Goal: Task Accomplishment & Management: Manage account settings

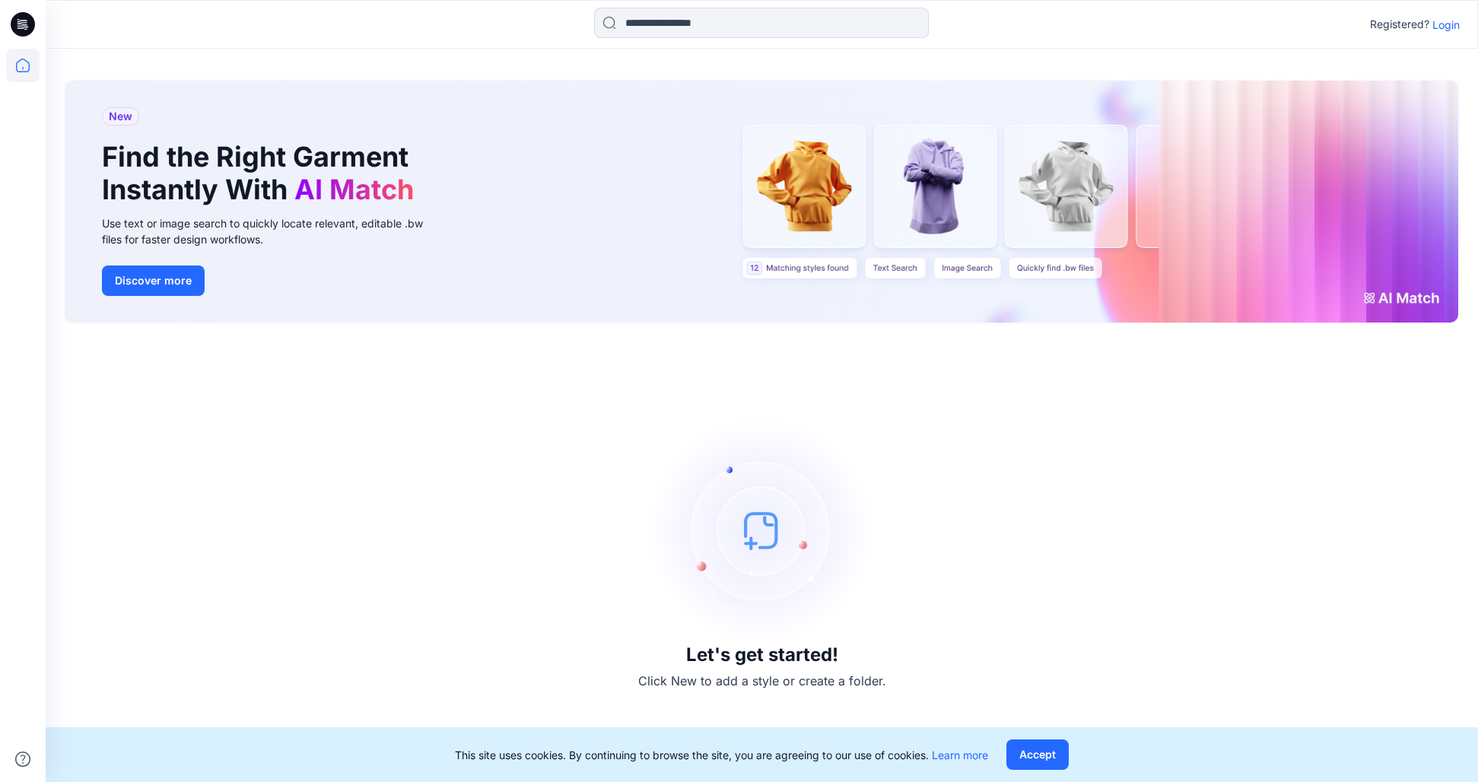
click at [1447, 21] on p "Login" at bounding box center [1445, 25] width 27 height 16
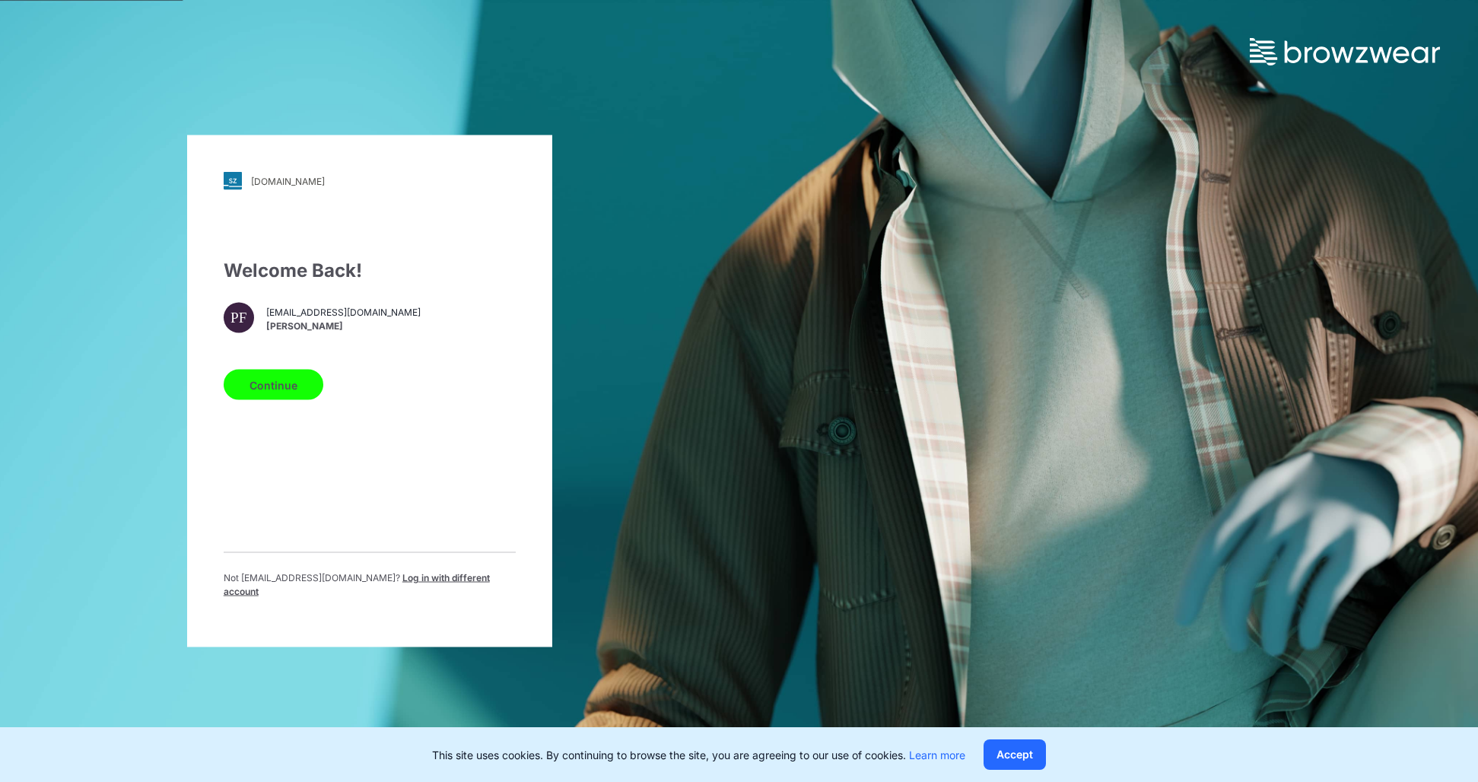
click at [291, 383] on button "Continue" at bounding box center [274, 385] width 100 height 30
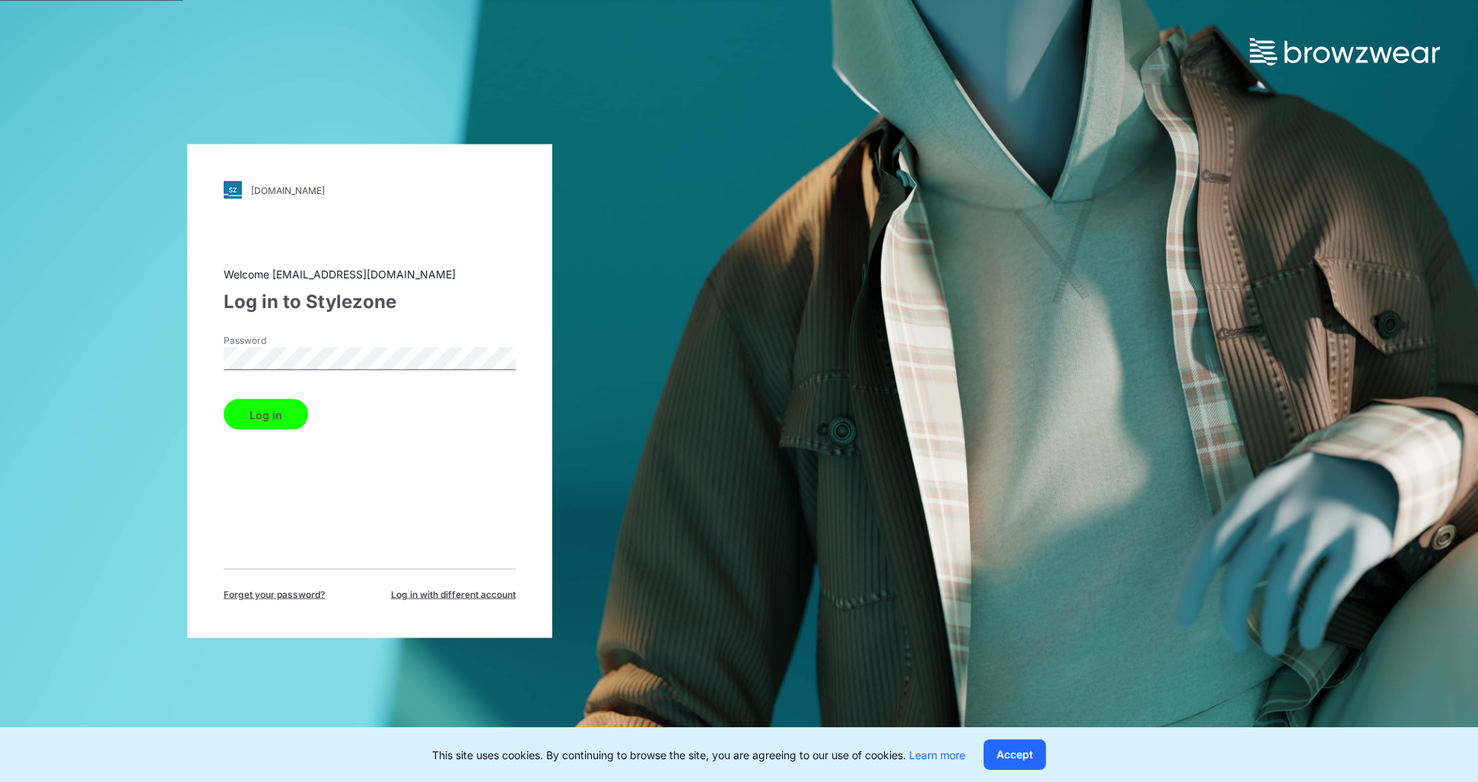
click at [266, 421] on button "Log in" at bounding box center [266, 414] width 84 height 30
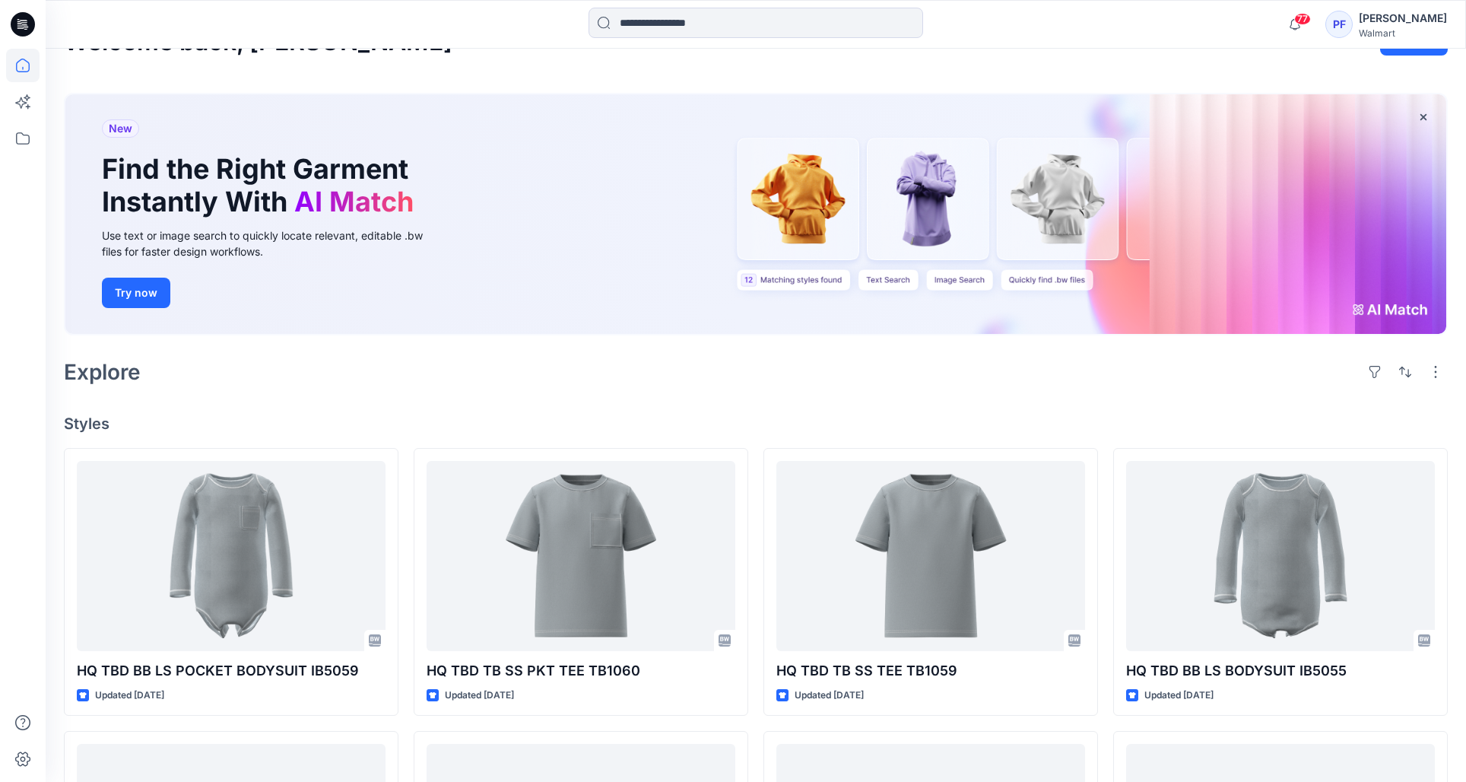
scroll to position [40, 0]
click at [21, 150] on icon at bounding box center [22, 138] width 33 height 33
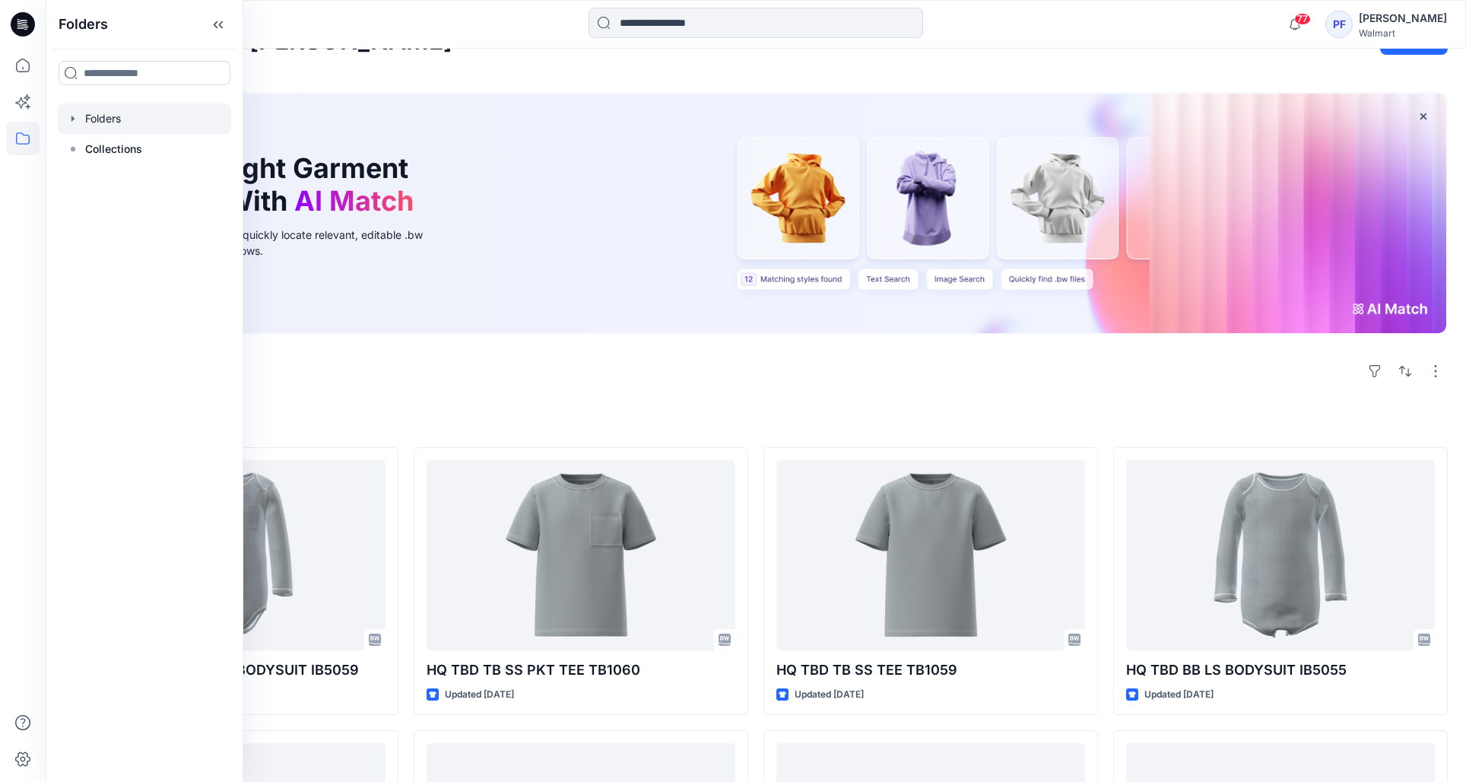
click at [132, 131] on div at bounding box center [144, 118] width 173 height 30
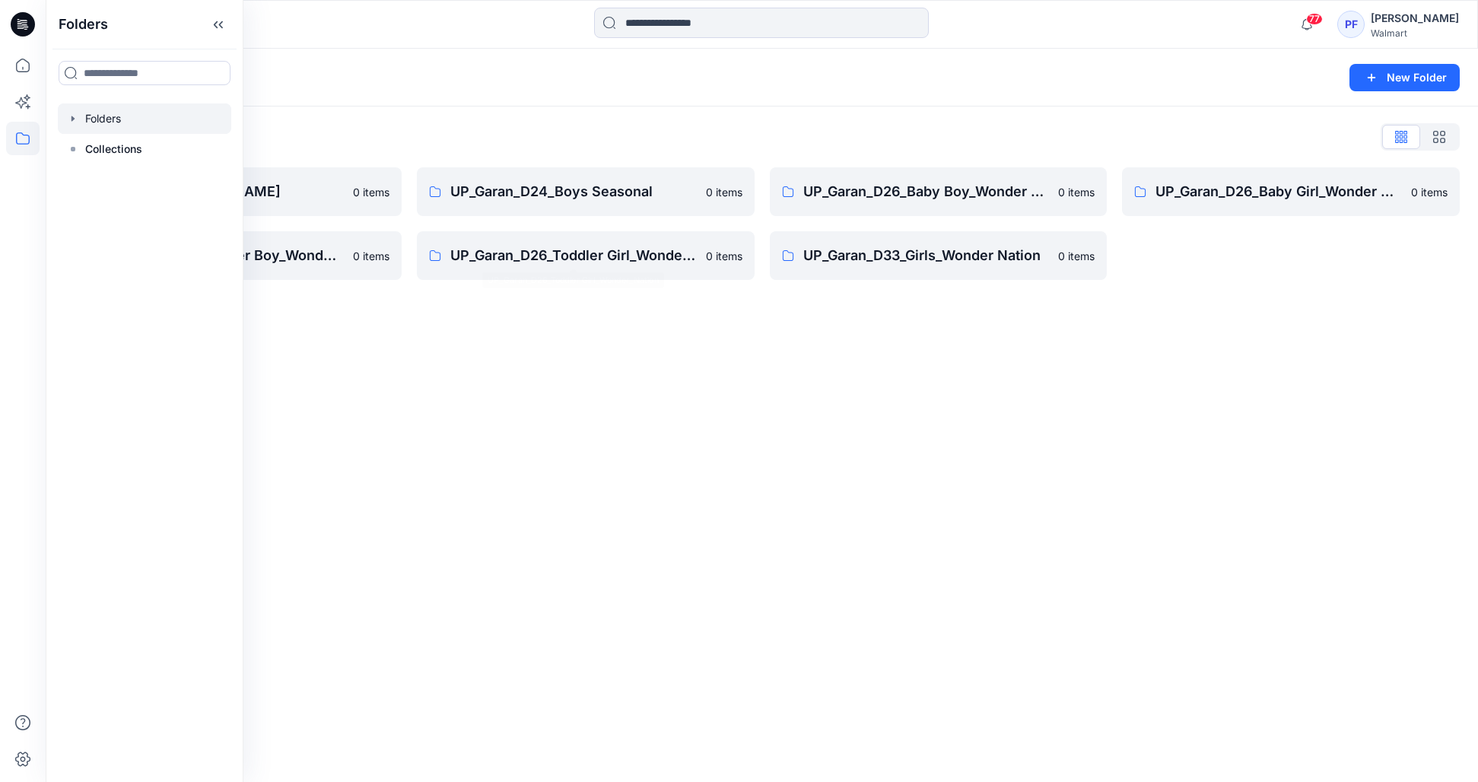
click at [570, 471] on div "Folders New Folder Folders List UP_Garan Littles 0 items UP_Garan_D26_Toddler B…" at bounding box center [762, 415] width 1432 height 733
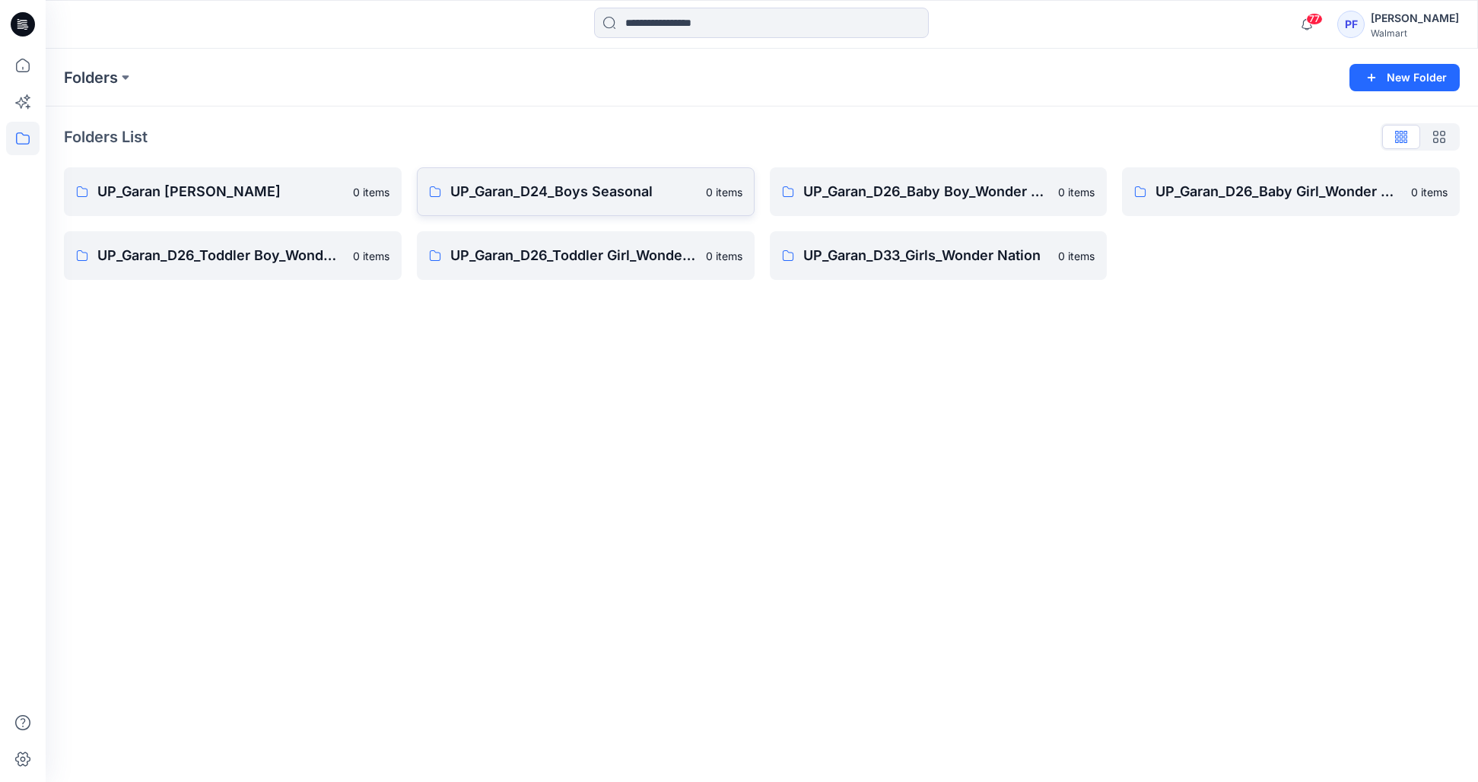
click at [501, 192] on p "UP_Garan_D24_Boys Seasonal" at bounding box center [573, 191] width 246 height 21
click at [532, 175] on link "UP_Garan_D24_Boys Seasonal 0 items" at bounding box center [586, 191] width 338 height 49
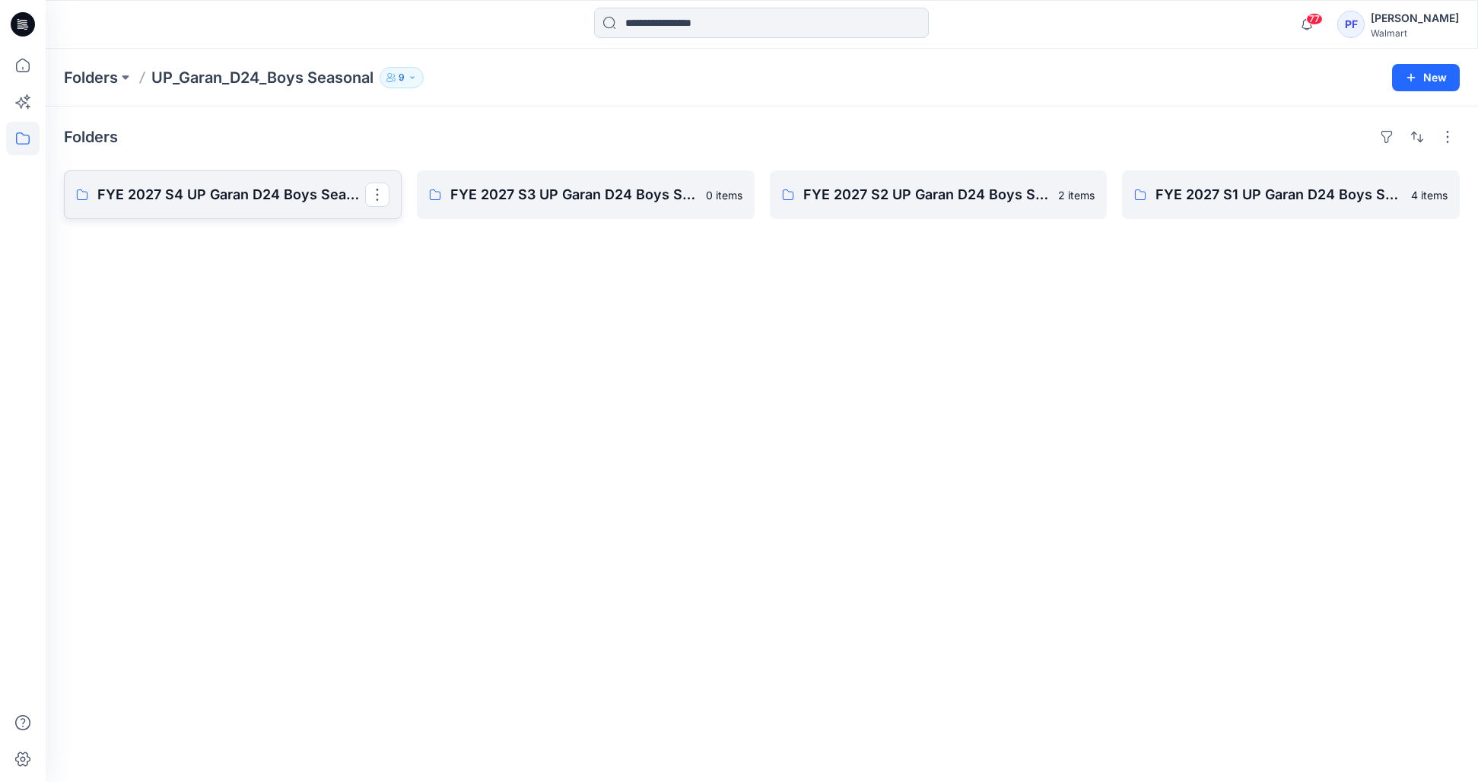
click at [284, 191] on p "FYE 2027 S4 UP Garan D24 Boys Seasonal" at bounding box center [231, 194] width 268 height 21
click at [550, 192] on p "FYE 2027 S3 UP Garan D24 Boys Seasonal" at bounding box center [584, 194] width 268 height 21
click at [959, 204] on p "FYE 2027 S2 UP Garan D24 Boys Seasonal" at bounding box center [937, 194] width 268 height 21
click at [1274, 203] on p "FYE 2027 S1 UP Garan D24 Boys Seasonal" at bounding box center [1289, 194] width 268 height 21
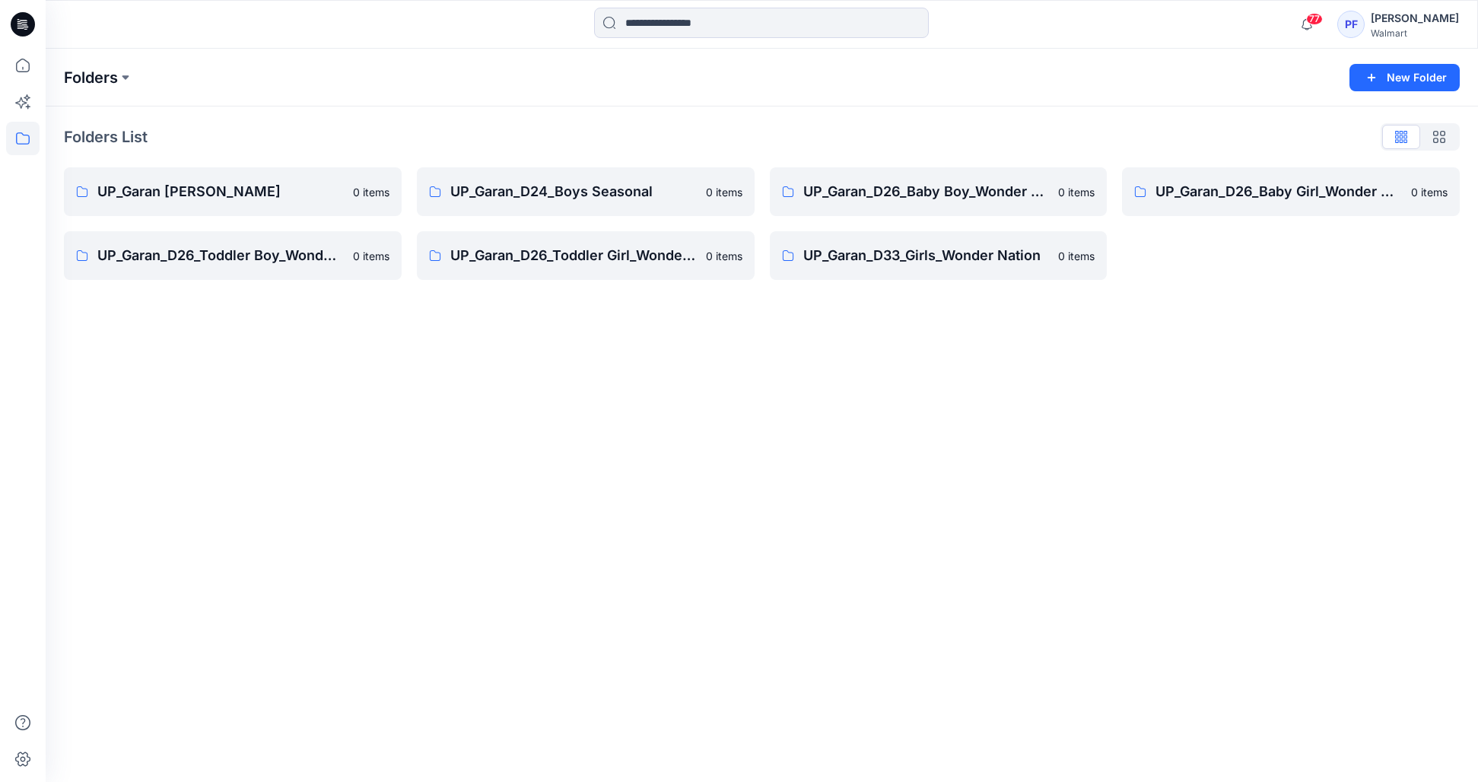
click at [78, 78] on p "Folders" at bounding box center [91, 77] width 54 height 21
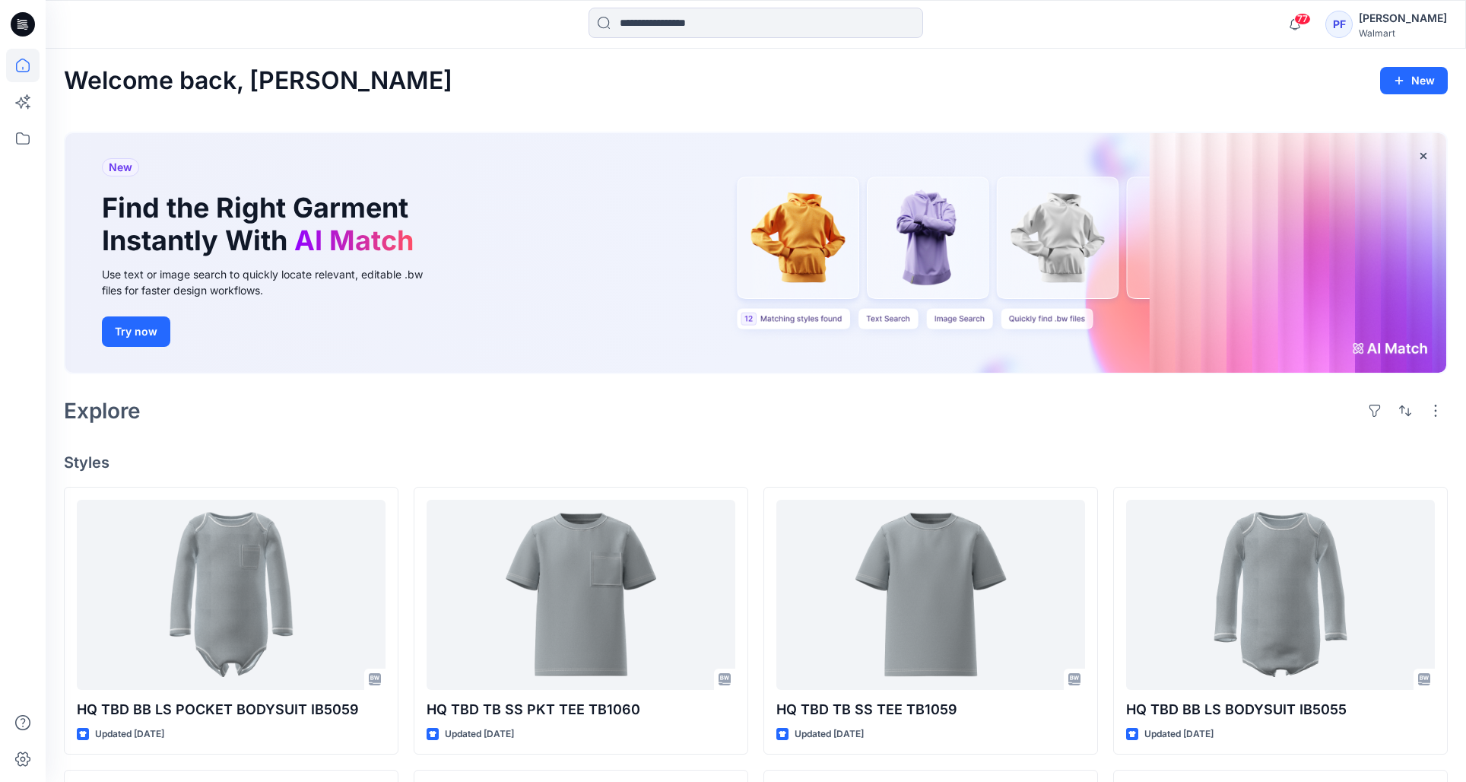
click at [1339, 20] on div "PF" at bounding box center [1339, 24] width 27 height 27
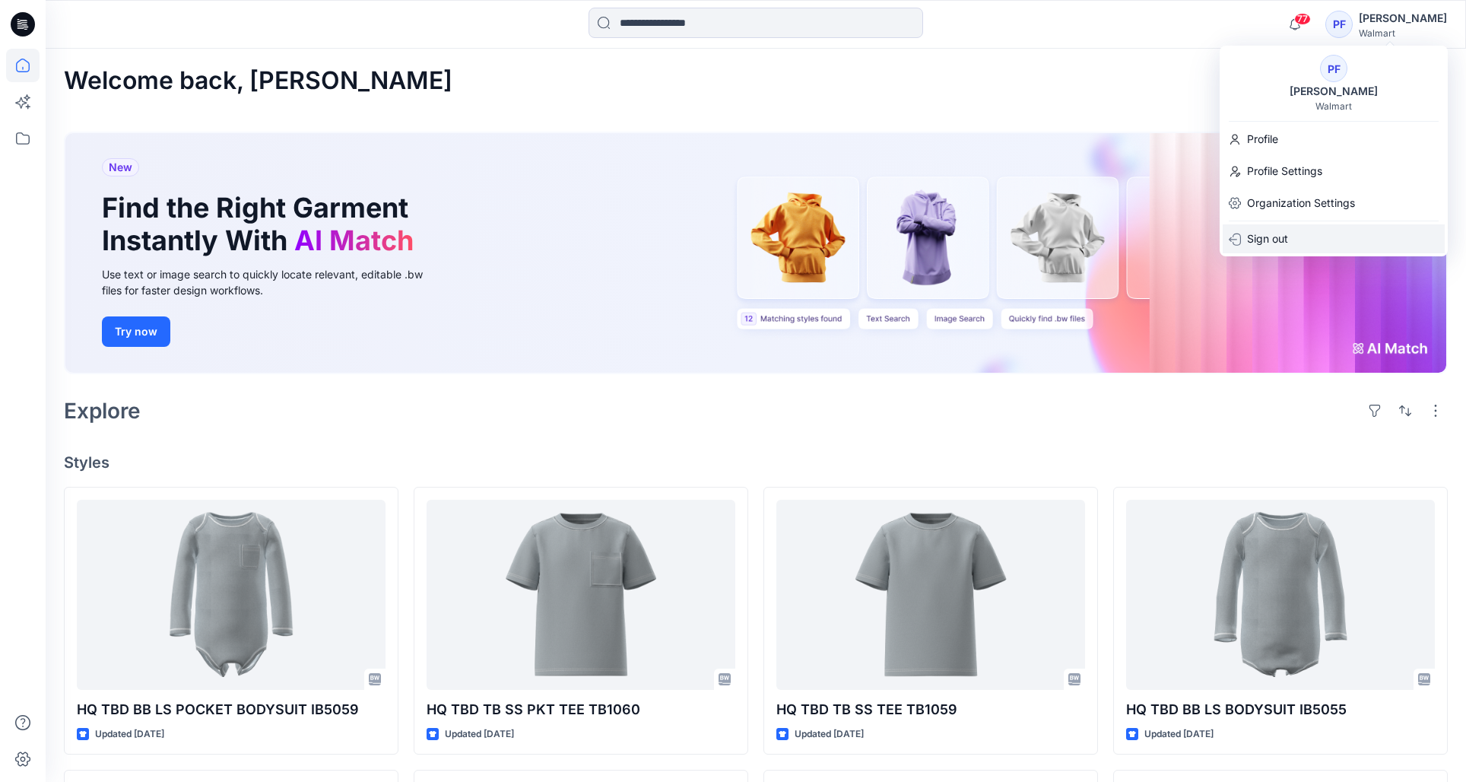
click at [1268, 237] on p "Sign out" at bounding box center [1267, 238] width 41 height 29
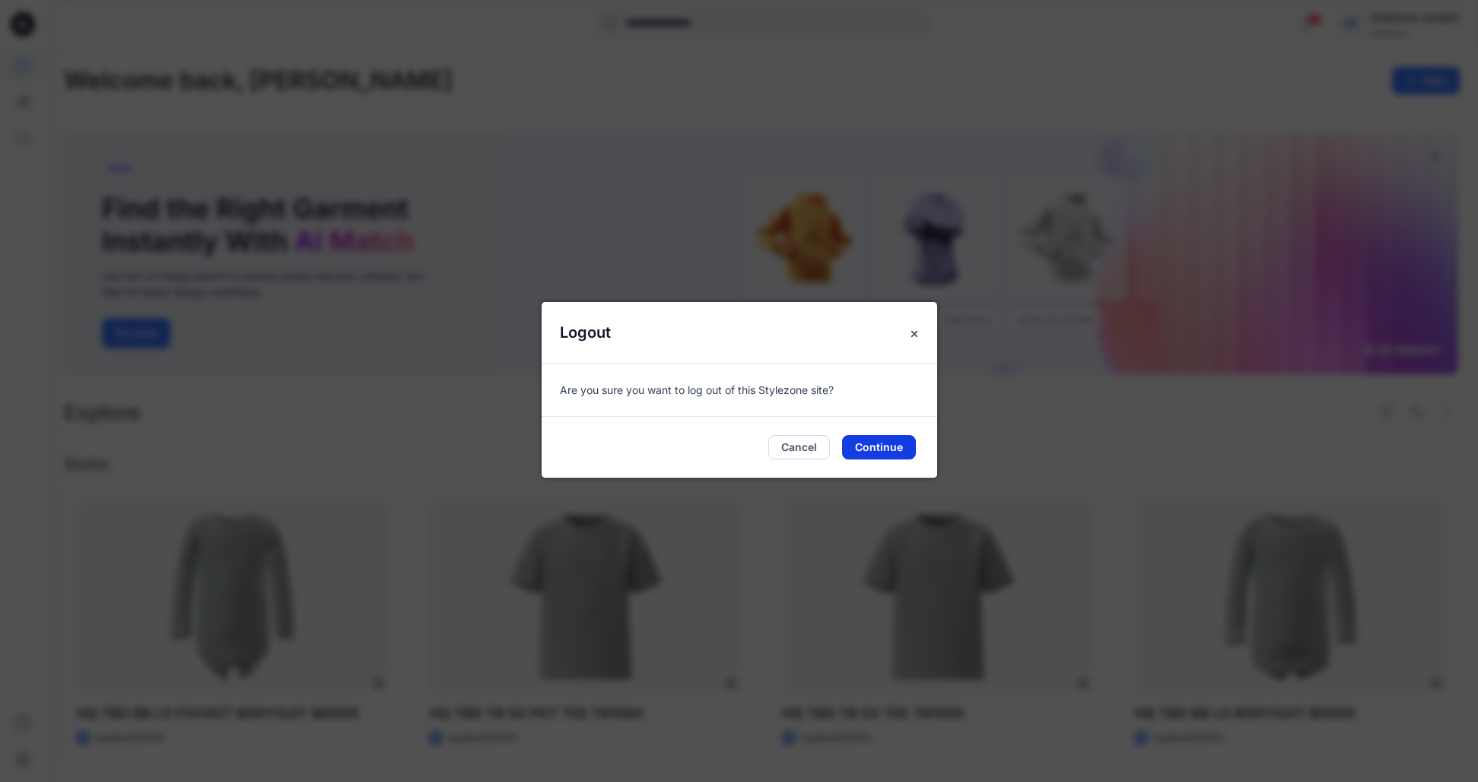
click at [875, 443] on button "Continue" at bounding box center [879, 447] width 74 height 24
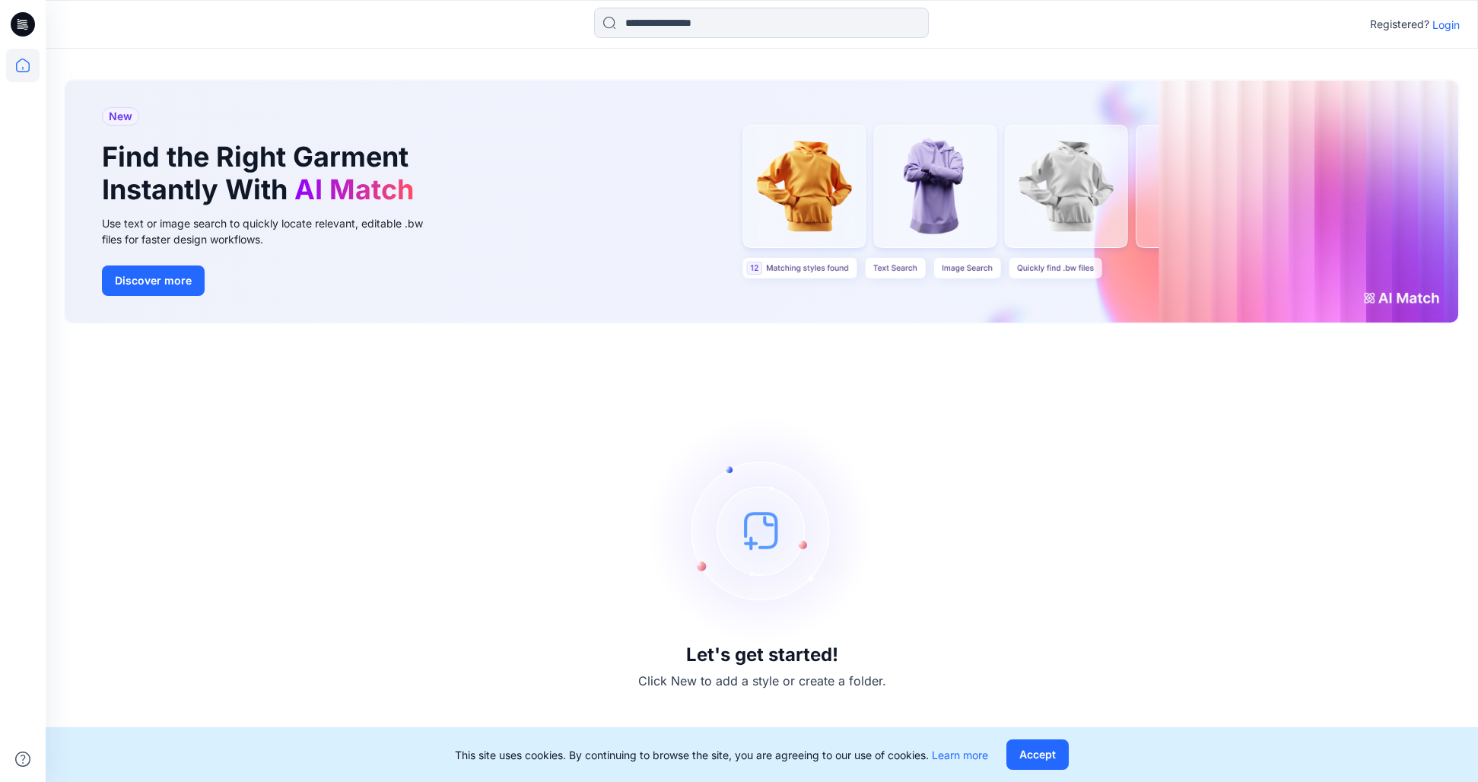
click at [1443, 31] on p "Login" at bounding box center [1445, 25] width 27 height 16
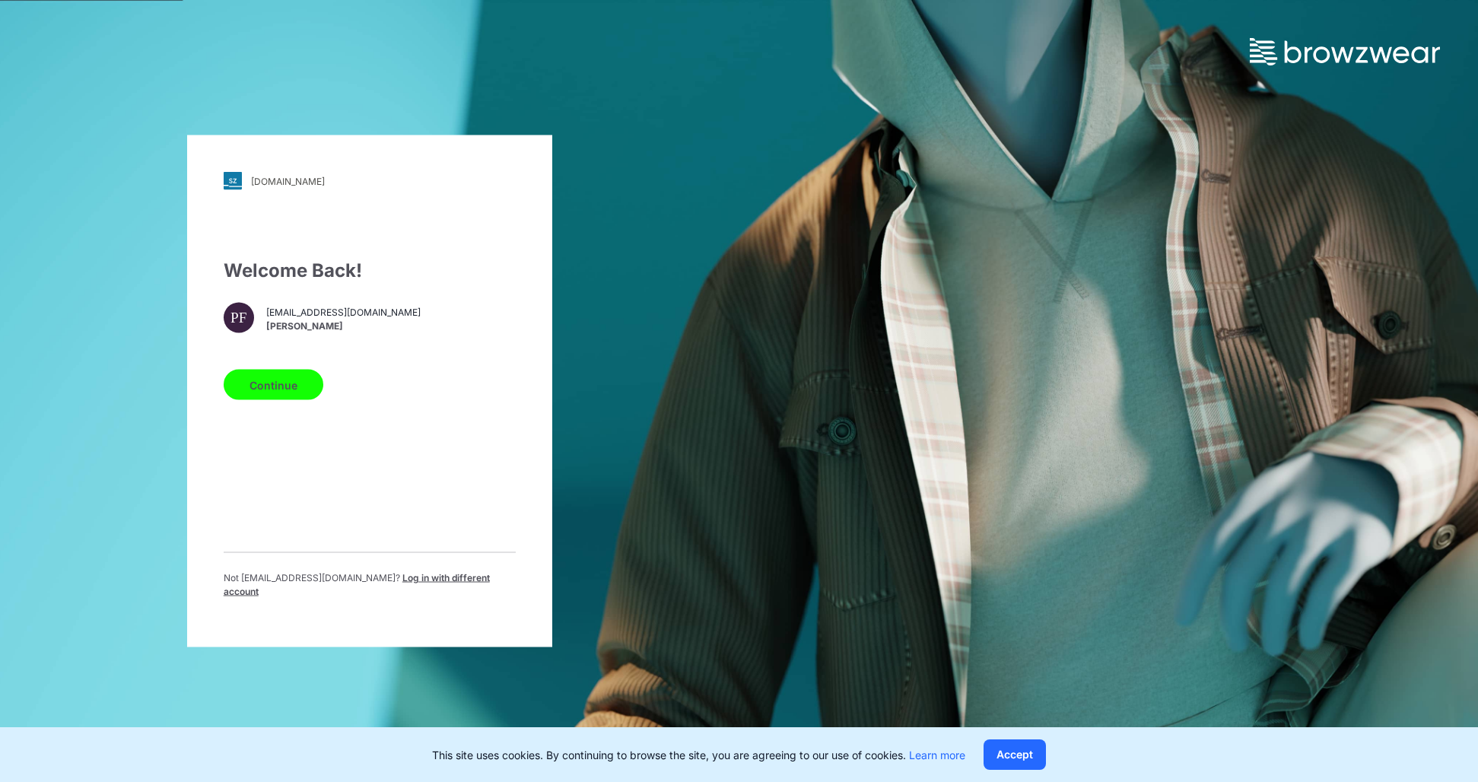
click at [381, 168] on div "walmart.stylezone.com Loading... Welcome Back! PF pferrantelli@garan.com Peter …" at bounding box center [369, 391] width 365 height 512
click at [410, 583] on span "Log in with different account" at bounding box center [357, 584] width 266 height 25
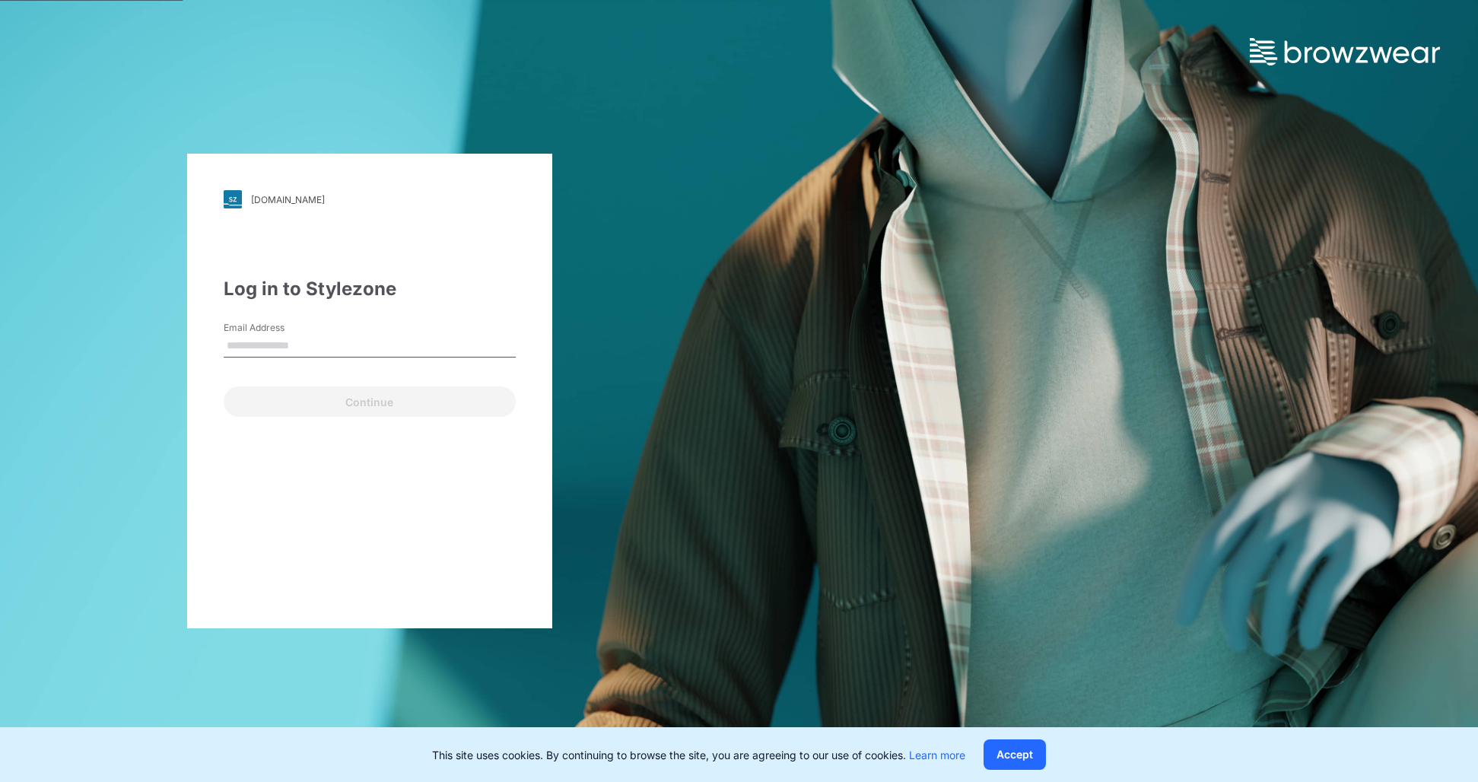
type input "**********"
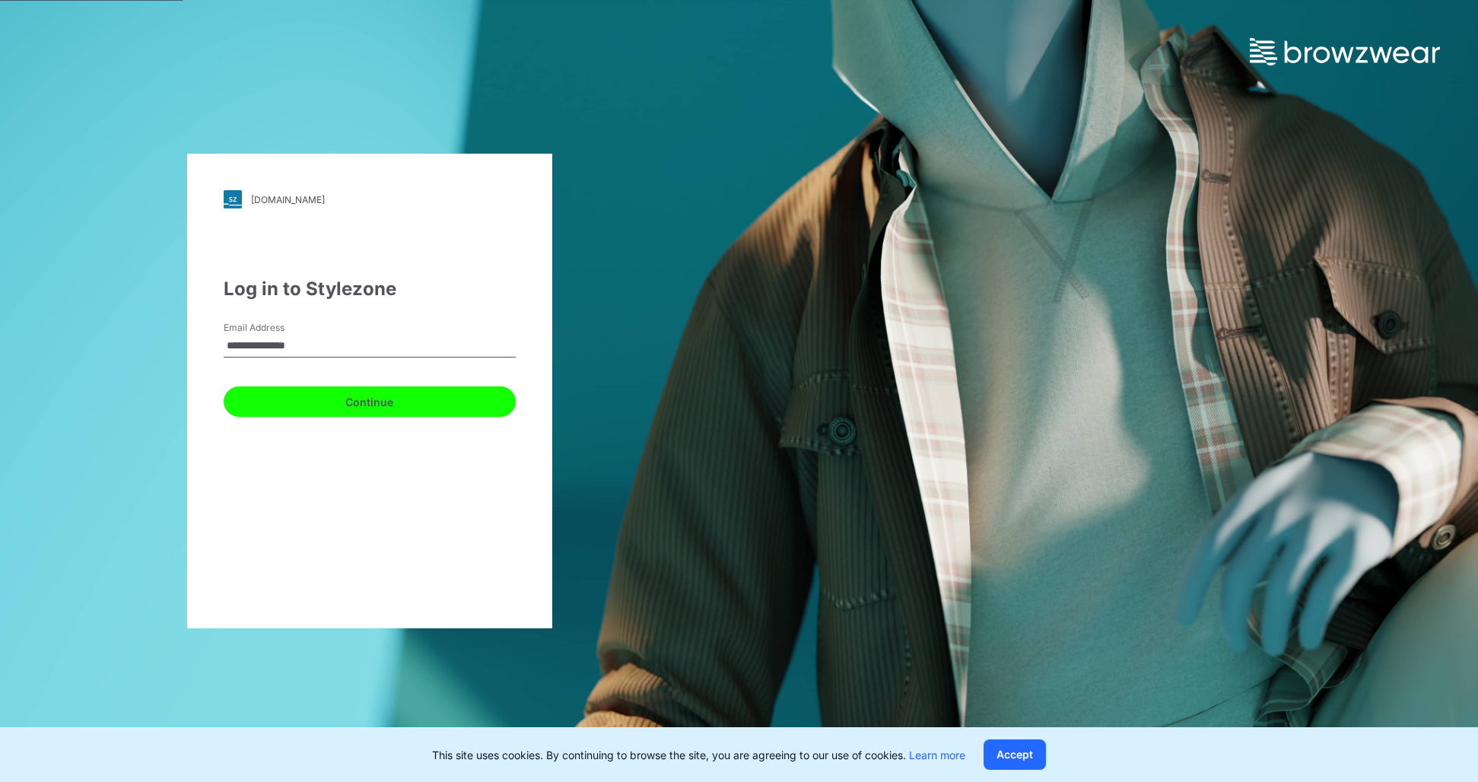
click at [386, 405] on button "Continue" at bounding box center [370, 401] width 292 height 30
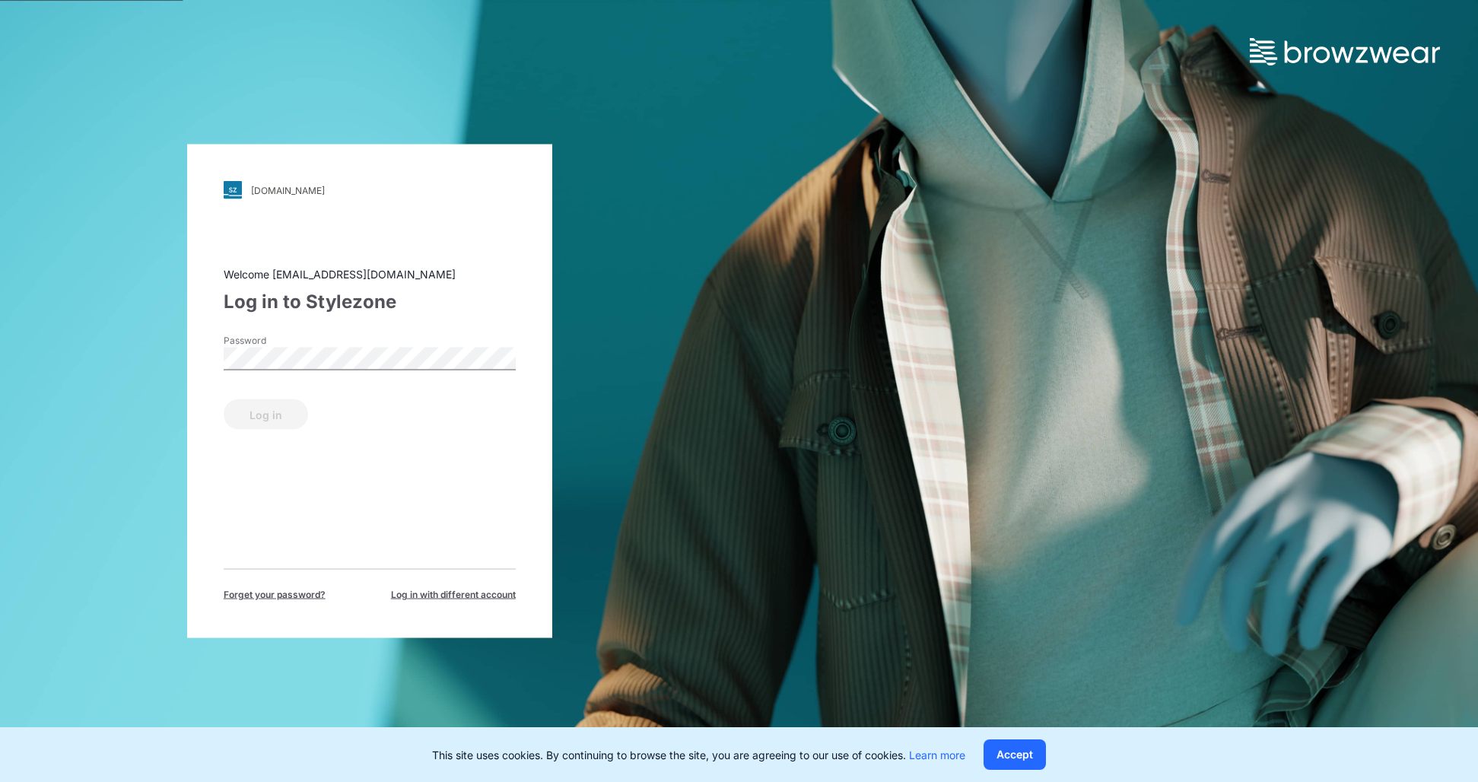
click at [340, 377] on div "Password" at bounding box center [370, 357] width 292 height 46
click at [246, 406] on button "Log in" at bounding box center [266, 414] width 84 height 30
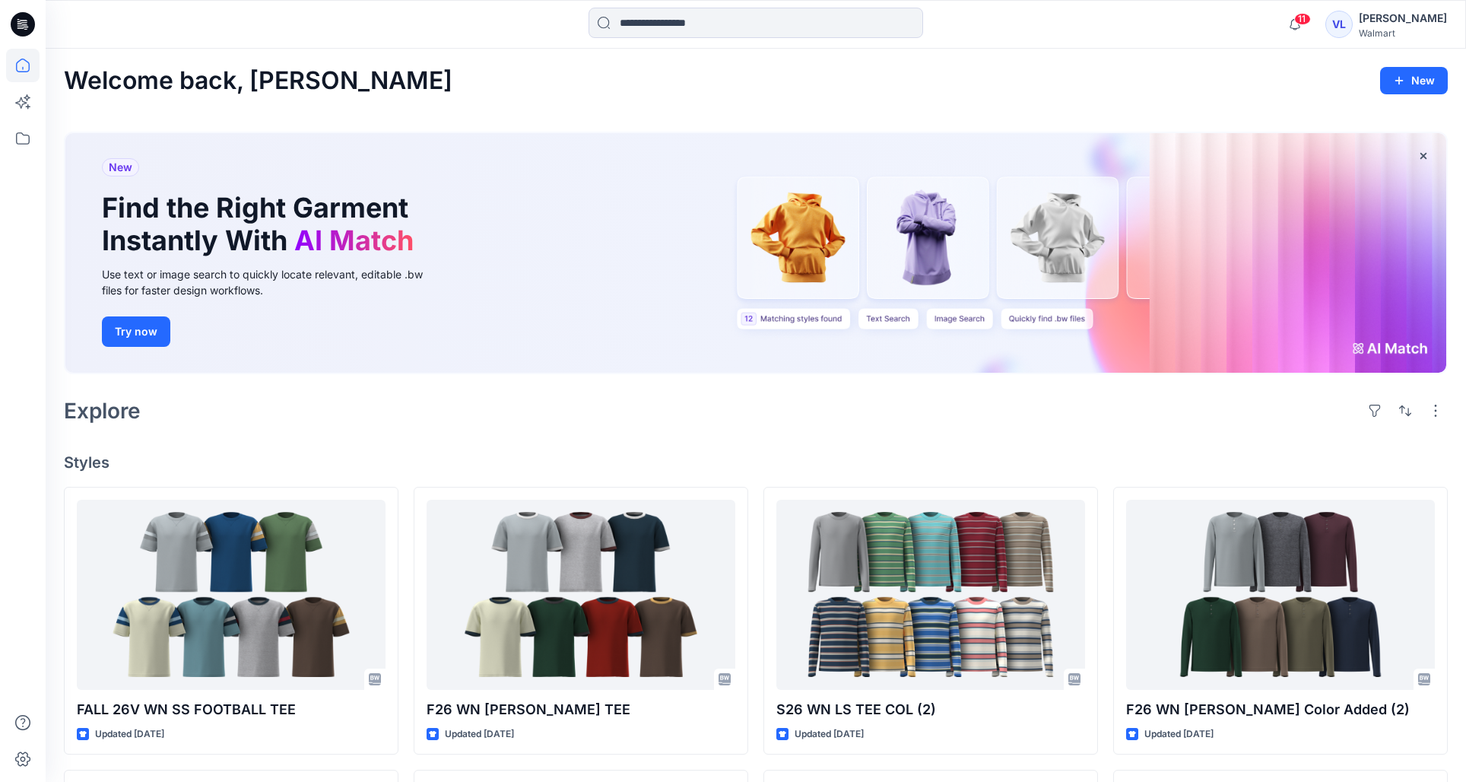
click at [584, 358] on div "New Find the Right Garment Instantly With AI Match Use text or image search to …" at bounding box center [755, 253] width 1381 height 240
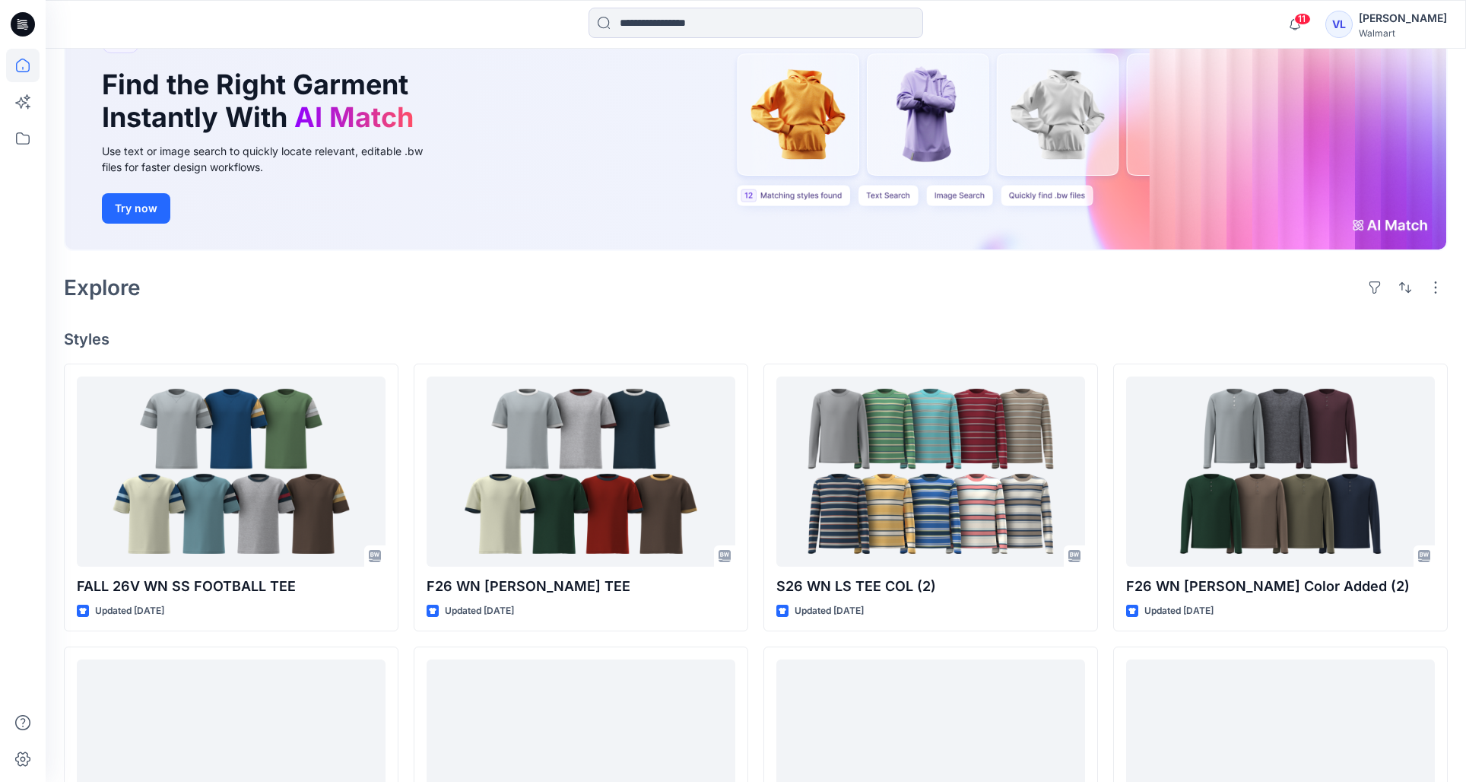
scroll to position [146, 0]
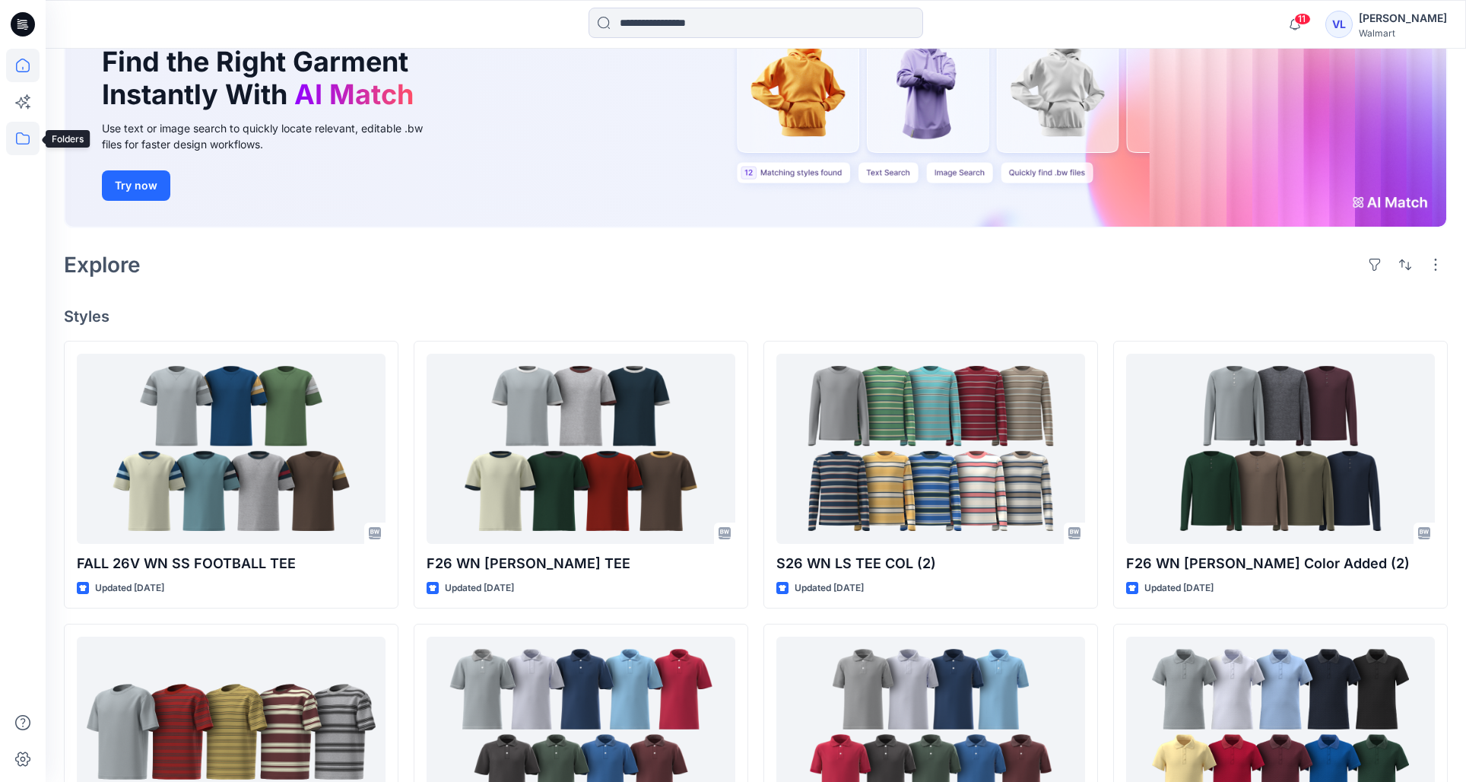
click at [24, 127] on icon at bounding box center [22, 138] width 33 height 33
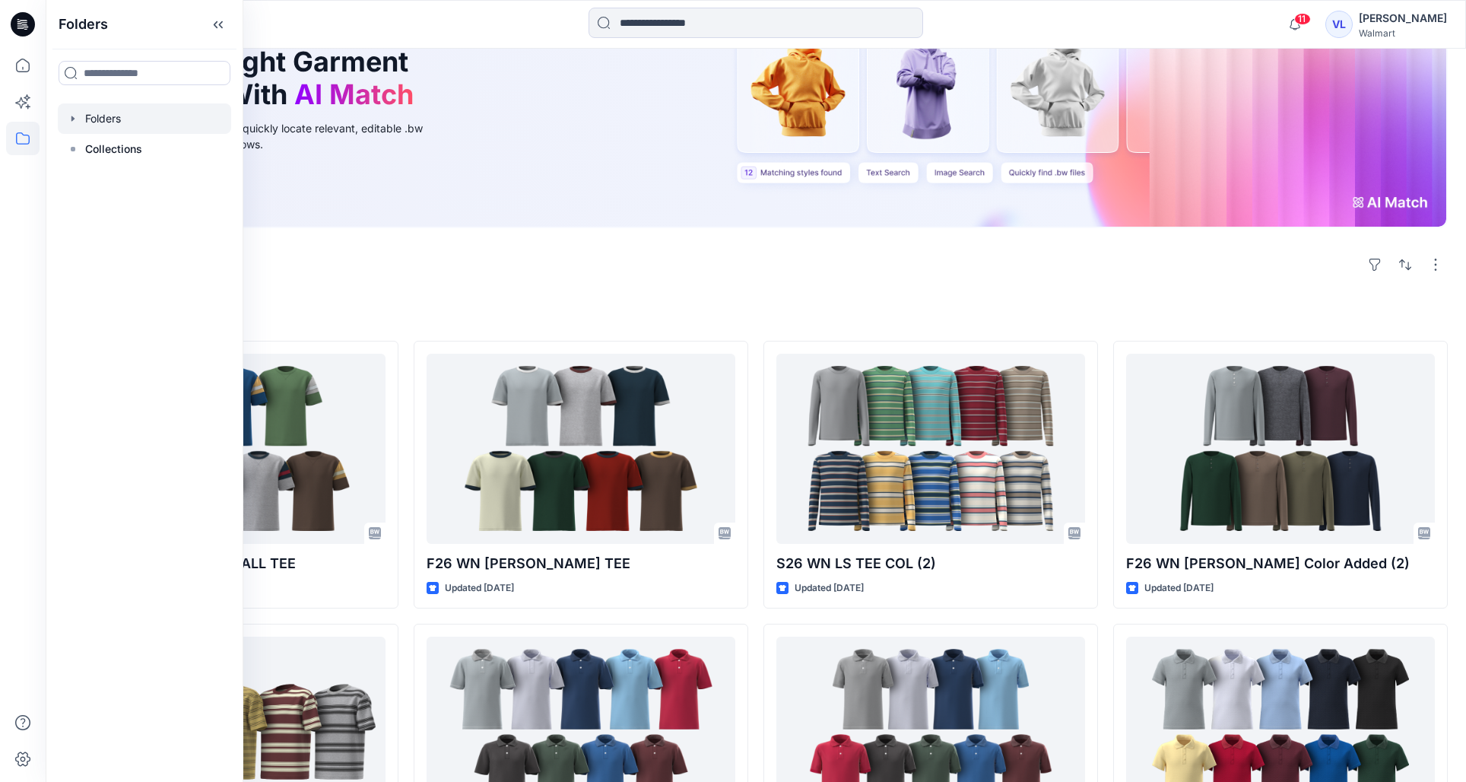
click at [154, 130] on div at bounding box center [144, 118] width 173 height 30
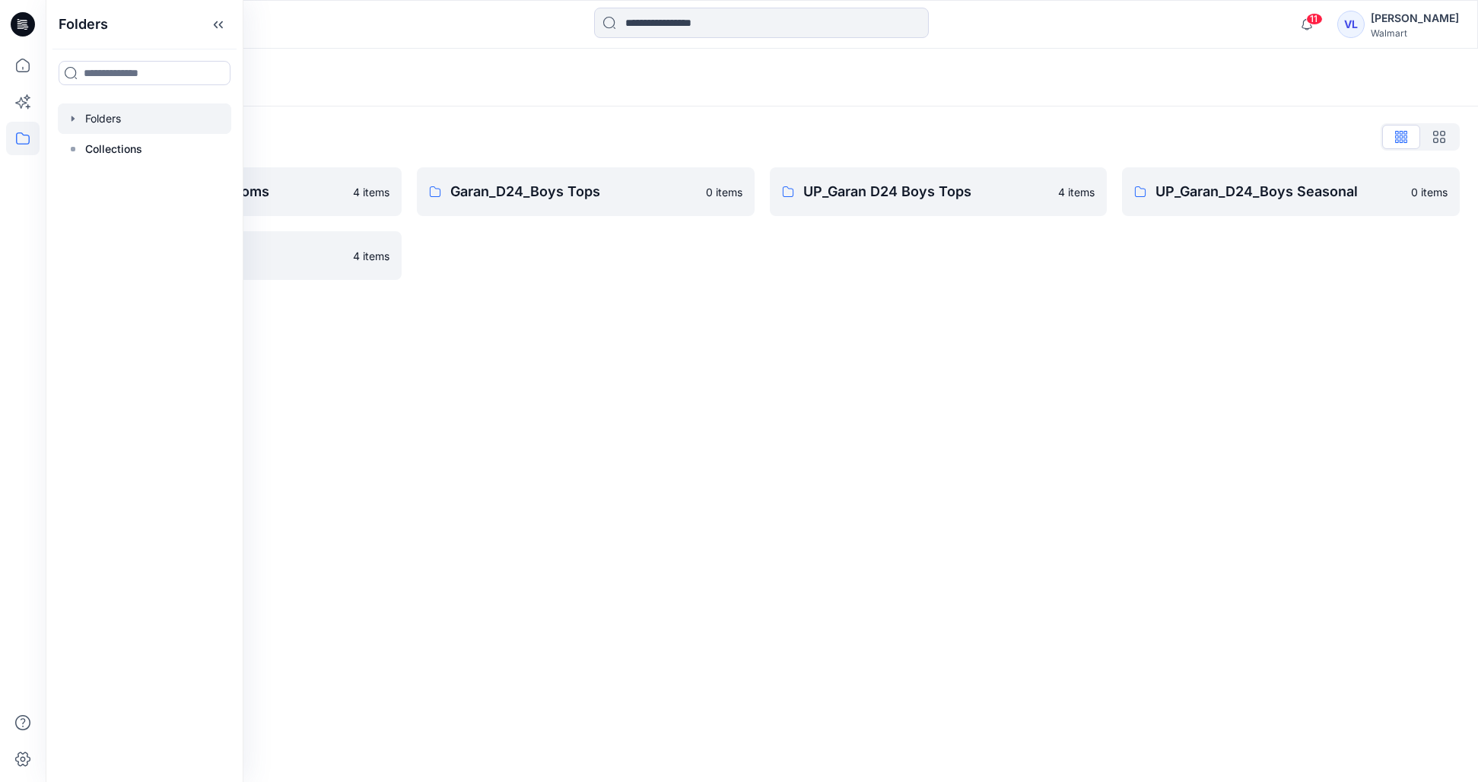
click at [513, 380] on div "Folders Folders List Garan_D24_Boys Bottoms 4 items UP_Garan/Uniforms 4 items G…" at bounding box center [762, 415] width 1432 height 733
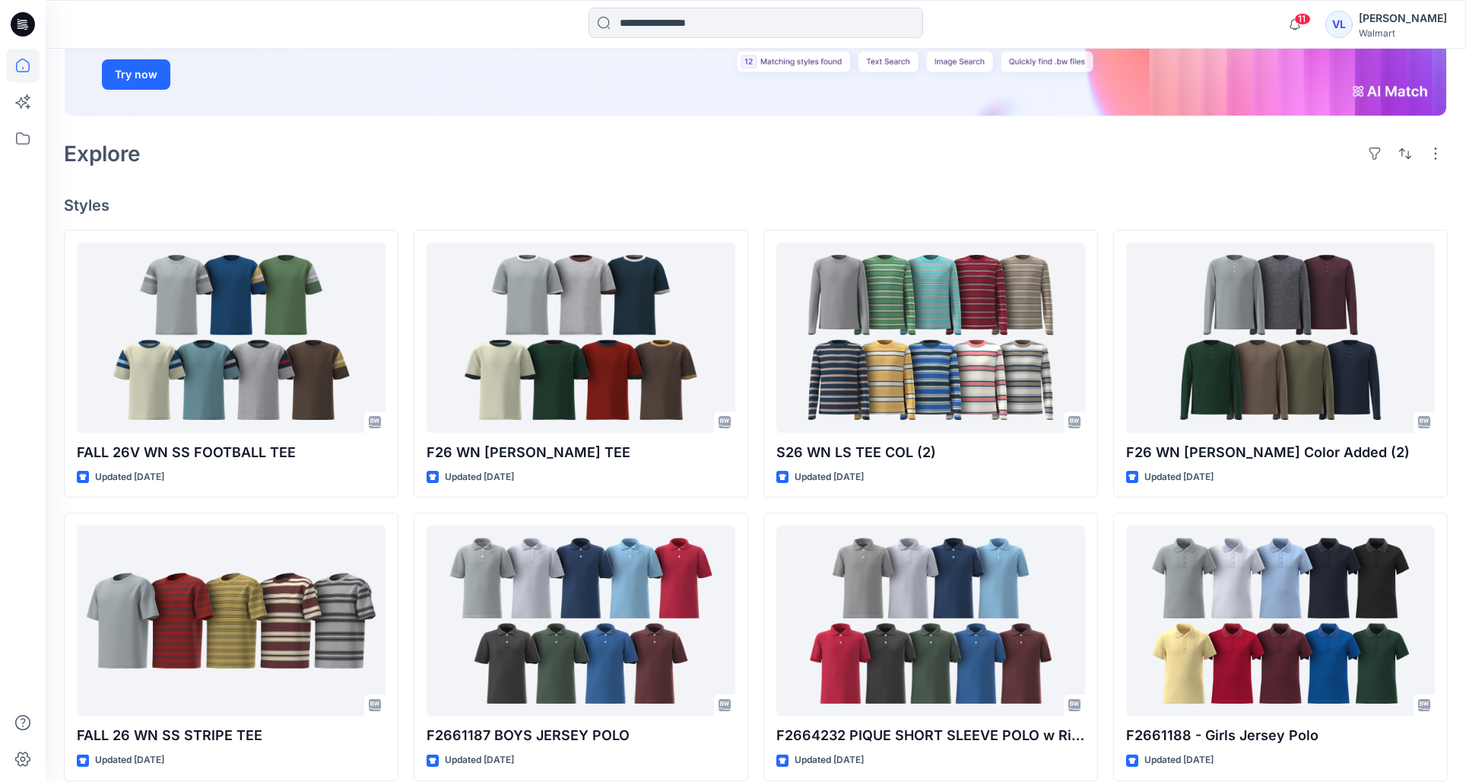
scroll to position [297, 0]
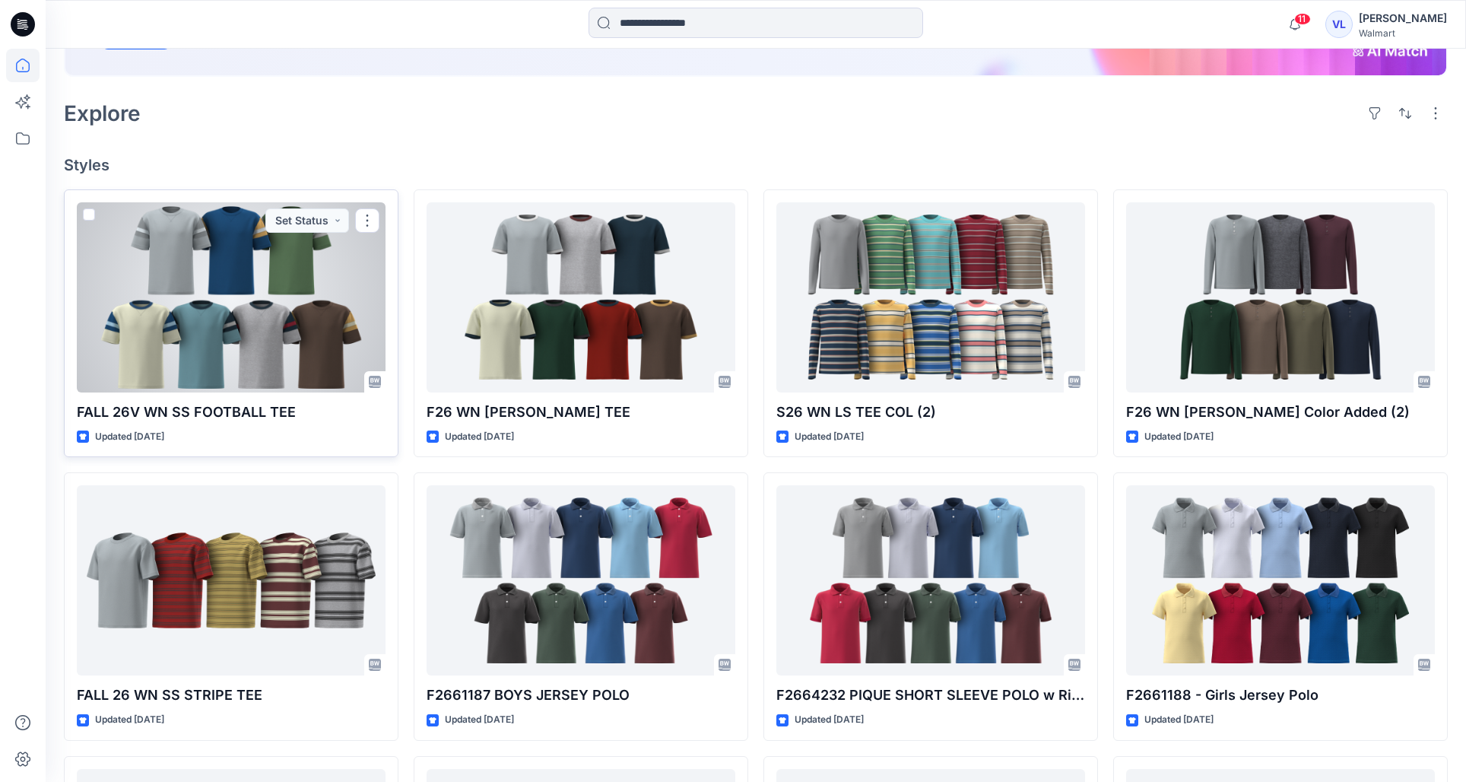
click at [254, 315] on div at bounding box center [231, 297] width 309 height 190
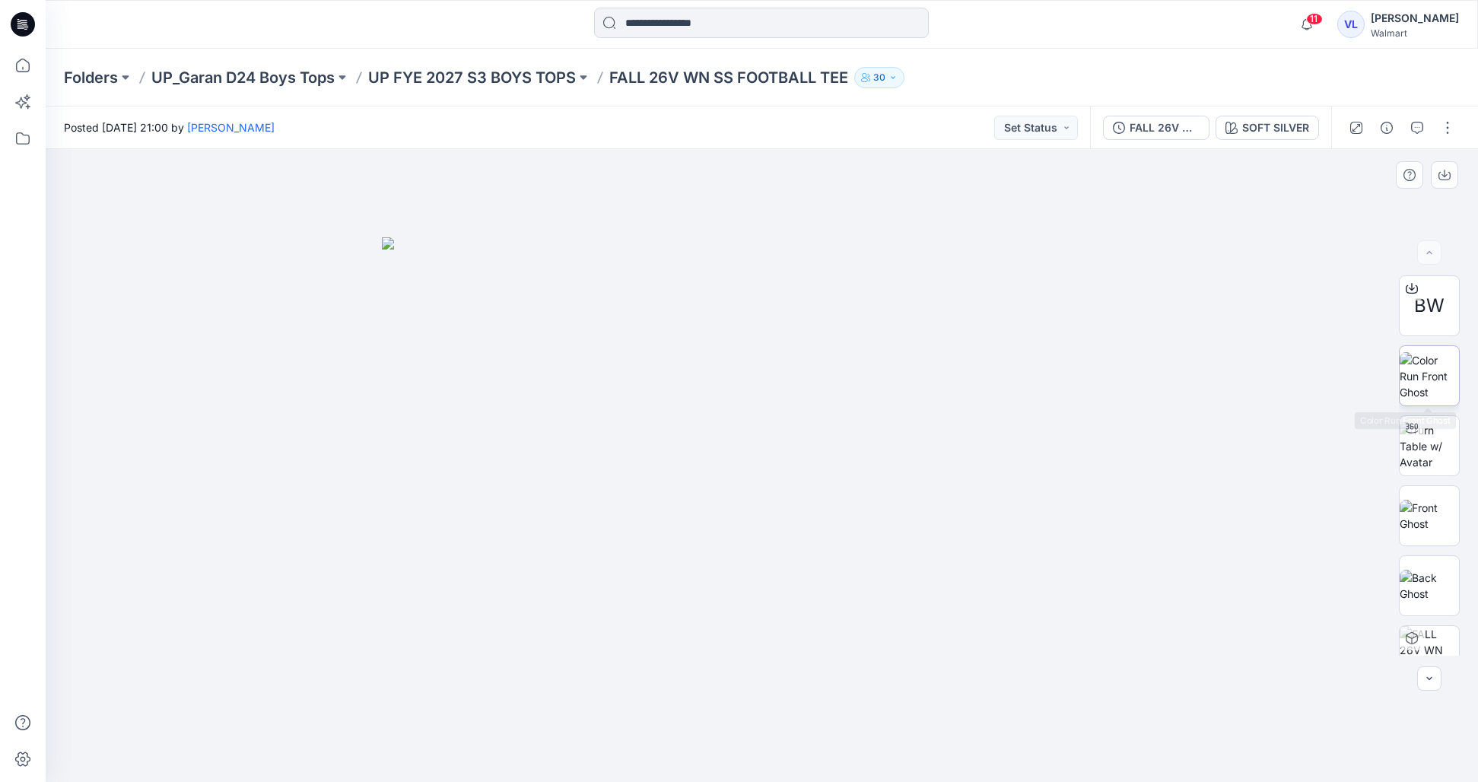
click at [1437, 375] on img at bounding box center [1429, 376] width 59 height 48
click at [1425, 440] on img at bounding box center [1429, 446] width 59 height 48
drag, startPoint x: 774, startPoint y: 759, endPoint x: 790, endPoint y: 755, distance: 16.6
click at [790, 755] on icon at bounding box center [764, 736] width 460 height 57
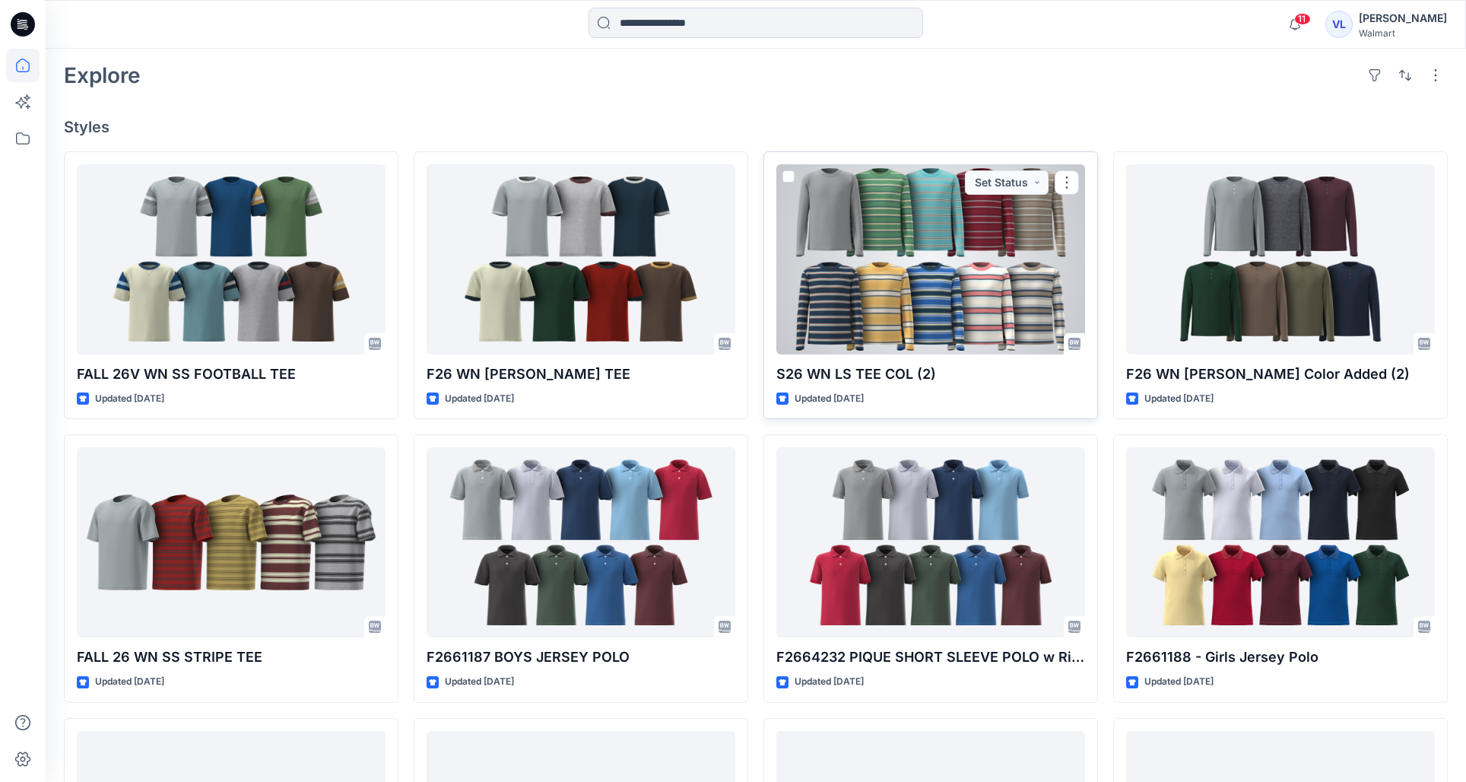
scroll to position [336, 0]
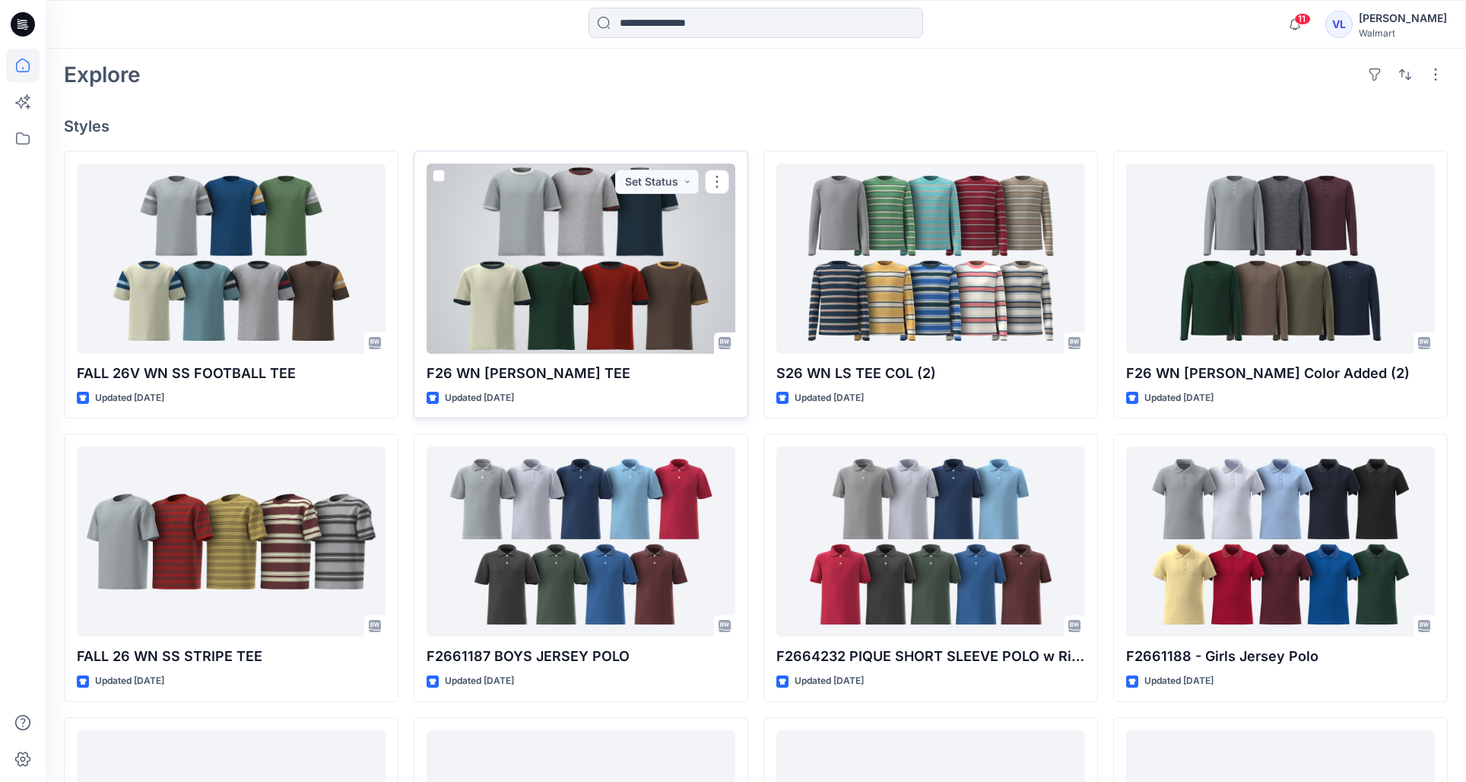
click at [604, 288] on div at bounding box center [581, 259] width 309 height 190
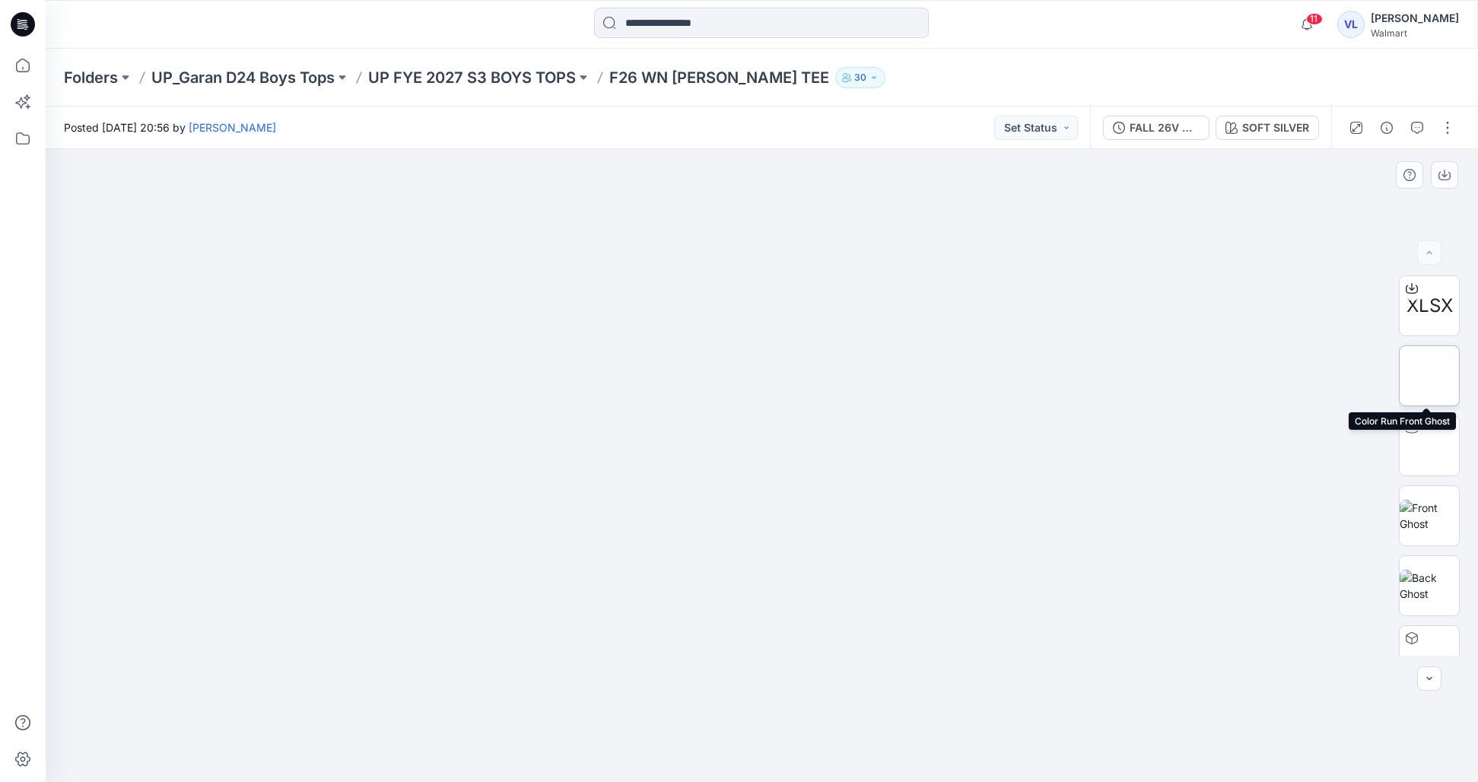
click at [1429, 376] on img at bounding box center [1429, 376] width 0 height 0
click at [1436, 442] on img at bounding box center [1429, 446] width 59 height 48
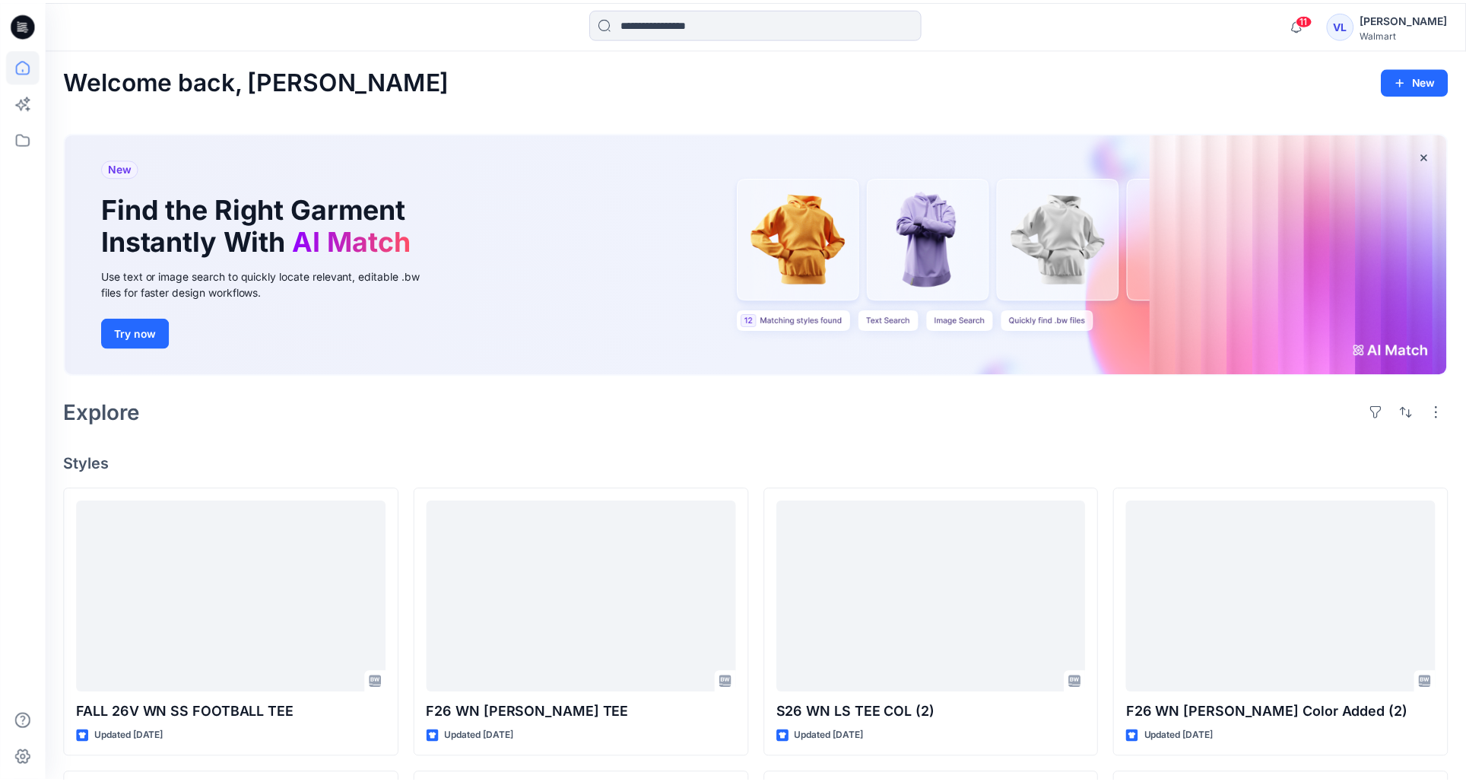
scroll to position [336, 0]
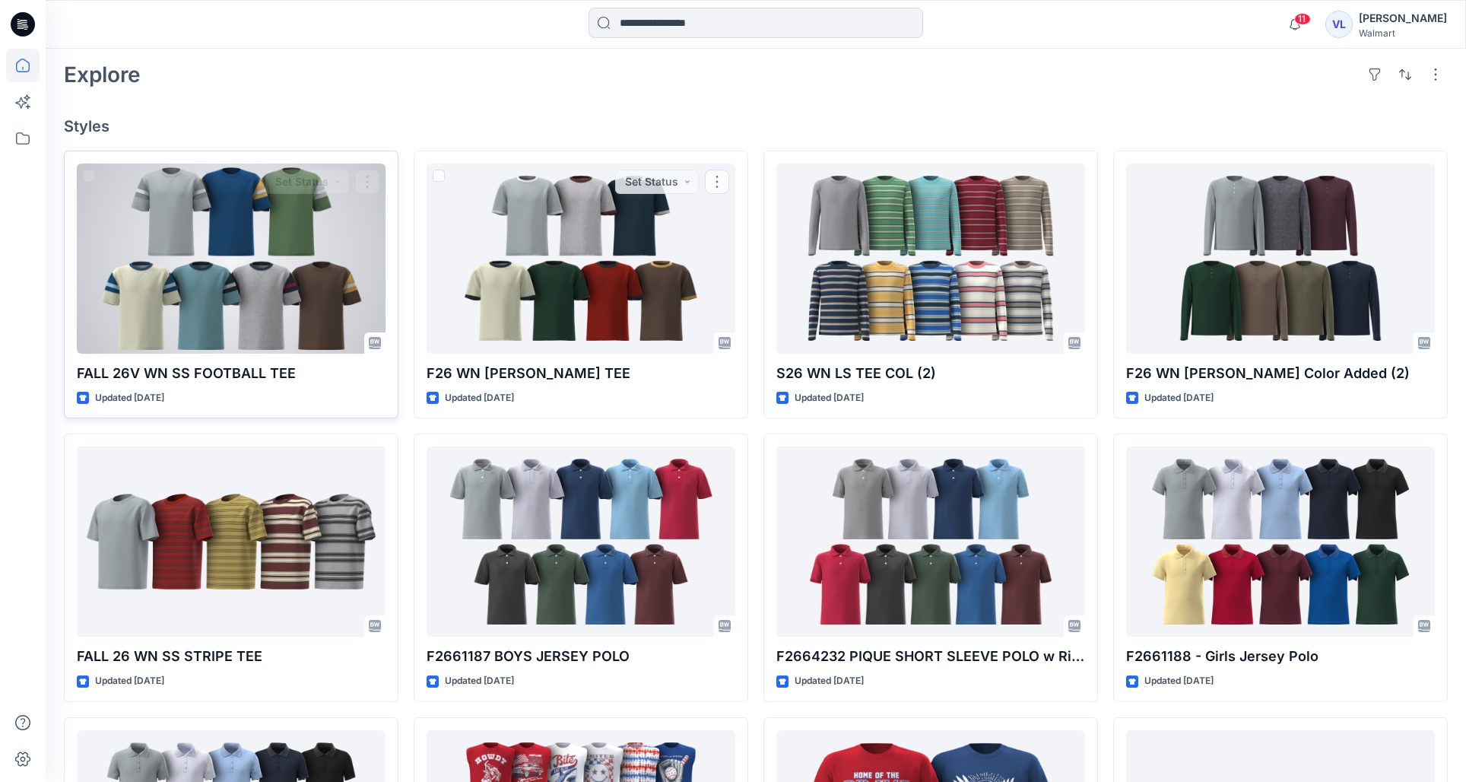
click at [370, 262] on div at bounding box center [231, 259] width 309 height 190
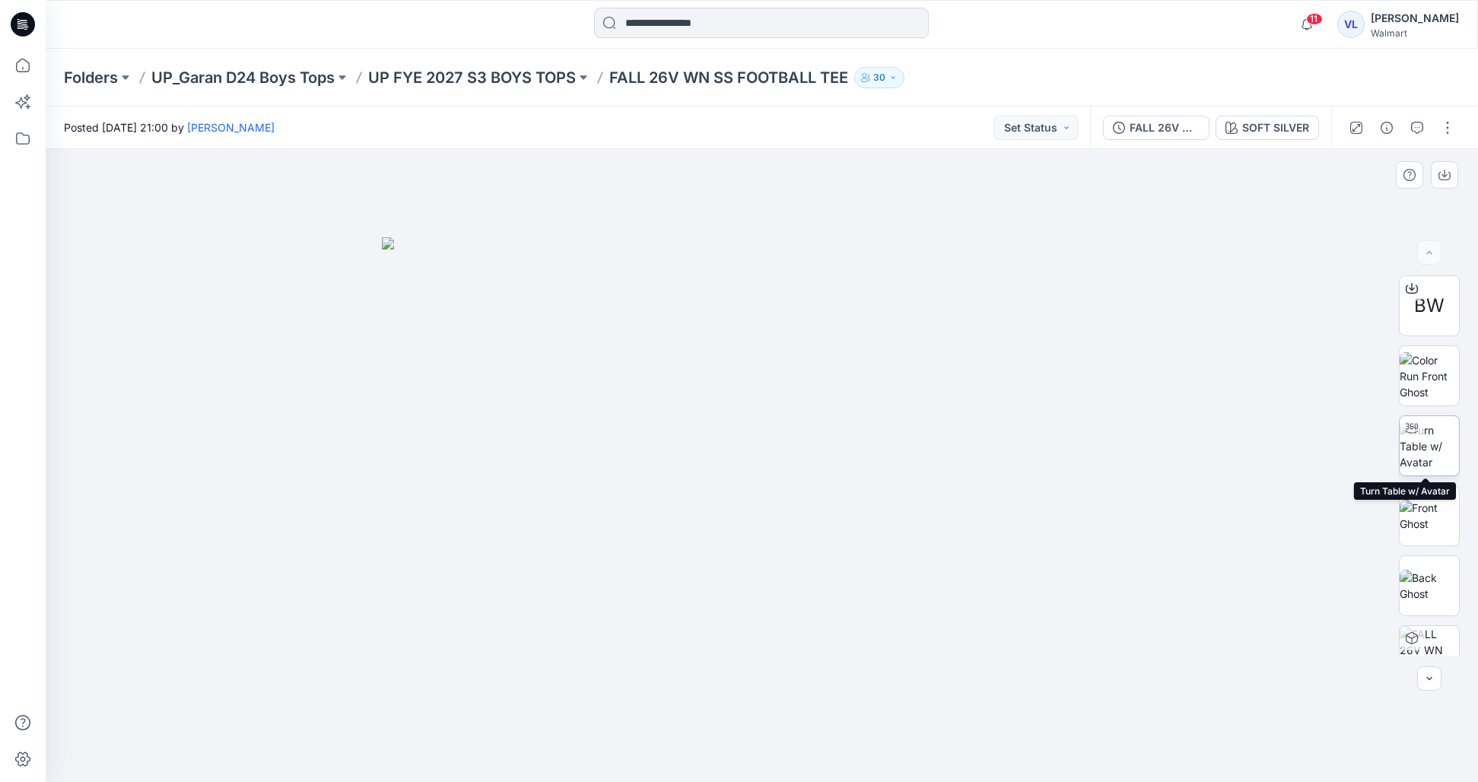
click at [1434, 430] on img at bounding box center [1429, 446] width 59 height 48
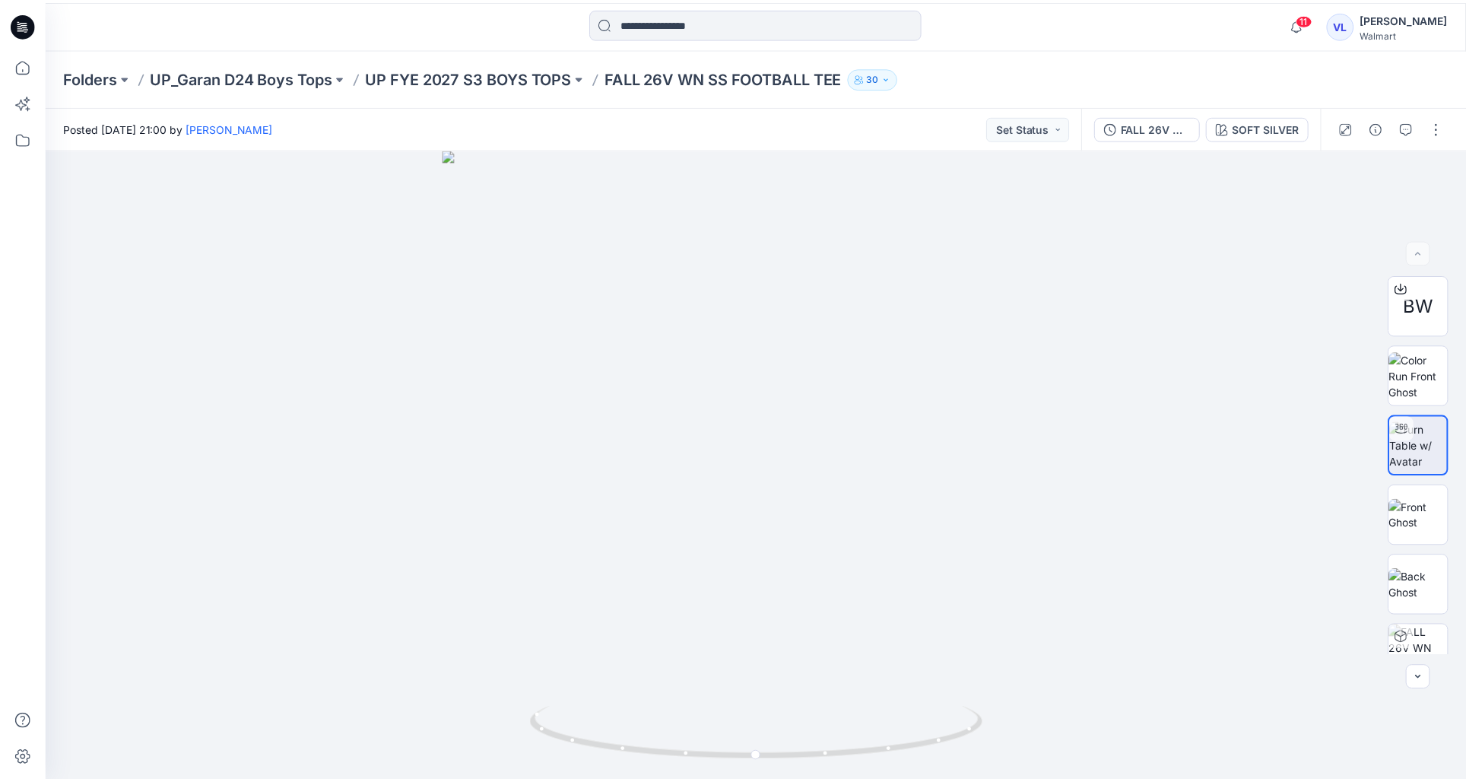
scroll to position [336, 0]
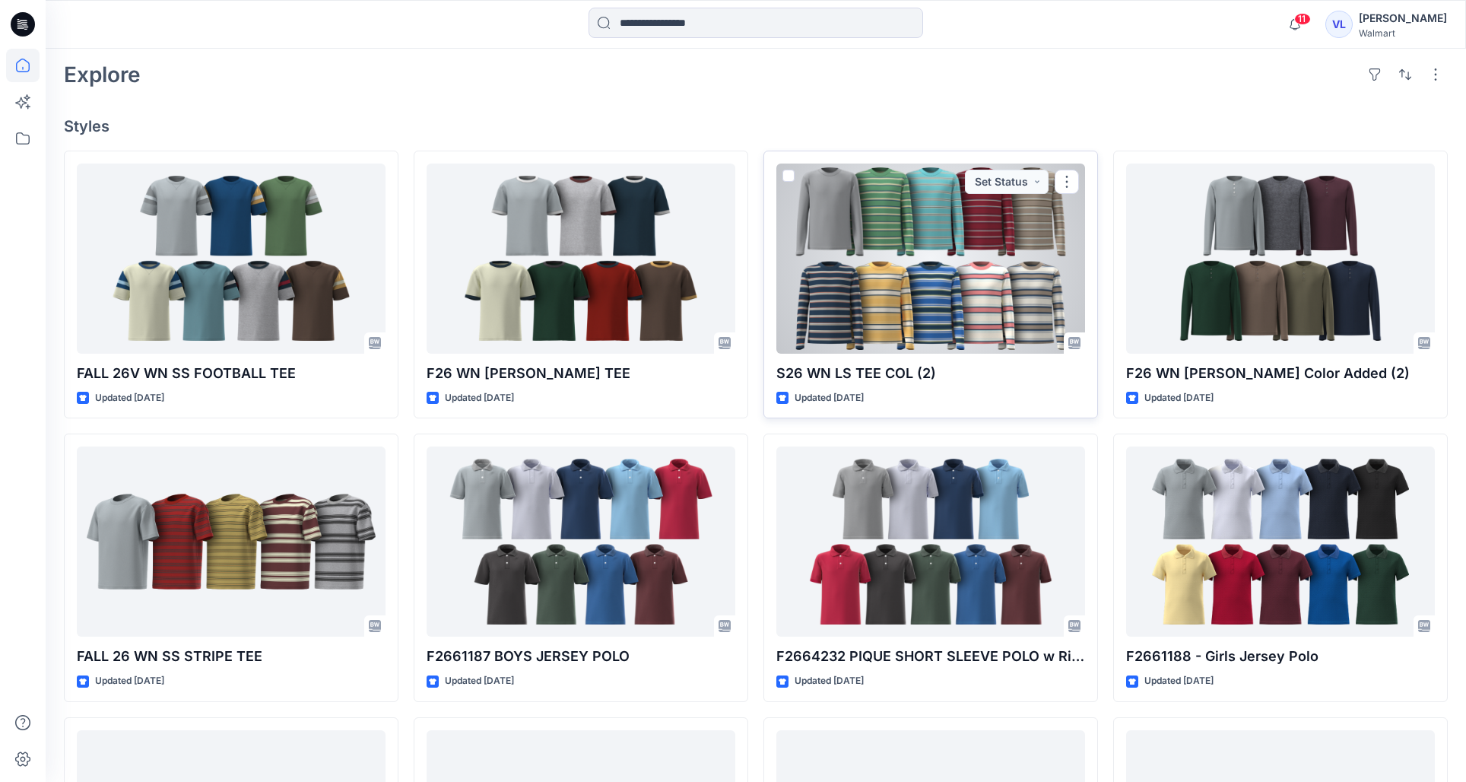
click at [993, 282] on div at bounding box center [931, 259] width 309 height 190
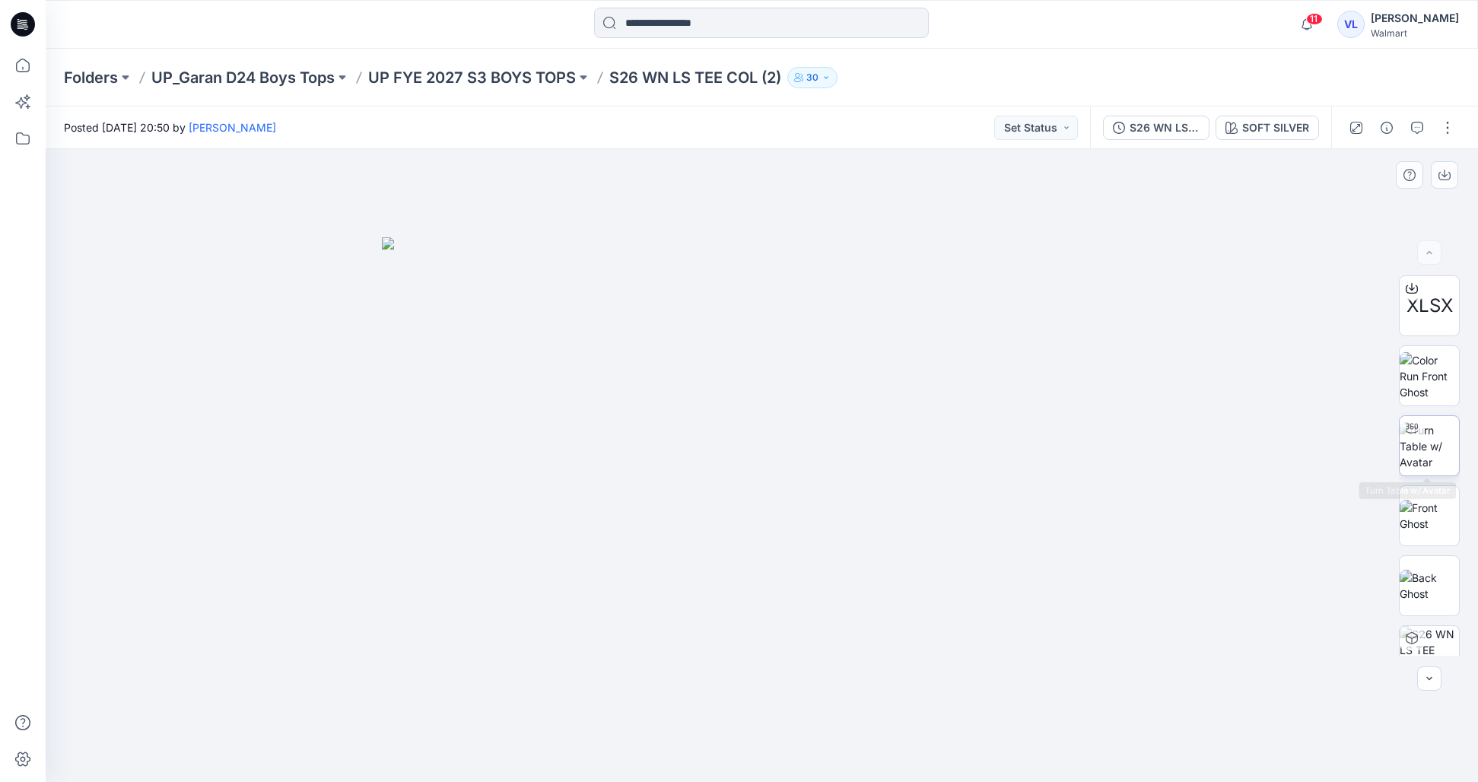
click at [1433, 452] on img at bounding box center [1429, 446] width 59 height 48
drag, startPoint x: 766, startPoint y: 763, endPoint x: 672, endPoint y: 786, distance: 96.3
click at [672, 781] on html "11 Notifications Your style FALL 26V WN SS FOOTBALL TEE is ready Friday, Septem…" at bounding box center [739, 391] width 1478 height 782
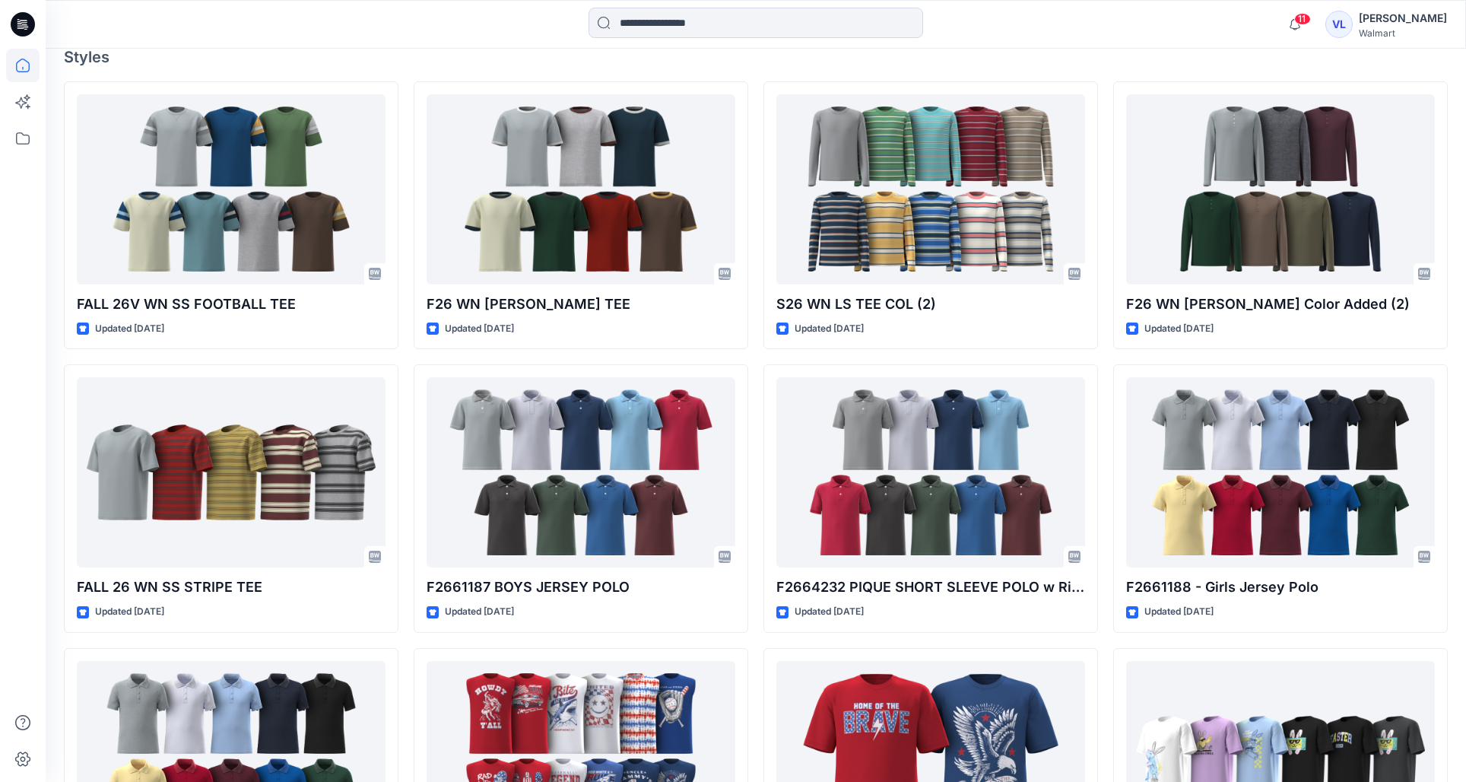
scroll to position [426, 0]
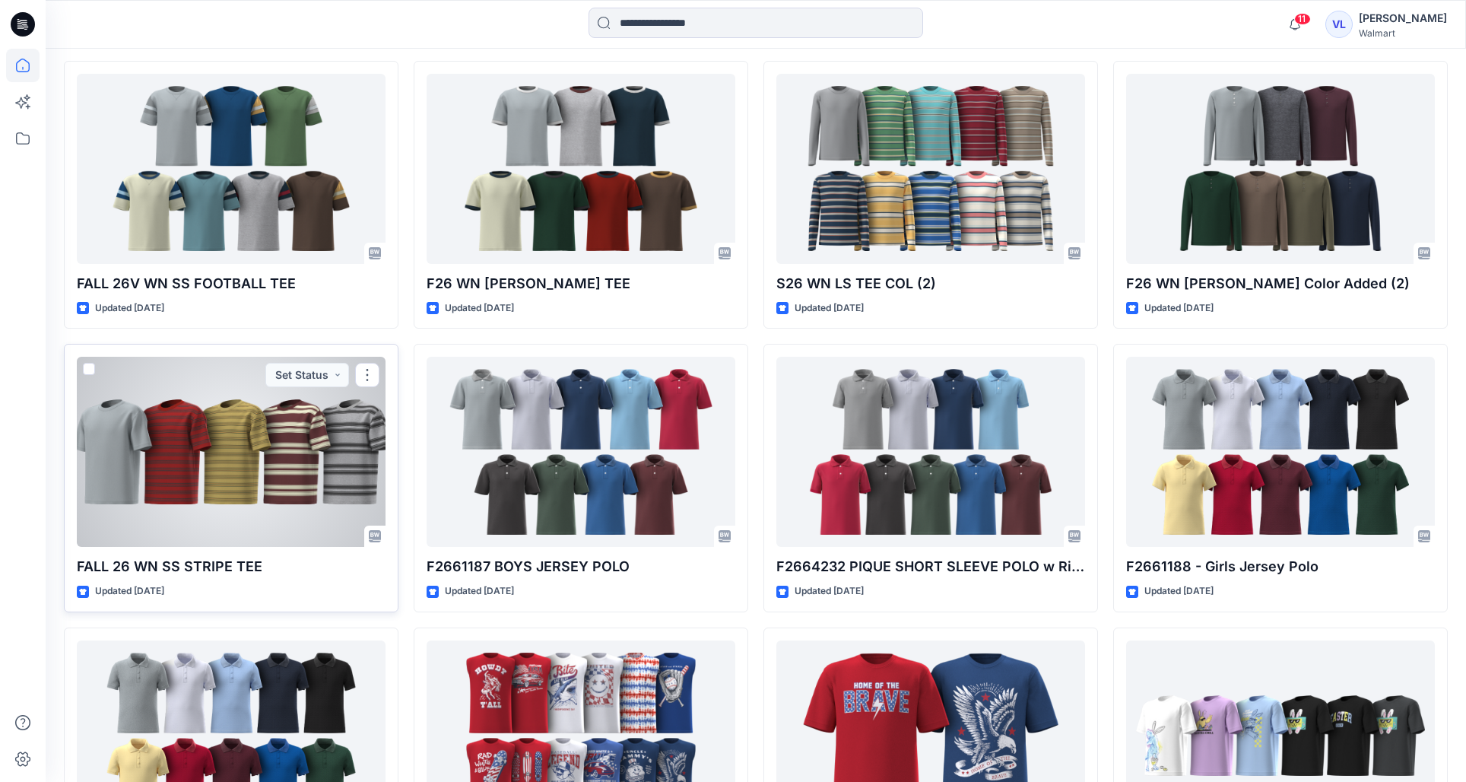
click at [90, 493] on div at bounding box center [231, 452] width 309 height 190
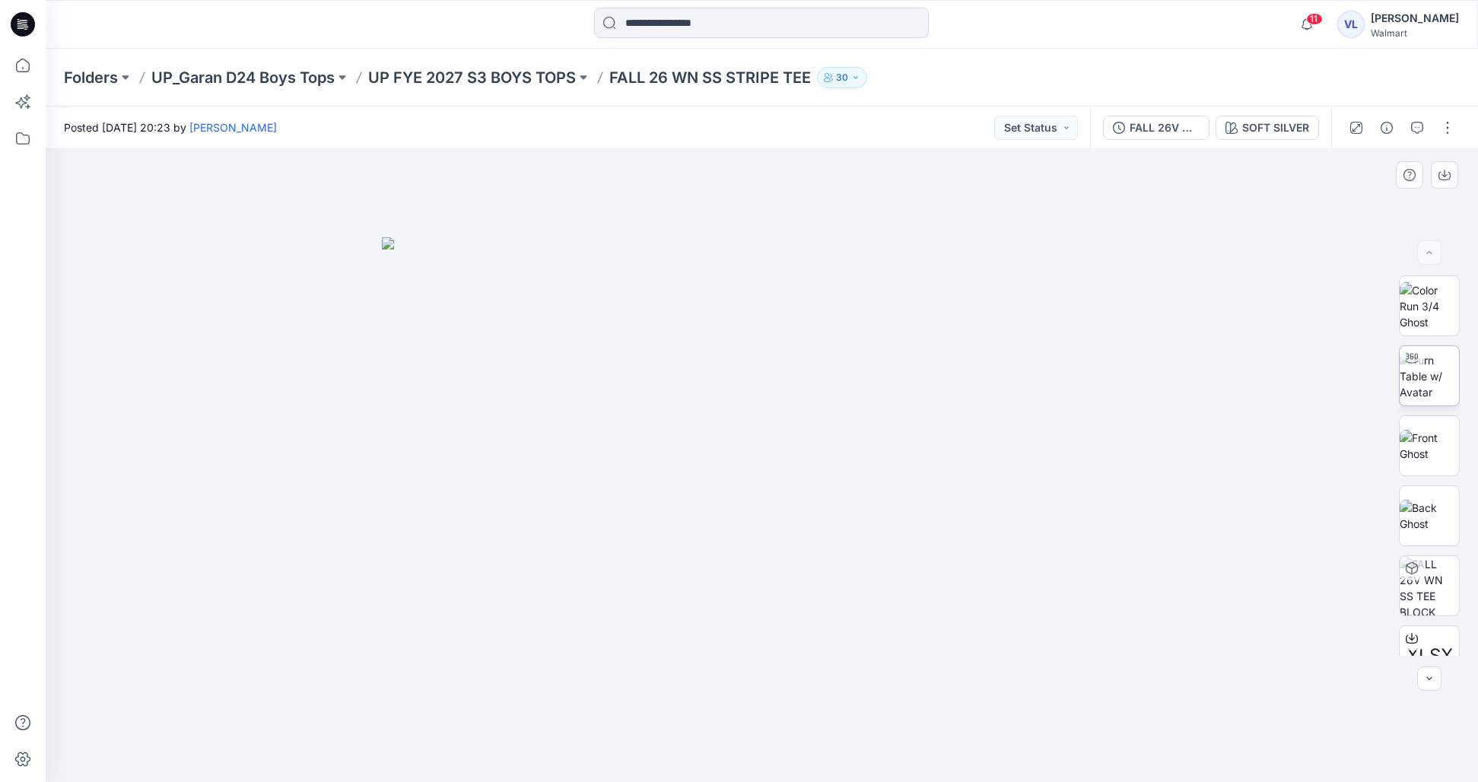
click at [1433, 394] on img at bounding box center [1429, 376] width 59 height 48
drag, startPoint x: 735, startPoint y: 361, endPoint x: 734, endPoint y: 739, distance: 378.8
click at [734, 739] on div at bounding box center [762, 465] width 1432 height 633
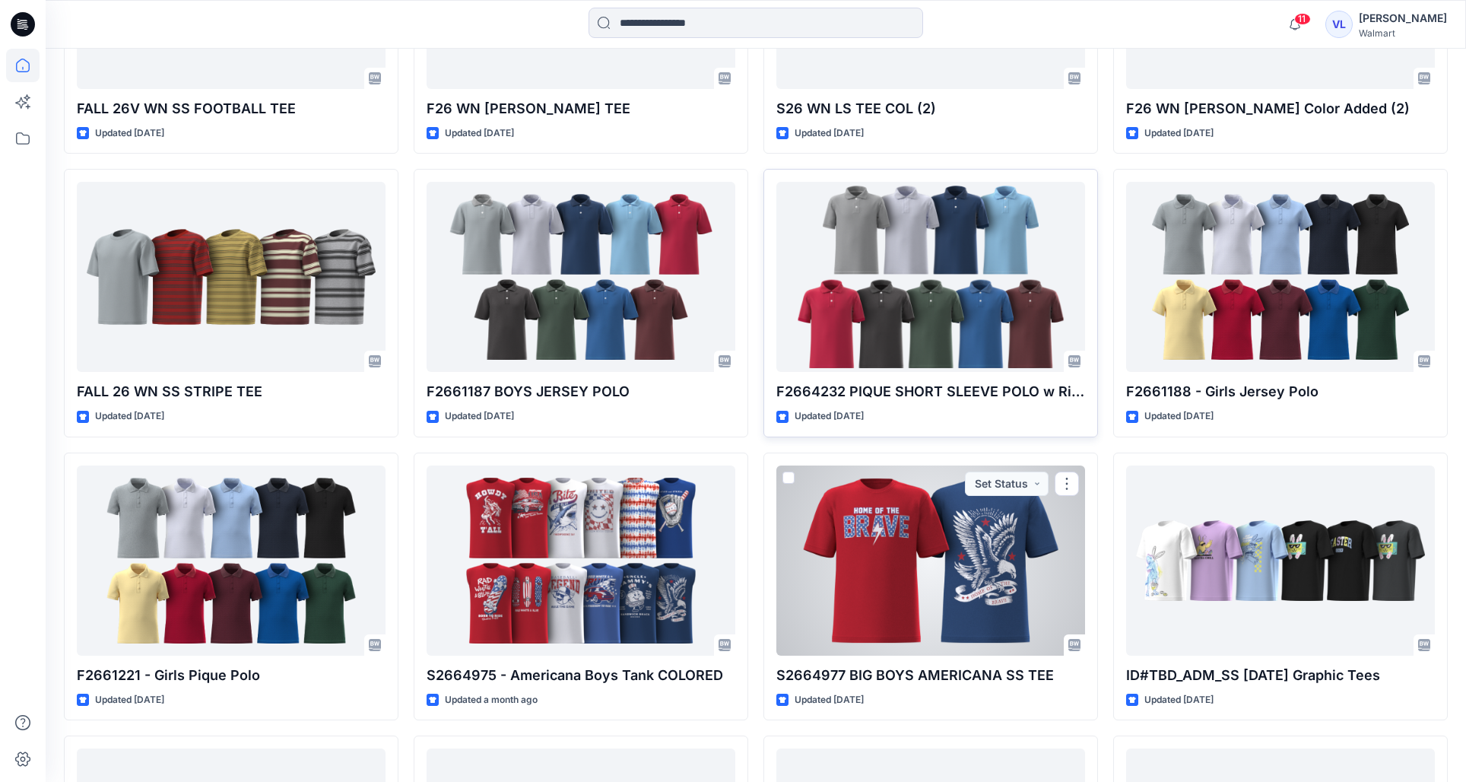
scroll to position [621, 0]
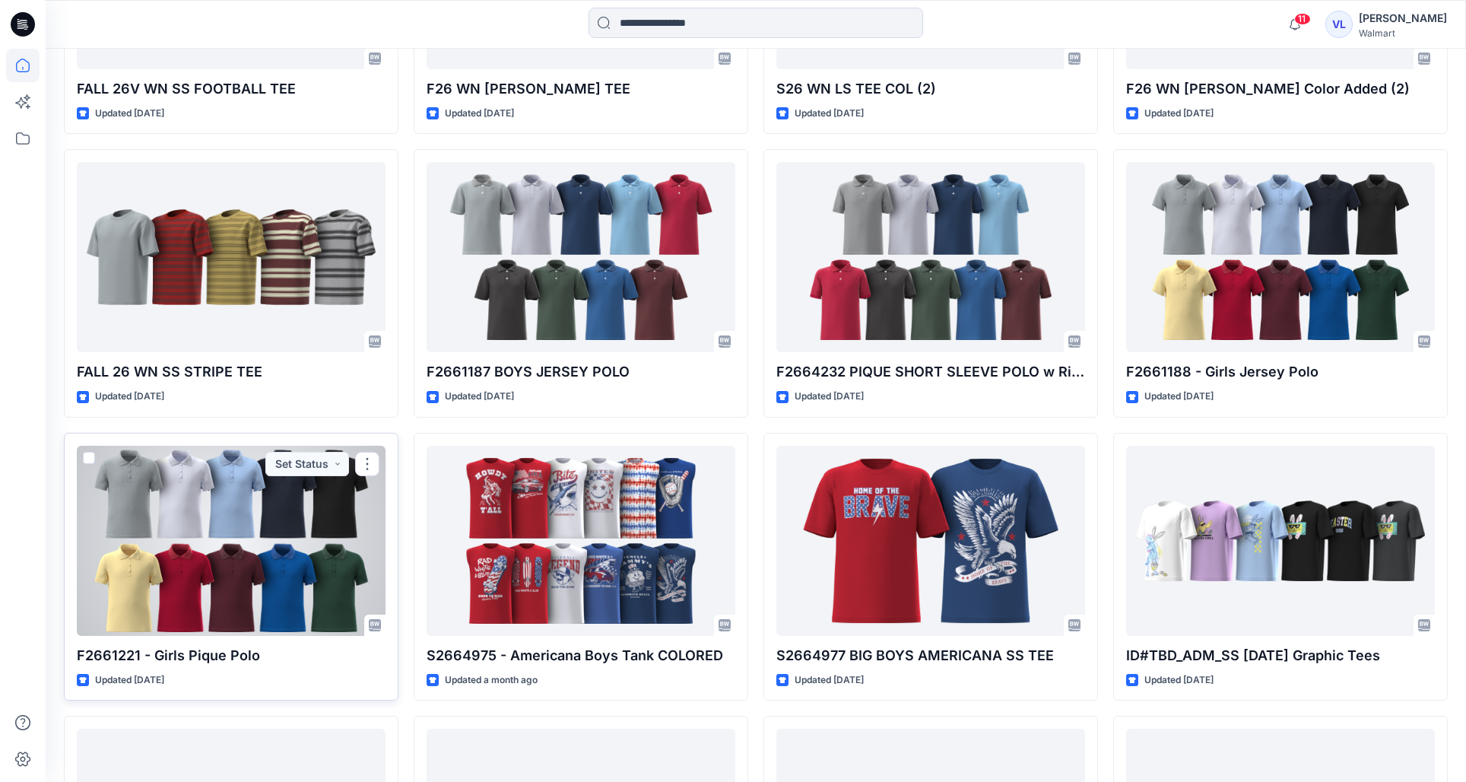
click at [244, 516] on div at bounding box center [231, 541] width 309 height 190
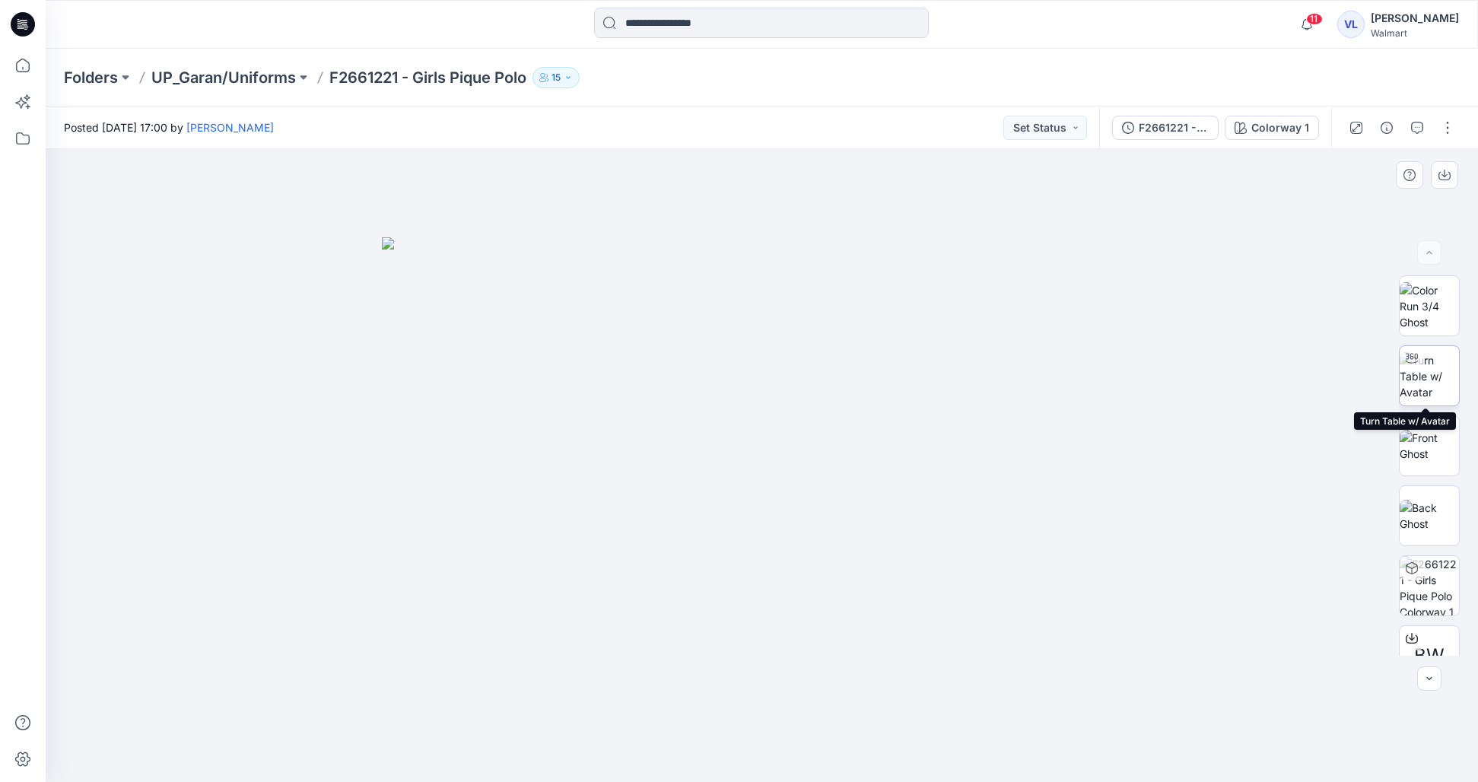
click at [1418, 400] on img at bounding box center [1429, 376] width 59 height 48
drag, startPoint x: 770, startPoint y: 758, endPoint x: 750, endPoint y: 738, distance: 29.0
click at [750, 738] on icon at bounding box center [764, 736] width 460 height 57
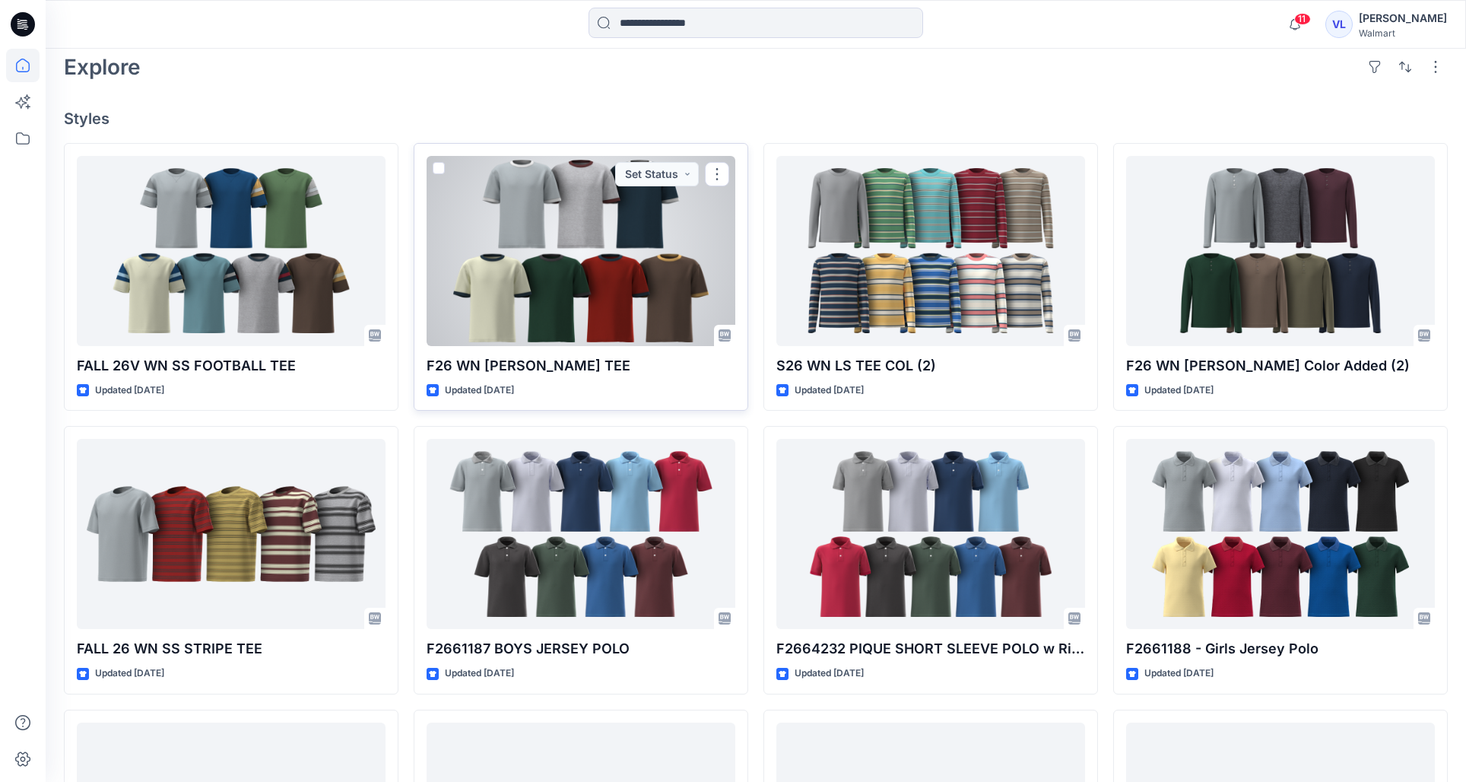
scroll to position [407, 0]
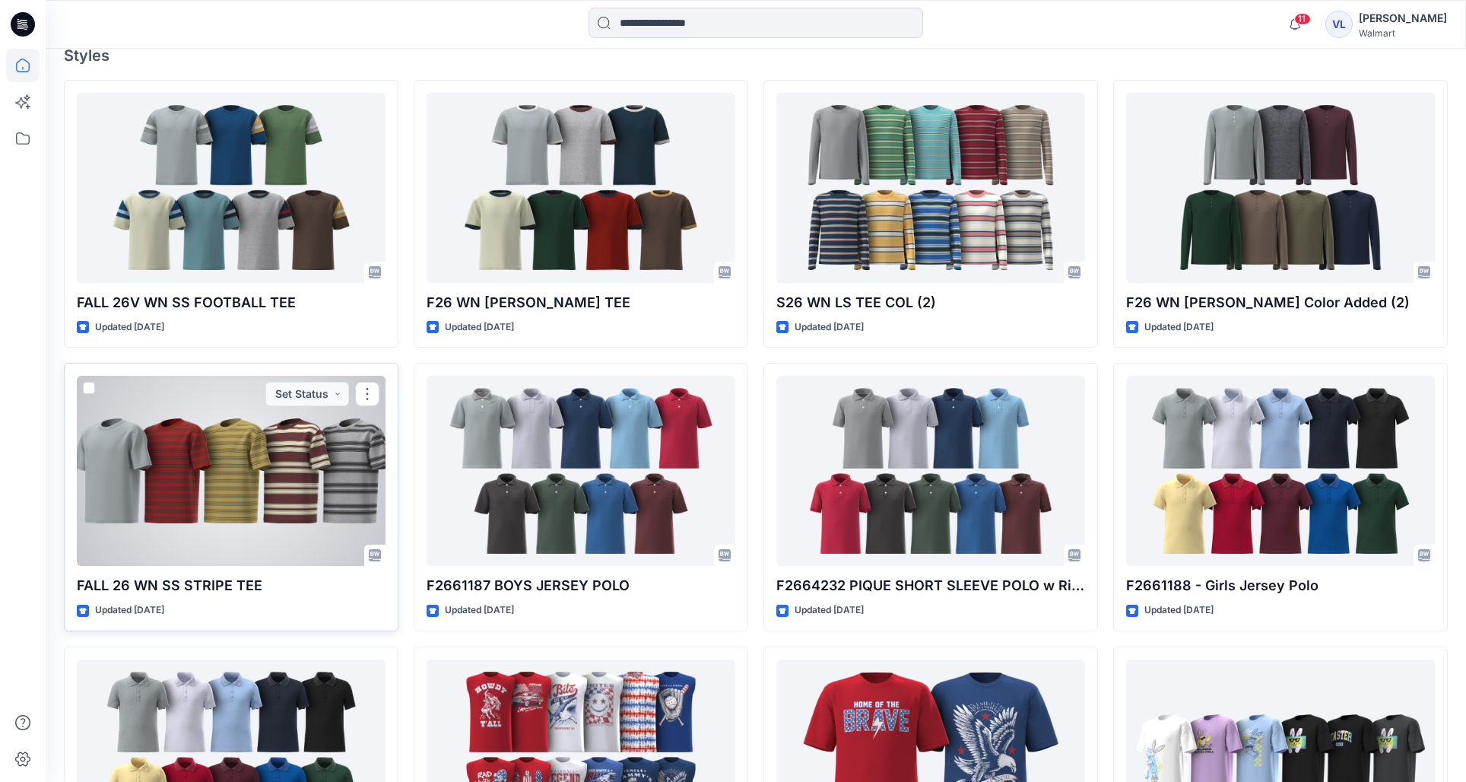
click at [264, 529] on div at bounding box center [231, 471] width 309 height 190
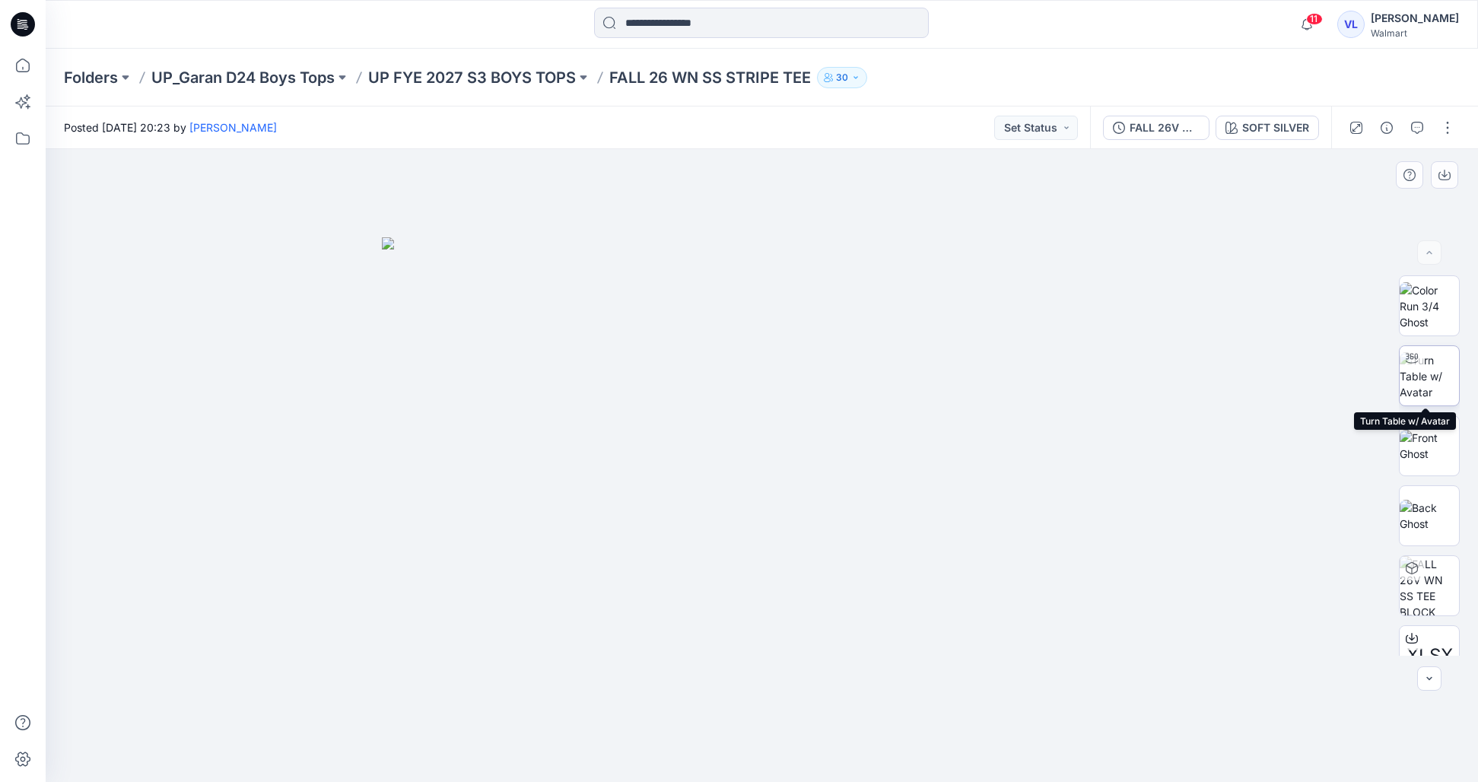
click at [1428, 384] on img at bounding box center [1429, 376] width 59 height 48
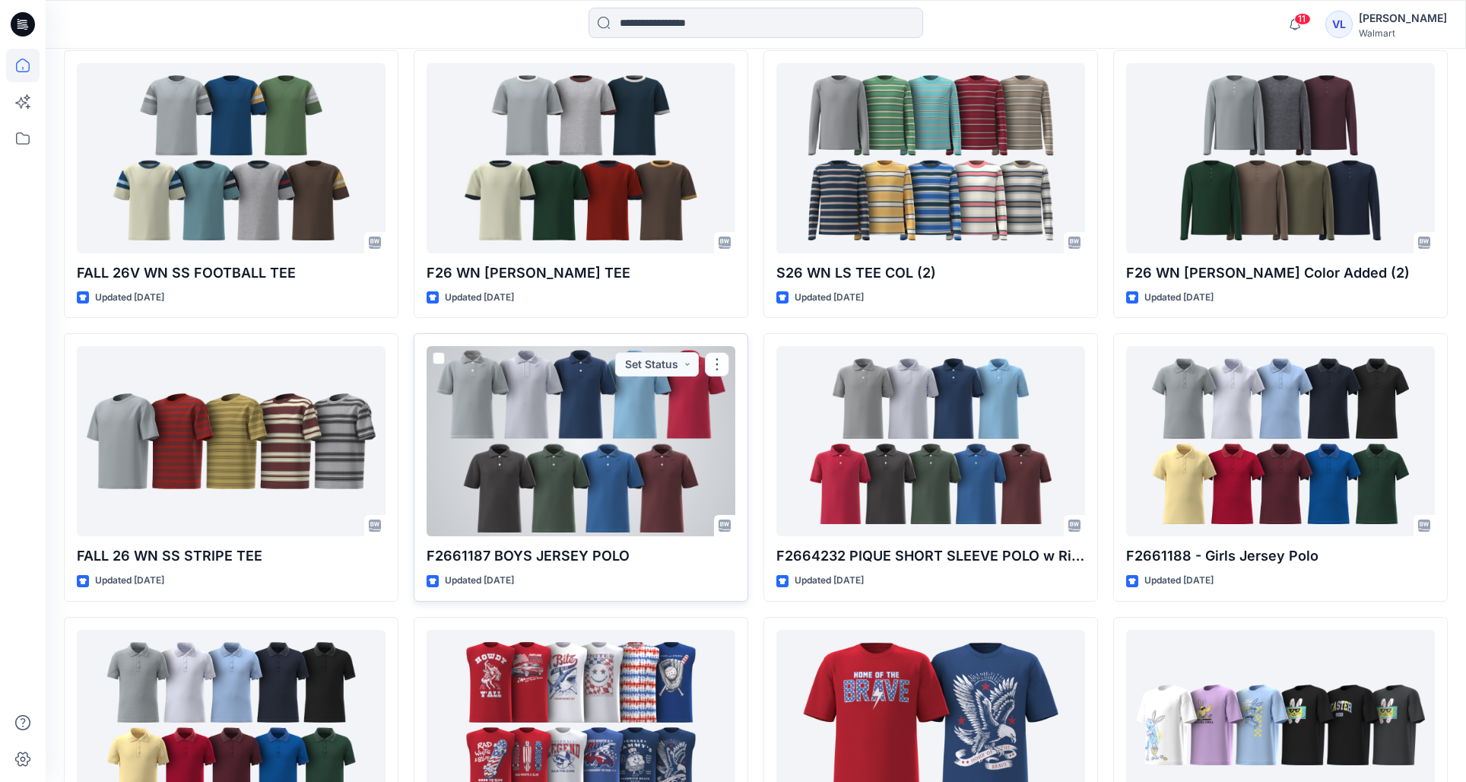
scroll to position [449, 0]
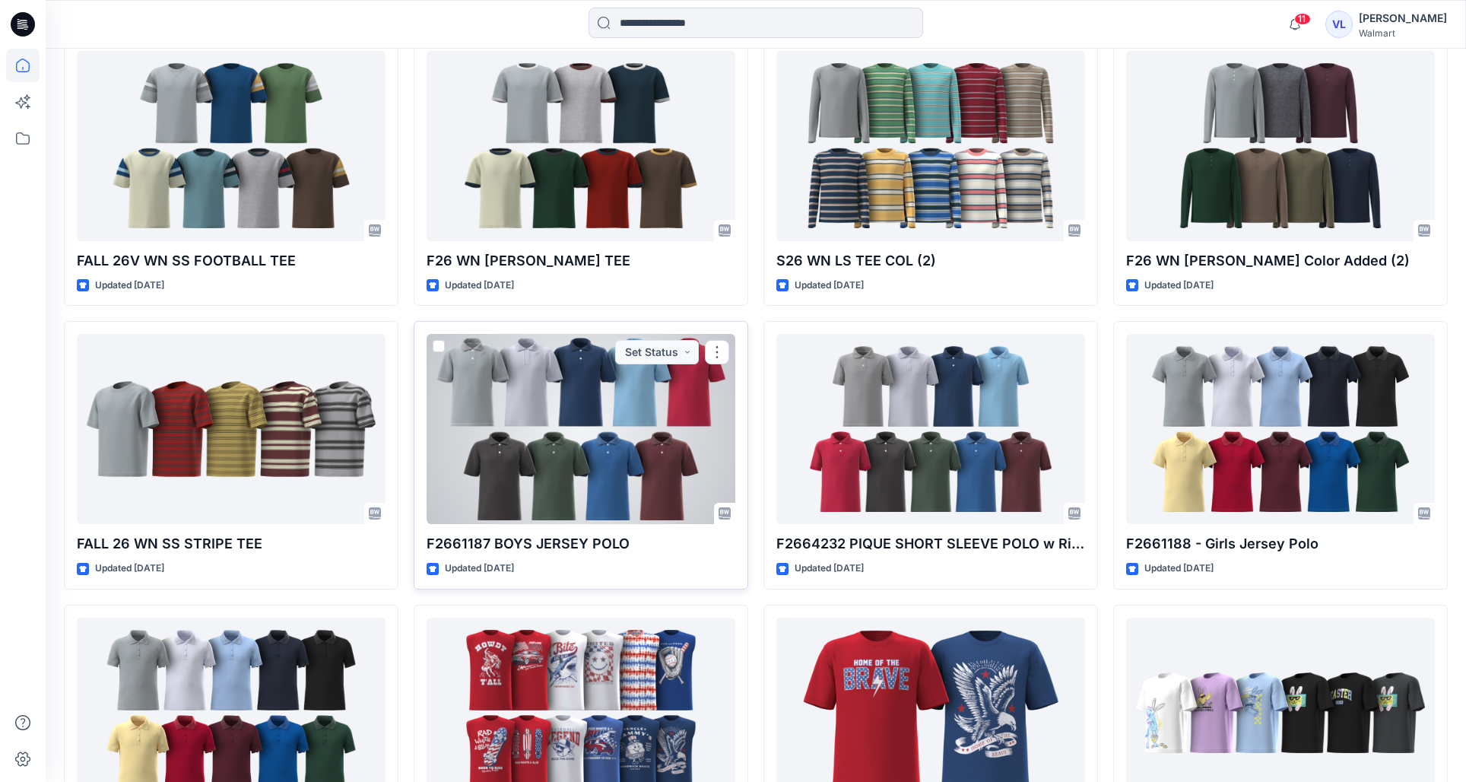
click at [594, 458] on div at bounding box center [581, 429] width 309 height 190
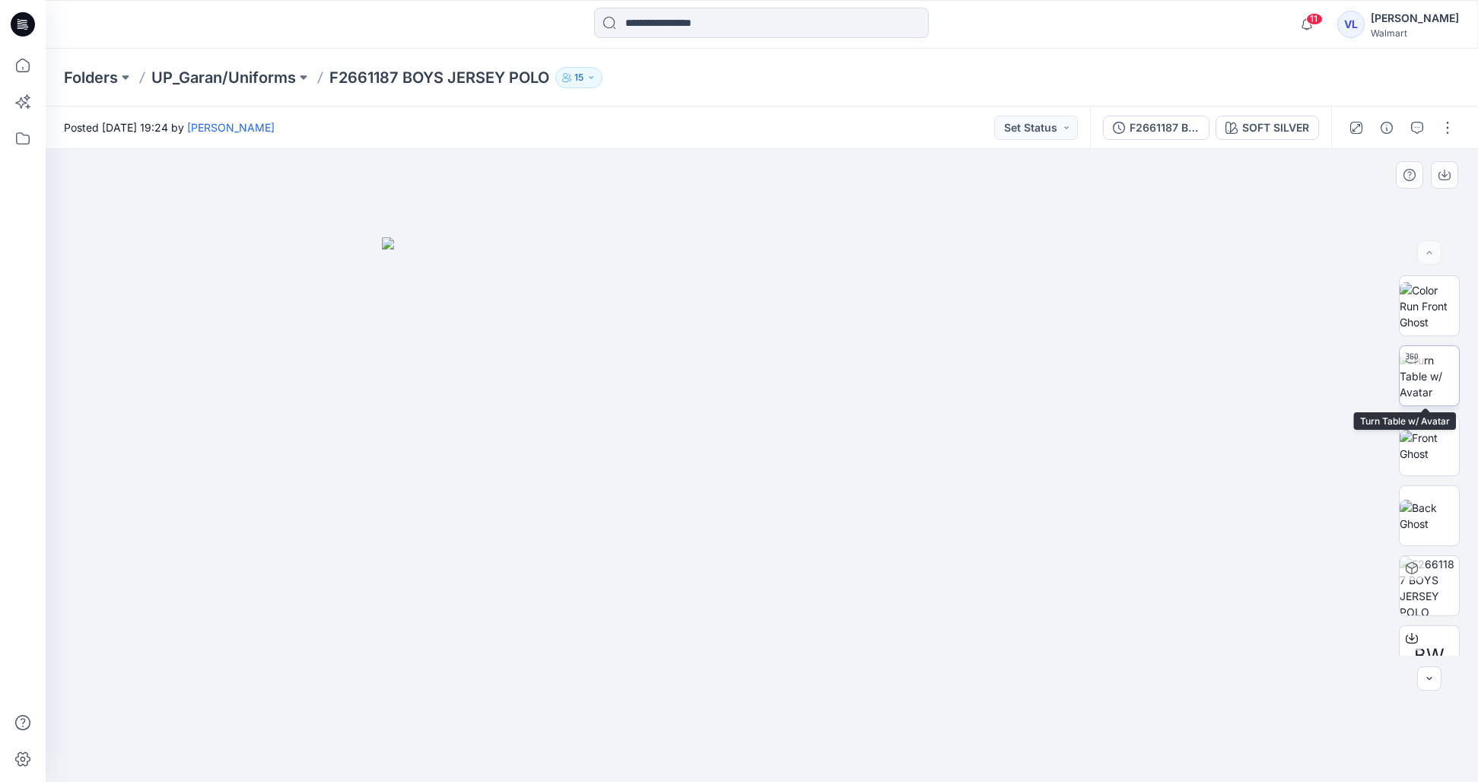
click at [1447, 393] on img at bounding box center [1429, 376] width 59 height 48
drag, startPoint x: 773, startPoint y: 234, endPoint x: 736, endPoint y: 462, distance: 231.2
click at [741, 466] on img at bounding box center [742, 99] width 2254 height 1366
drag, startPoint x: 662, startPoint y: 325, endPoint x: 738, endPoint y: 519, distance: 208.8
click at [739, 523] on img at bounding box center [672, 52] width 3115 height 1459
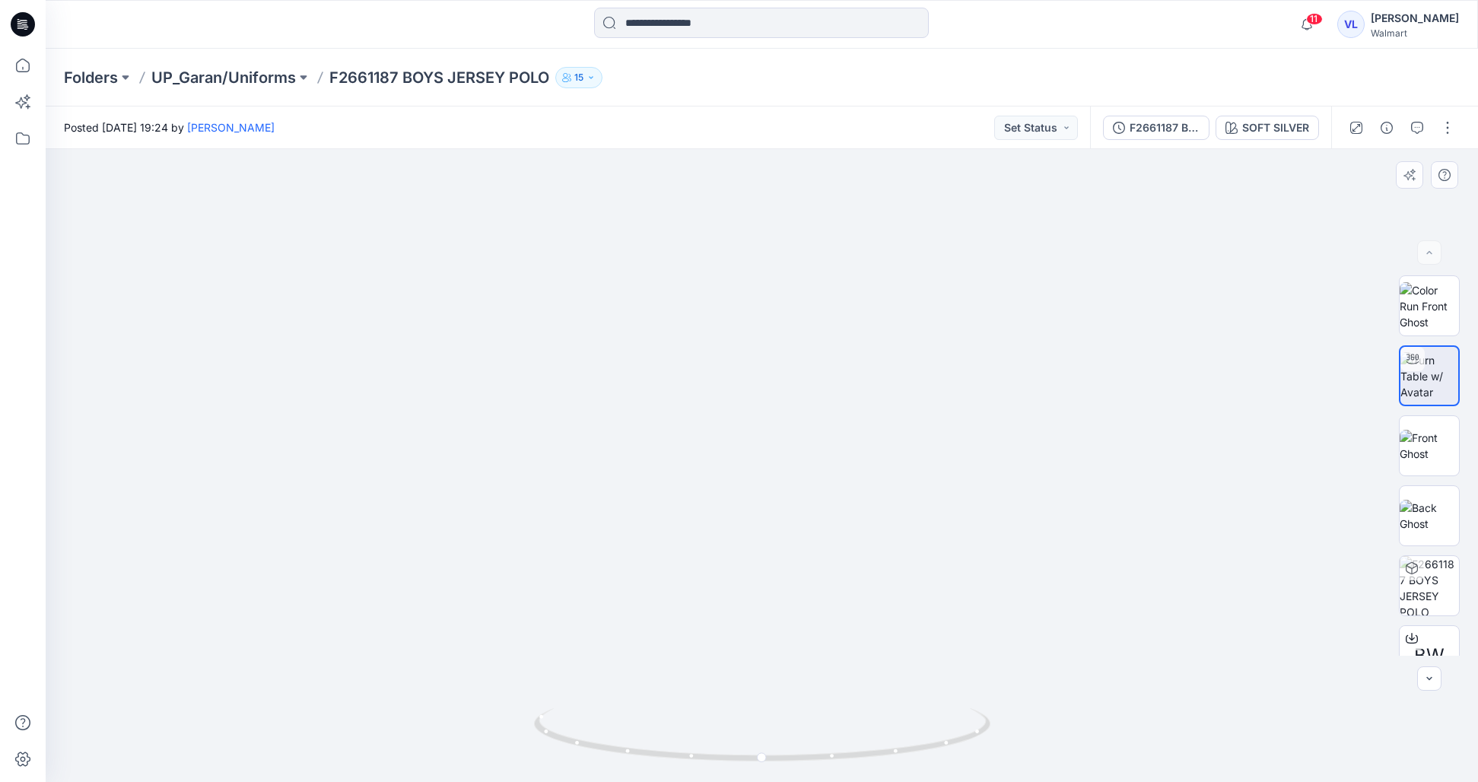
drag, startPoint x: 726, startPoint y: 589, endPoint x: 730, endPoint y: 535, distance: 55.0
click at [730, 535] on img at bounding box center [754, 116] width 3115 height 1331
click at [1424, 437] on img at bounding box center [1429, 446] width 59 height 32
click at [1439, 517] on img at bounding box center [1429, 516] width 59 height 32
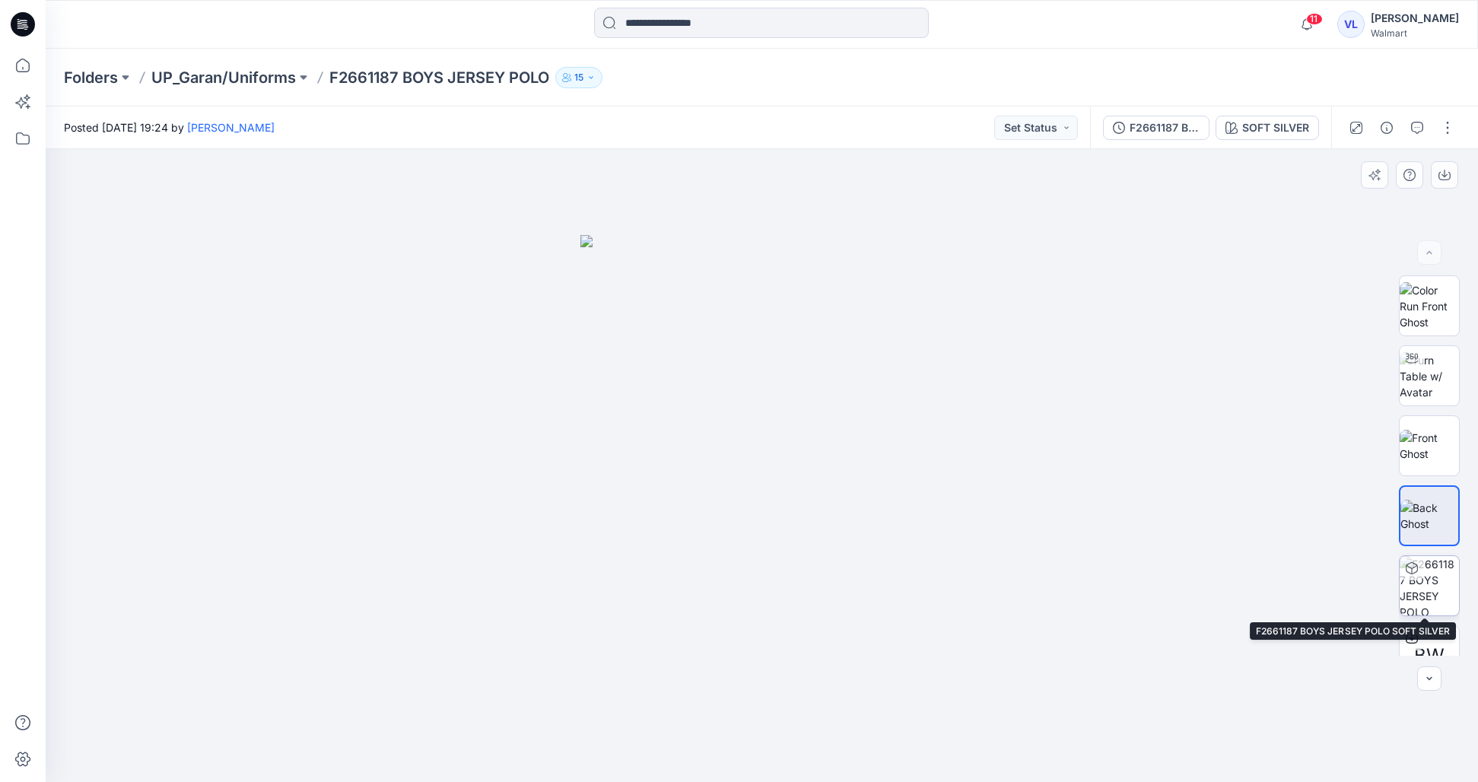
click at [1438, 584] on img at bounding box center [1429, 585] width 59 height 59
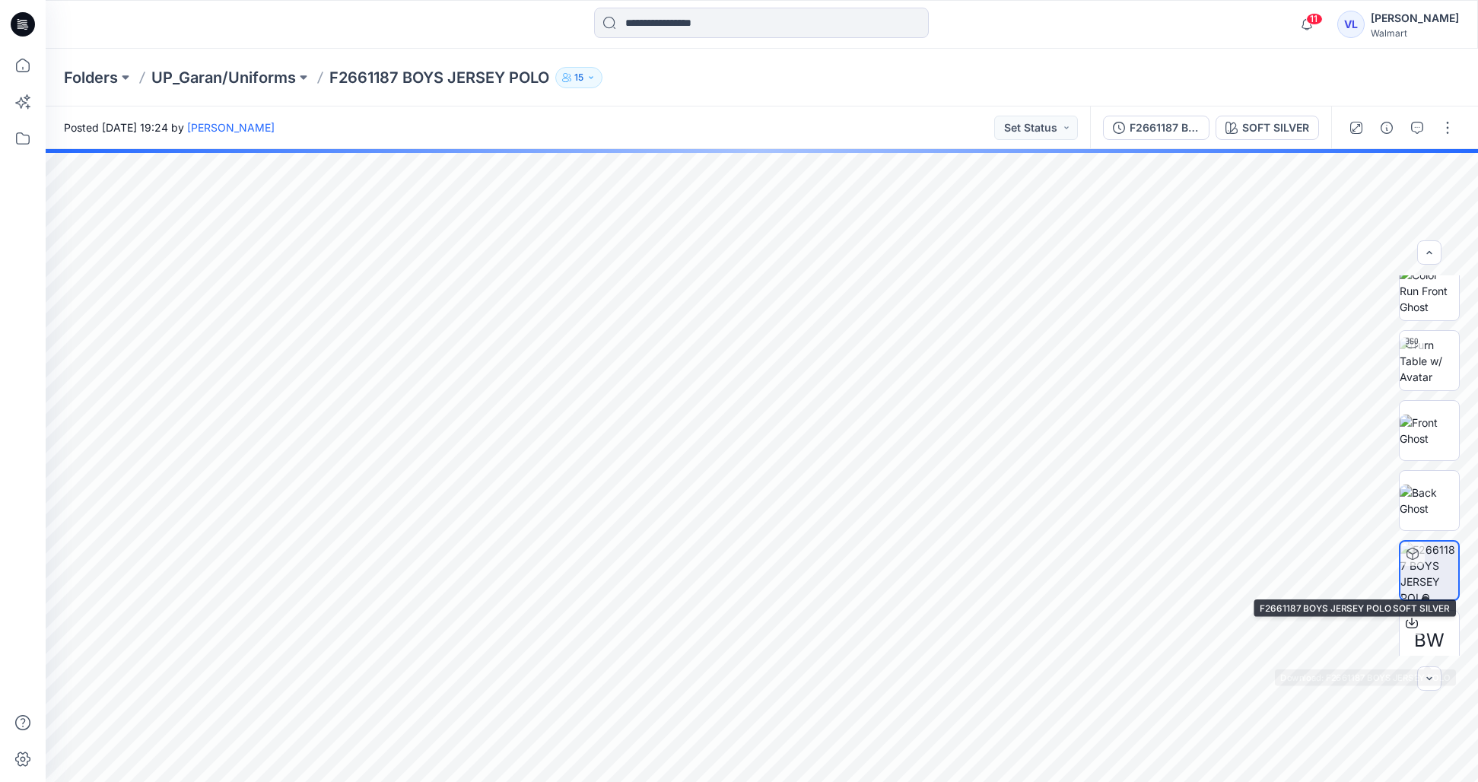
scroll to position [30, 0]
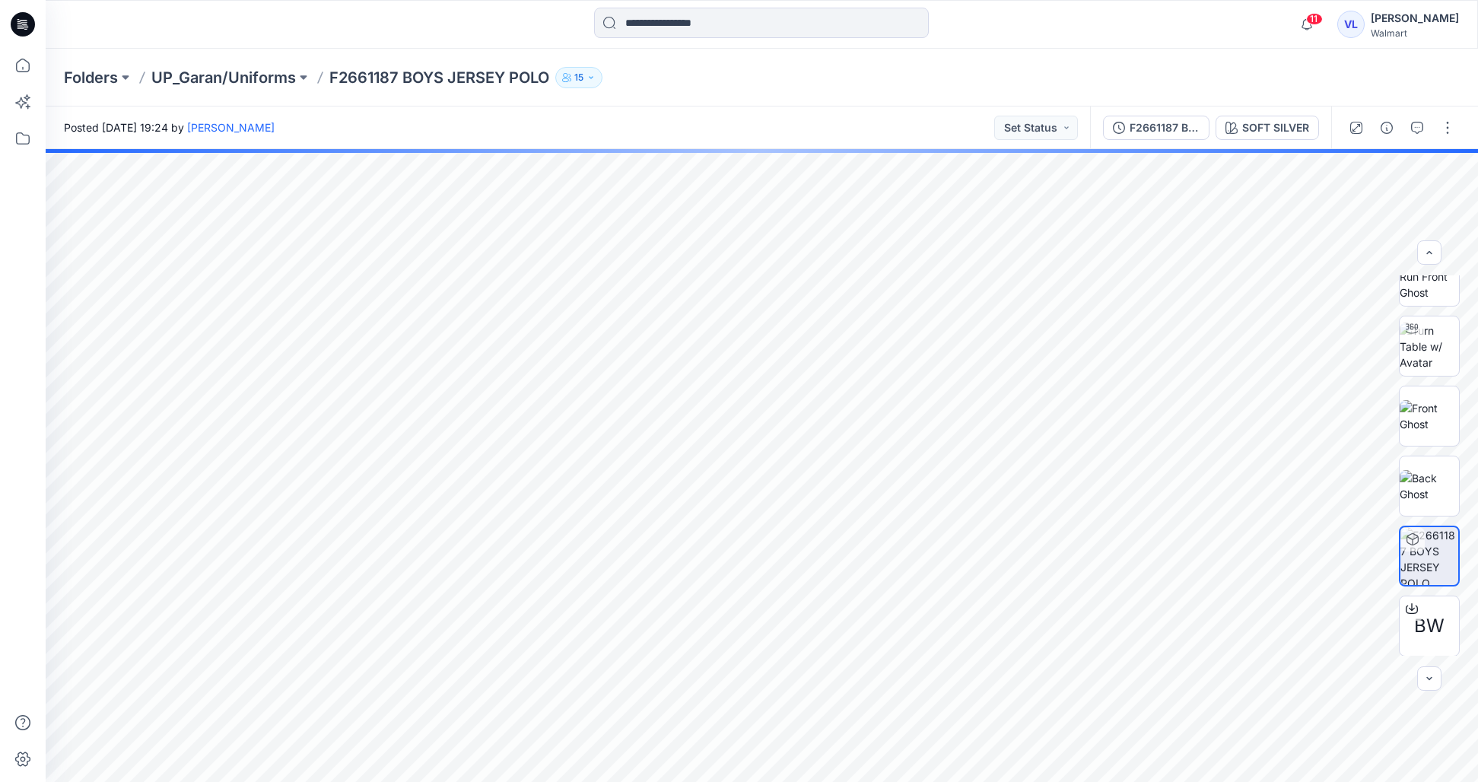
click at [332, 79] on p "F2661187 BOYS JERSEY POLO" at bounding box center [439, 77] width 220 height 21
drag, startPoint x: 327, startPoint y: 79, endPoint x: 396, endPoint y: 81, distance: 69.2
click at [396, 81] on div "Folders UP_Garan/Uniforms F2661187 BOYS JERSEY POLO 15" at bounding box center [702, 77] width 1277 height 21
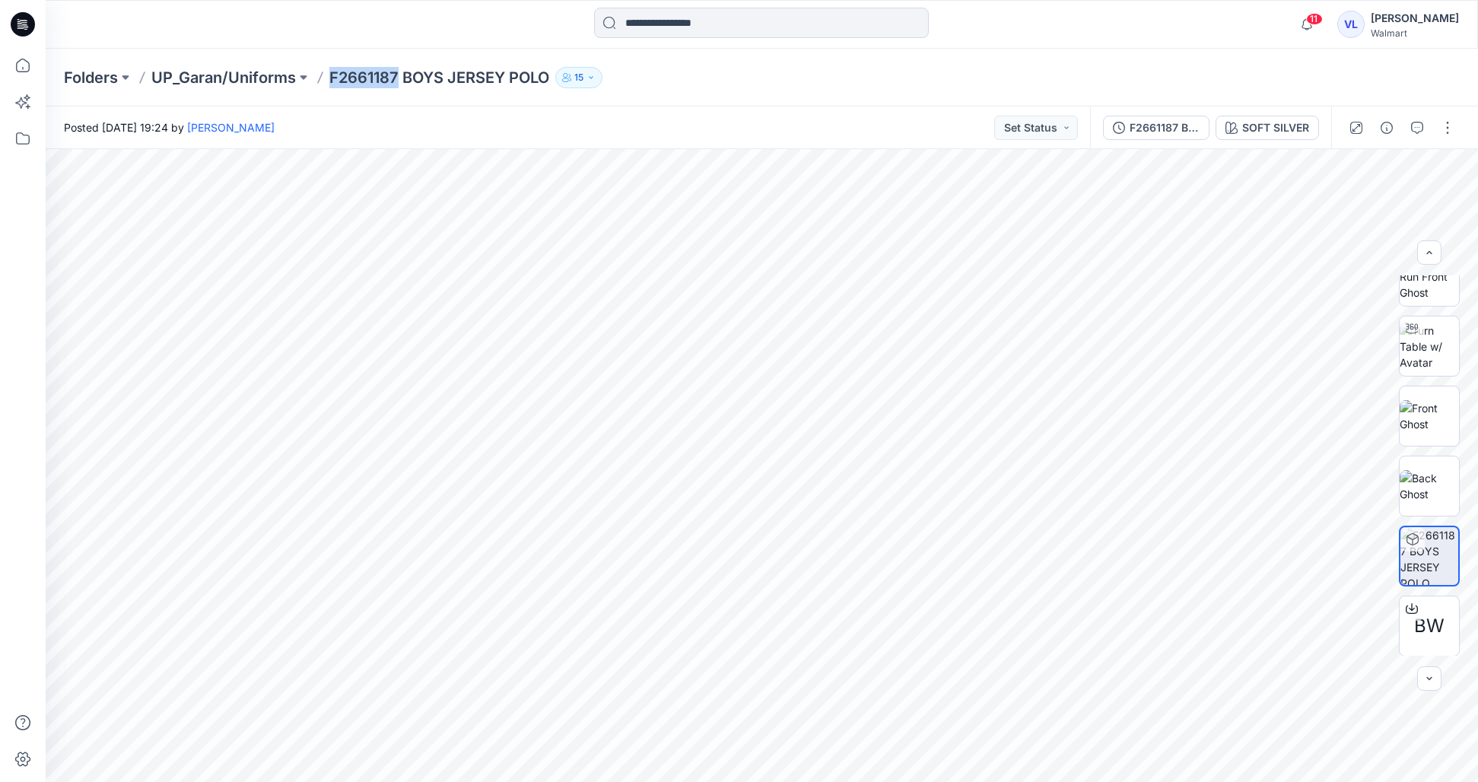
copy p "F2661187"
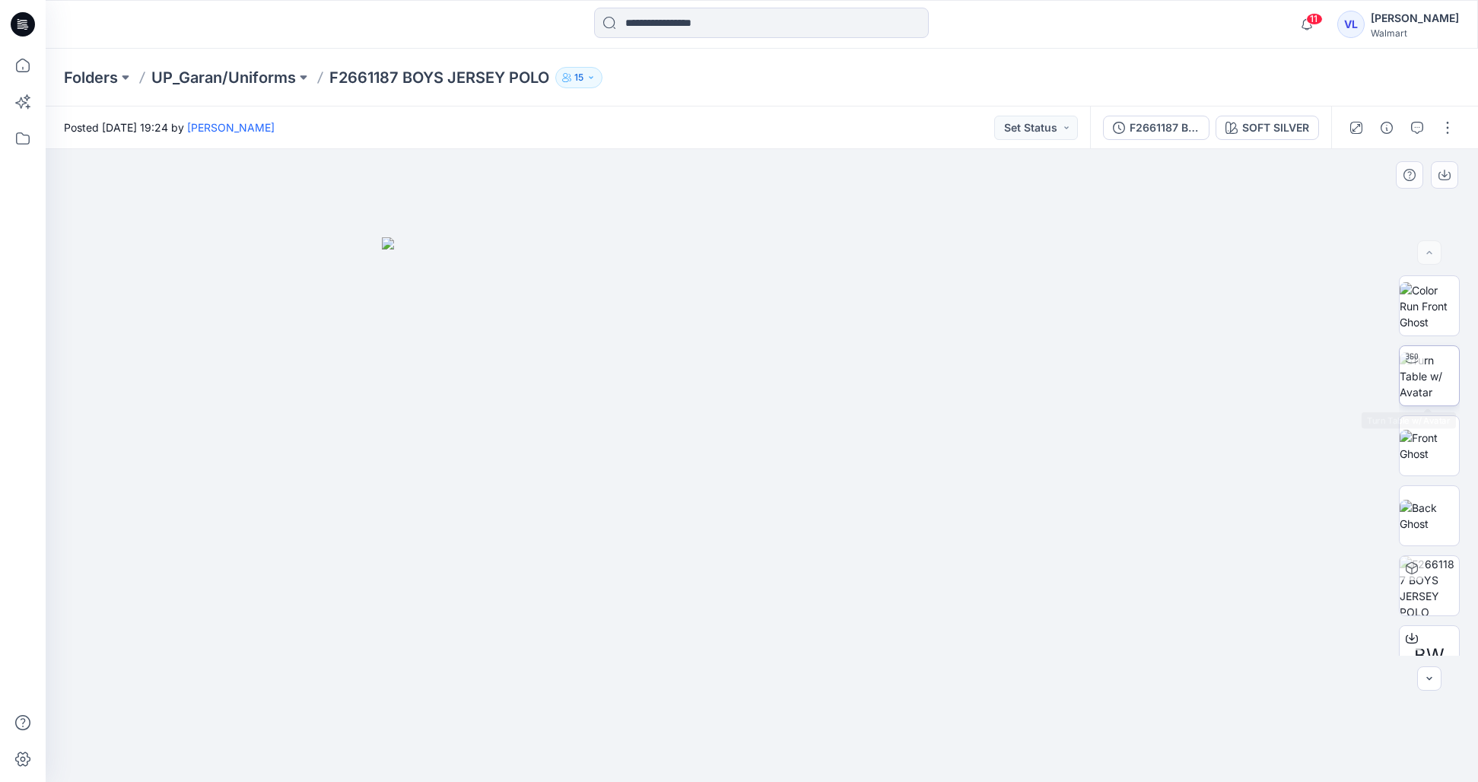
click at [1406, 365] on div at bounding box center [1412, 358] width 24 height 24
drag, startPoint x: 756, startPoint y: 221, endPoint x: 748, endPoint y: 335, distance: 114.4
click at [745, 366] on div "Posted Friday, September 26, 2025 19:24 by Violeta Lita Set Status F2661187 BOY…" at bounding box center [762, 443] width 1432 height 675
drag, startPoint x: 738, startPoint y: 461, endPoint x: 720, endPoint y: 416, distance: 48.2
click at [725, 573] on img at bounding box center [733, 242] width 2051 height 1079
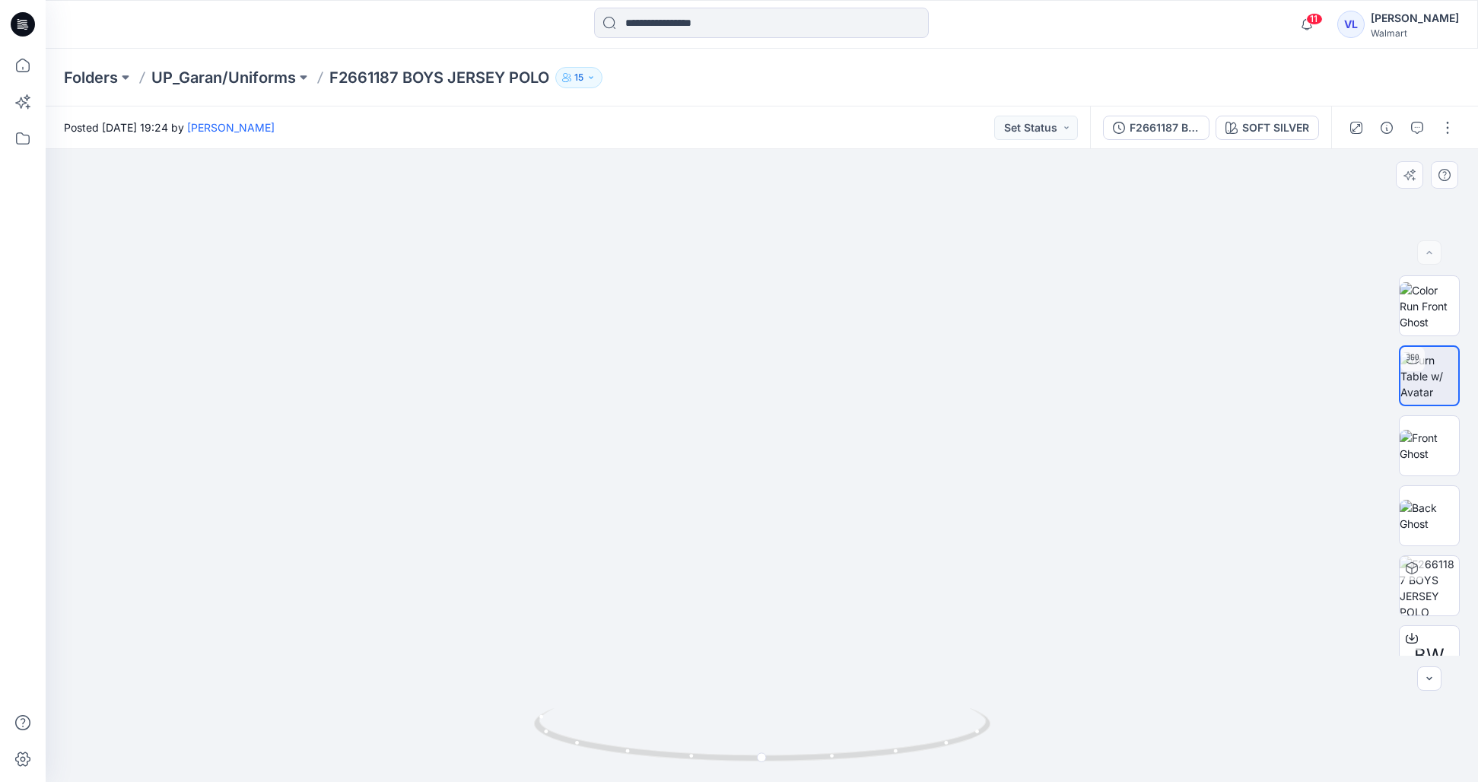
drag, startPoint x: 678, startPoint y: 315, endPoint x: 685, endPoint y: 338, distance: 24.6
click at [685, 338] on img at bounding box center [679, 84] width 3115 height 1393
click at [399, 72] on p "F2661187 BOYS JERSEY POLO" at bounding box center [439, 77] width 220 height 21
drag, startPoint x: 396, startPoint y: 76, endPoint x: 329, endPoint y: 78, distance: 66.2
click at [329, 78] on p "F2661187 BOYS JERSEY POLO" at bounding box center [439, 77] width 220 height 21
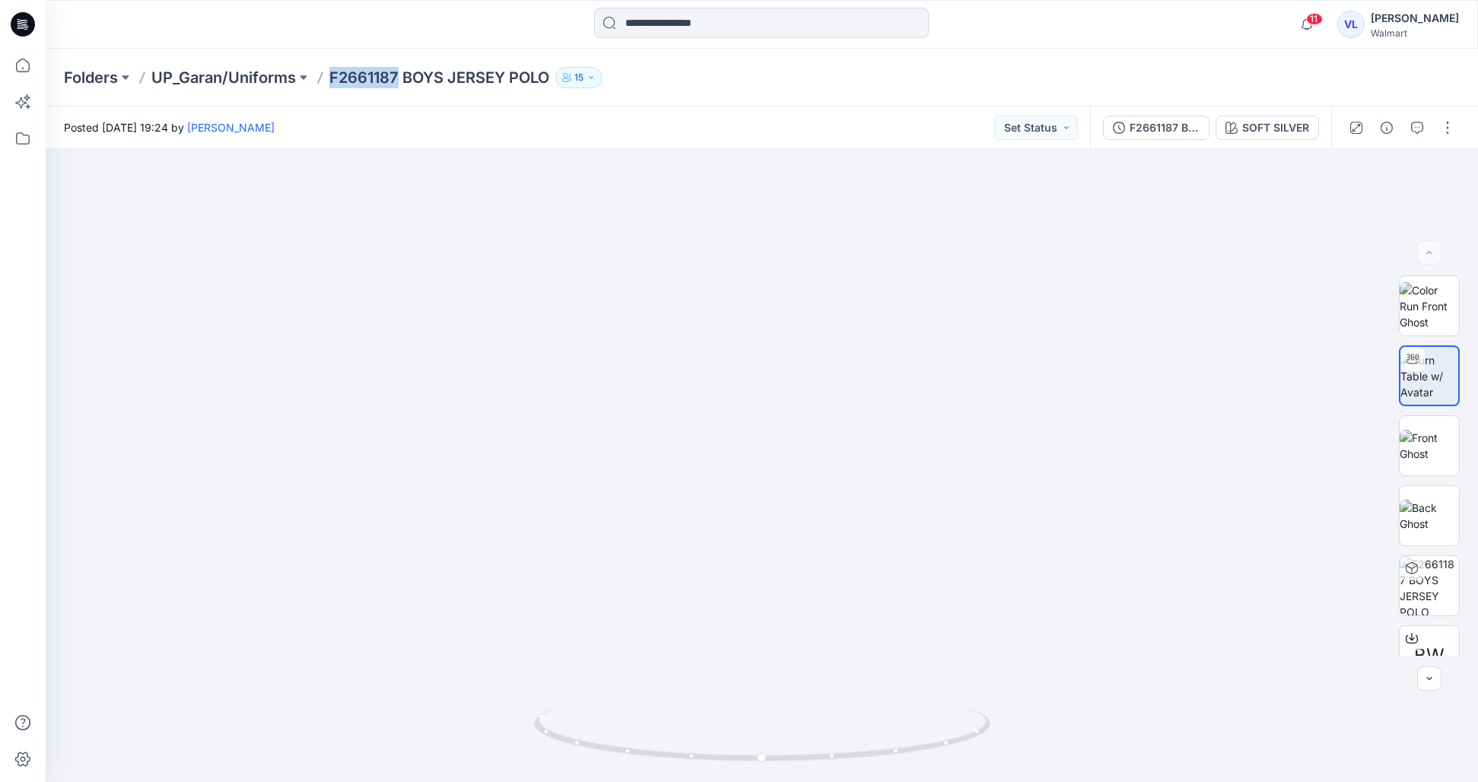
copy p "F2661187"
click at [1409, 638] on icon at bounding box center [1412, 637] width 6 height 8
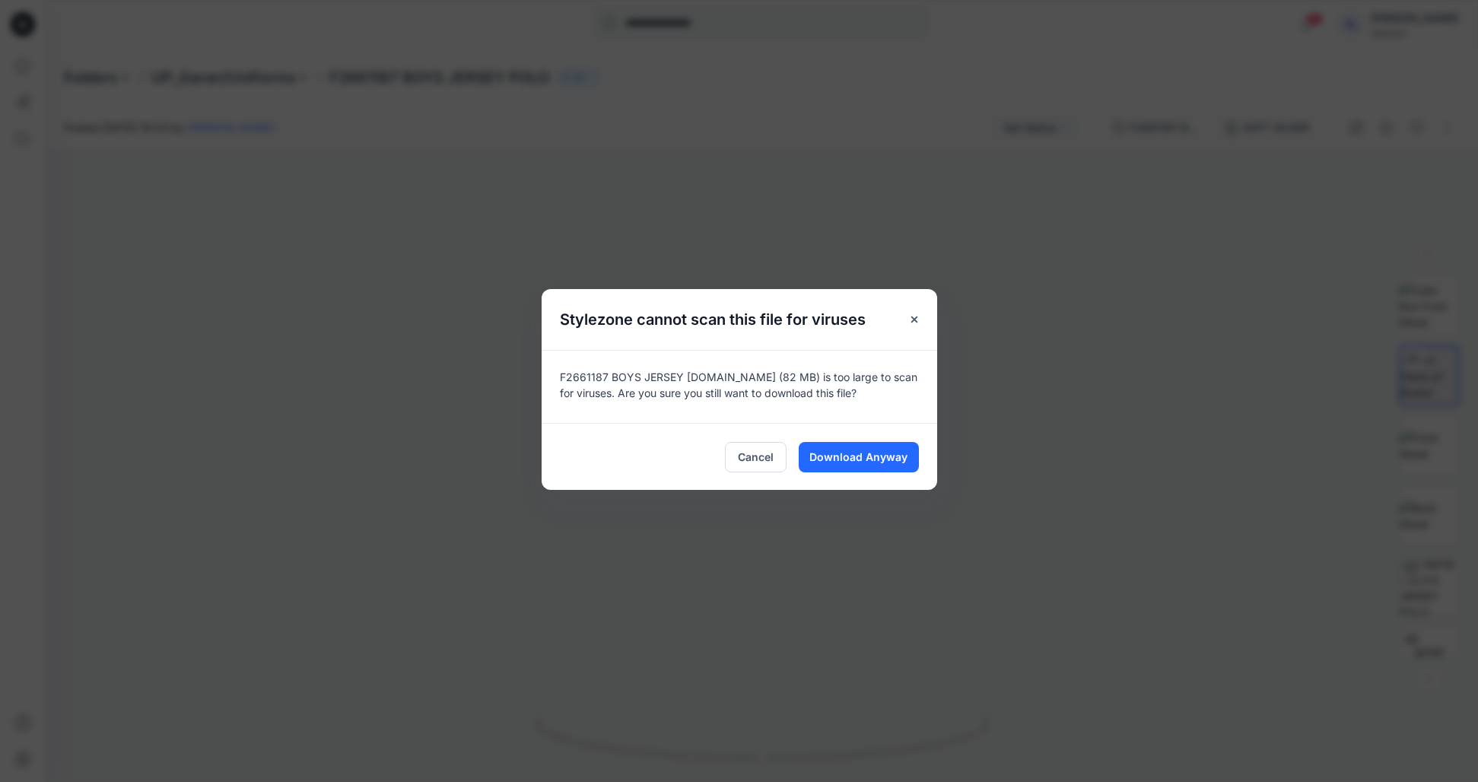
click at [848, 436] on div "Cancel Download Anyway" at bounding box center [740, 456] width 396 height 67
click at [863, 445] on button "Download Anyway" at bounding box center [859, 457] width 120 height 30
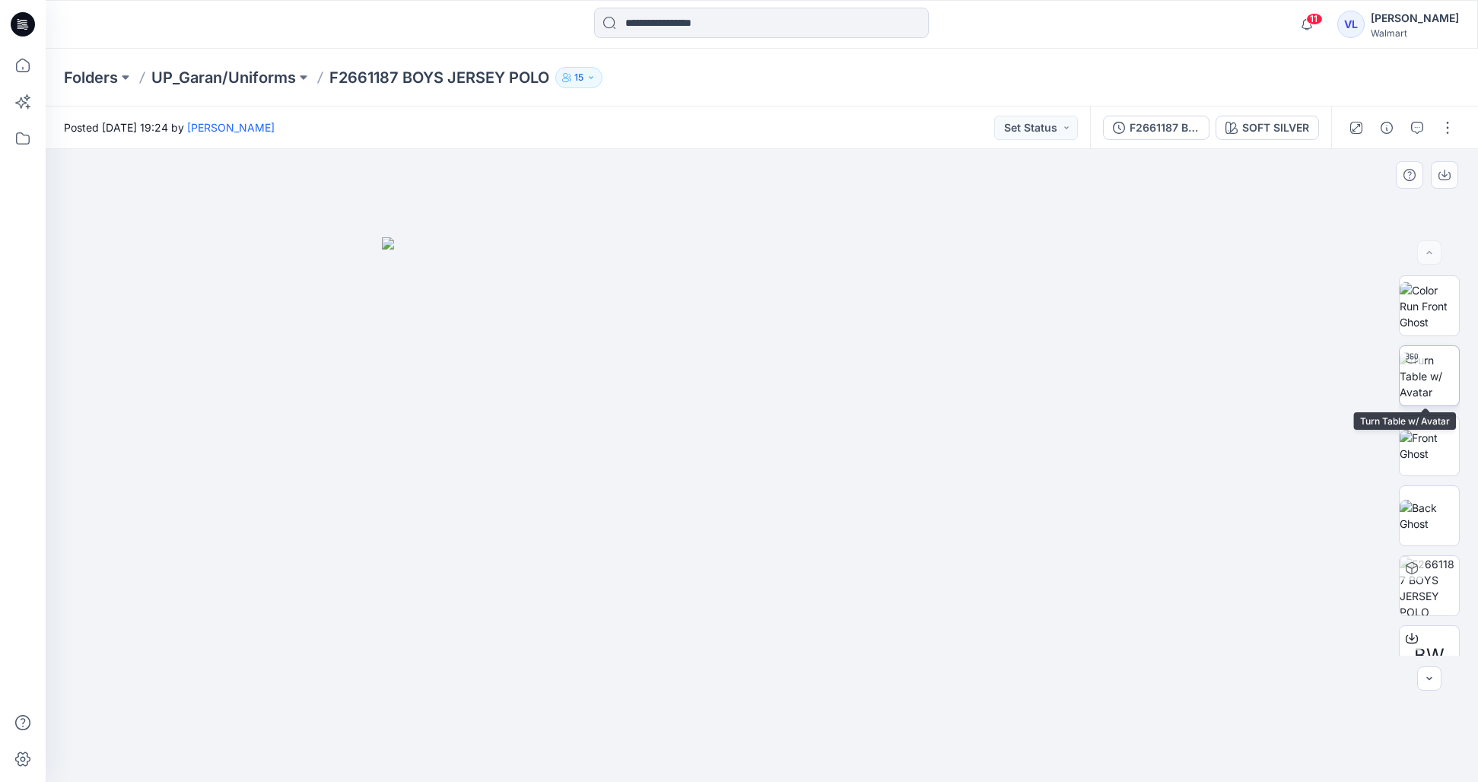
click at [1443, 386] on img at bounding box center [1429, 376] width 59 height 48
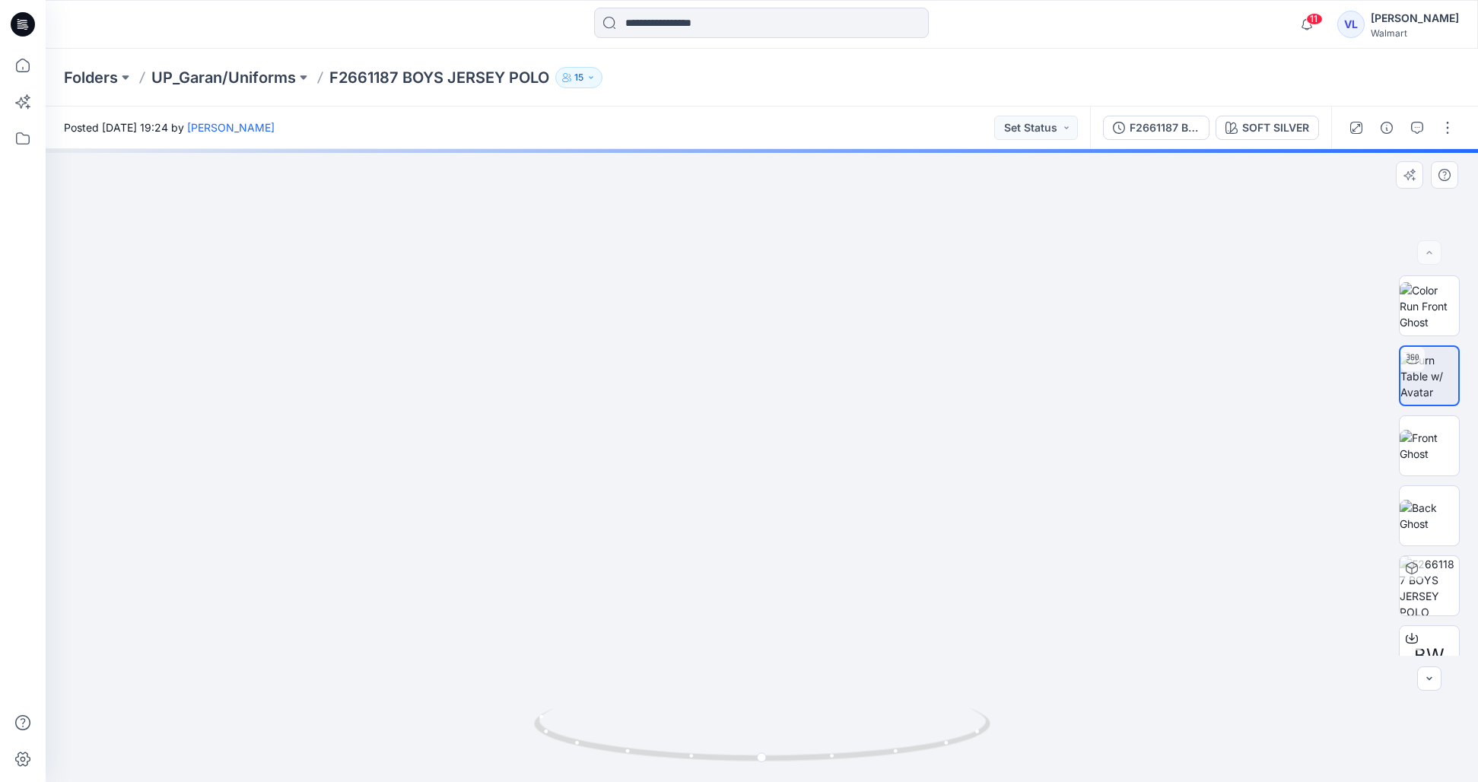
drag, startPoint x: 758, startPoint y: 458, endPoint x: 758, endPoint y: 585, distance: 127.0
click at [758, 586] on img at bounding box center [737, 263] width 2051 height 1038
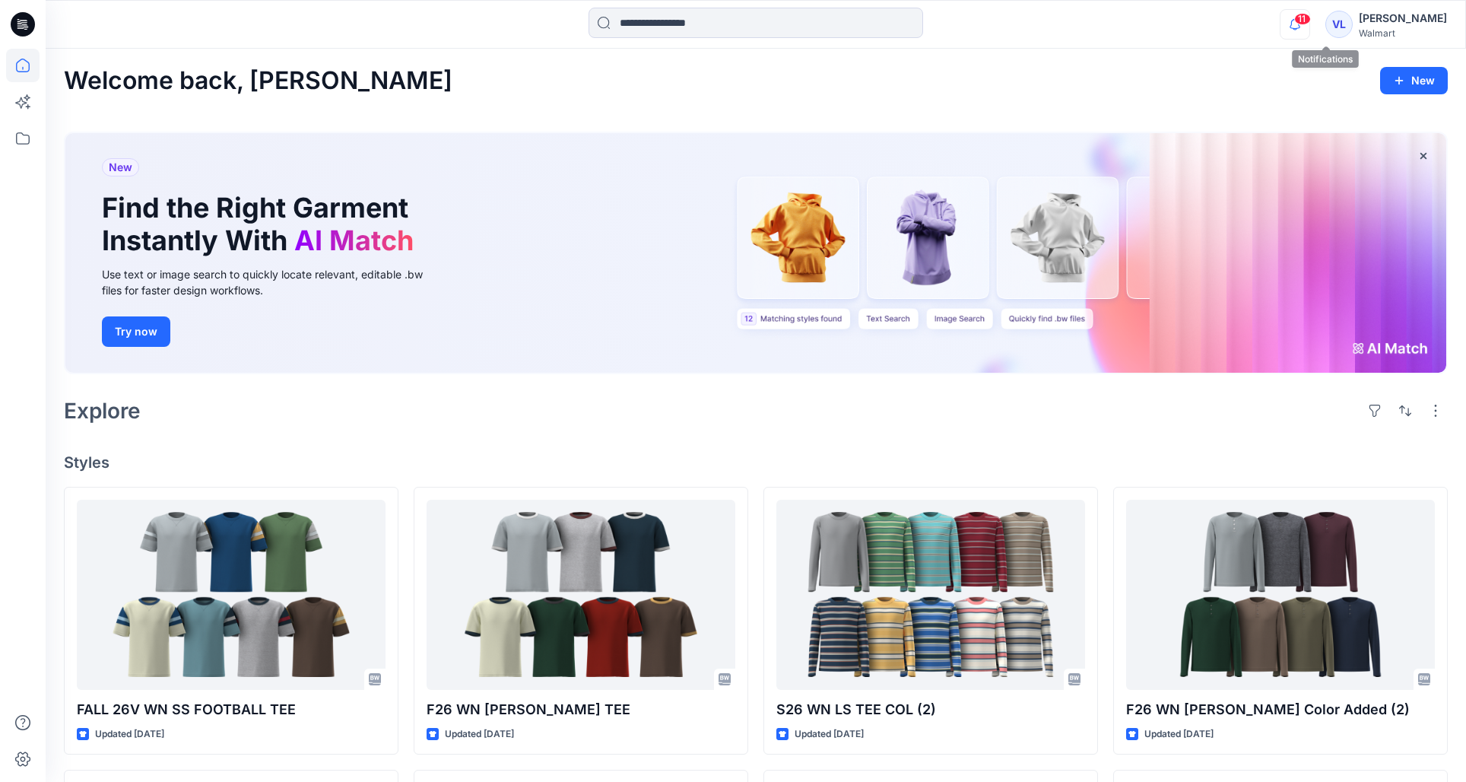
click at [1310, 15] on icon "button" at bounding box center [1295, 24] width 29 height 30
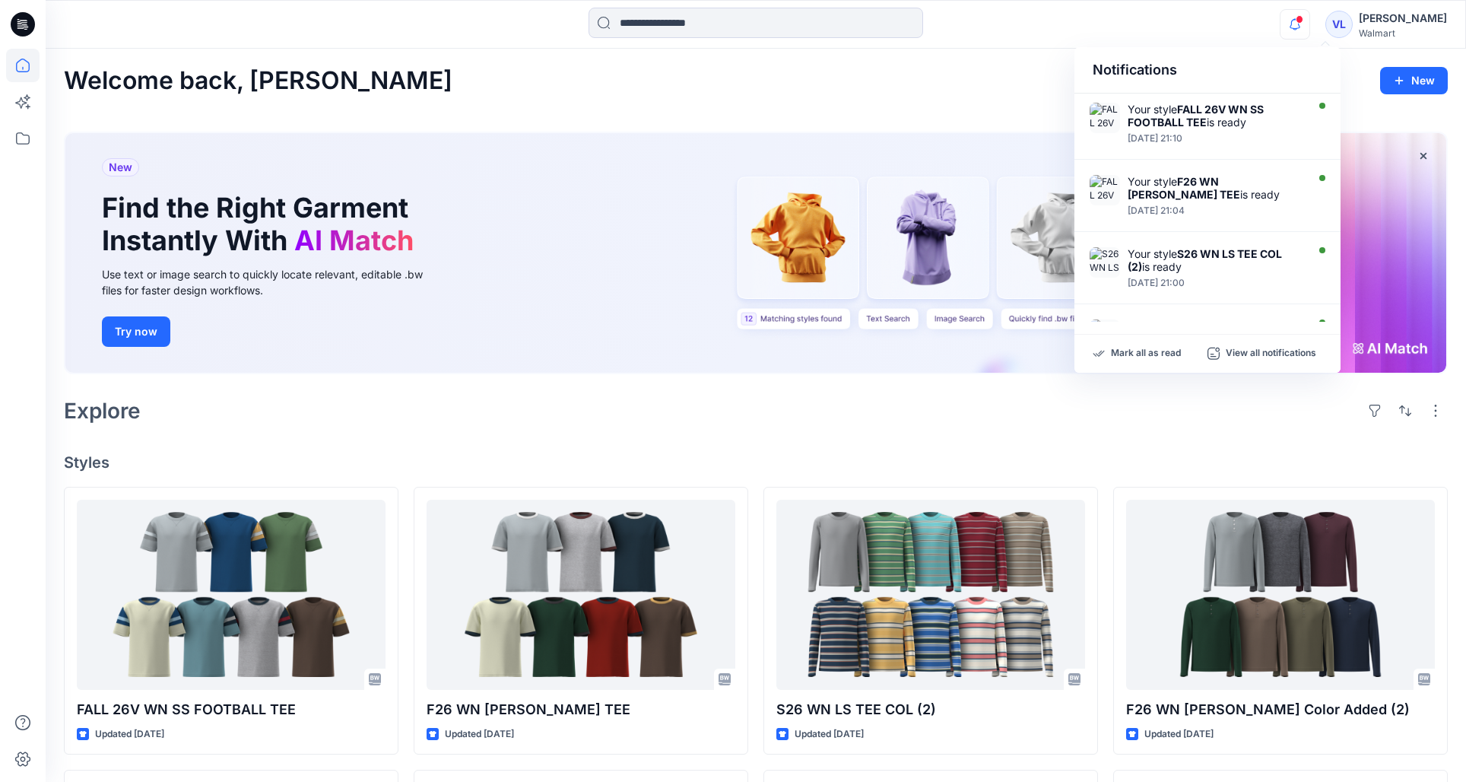
click at [1267, 52] on div "Notifications" at bounding box center [1208, 70] width 266 height 46
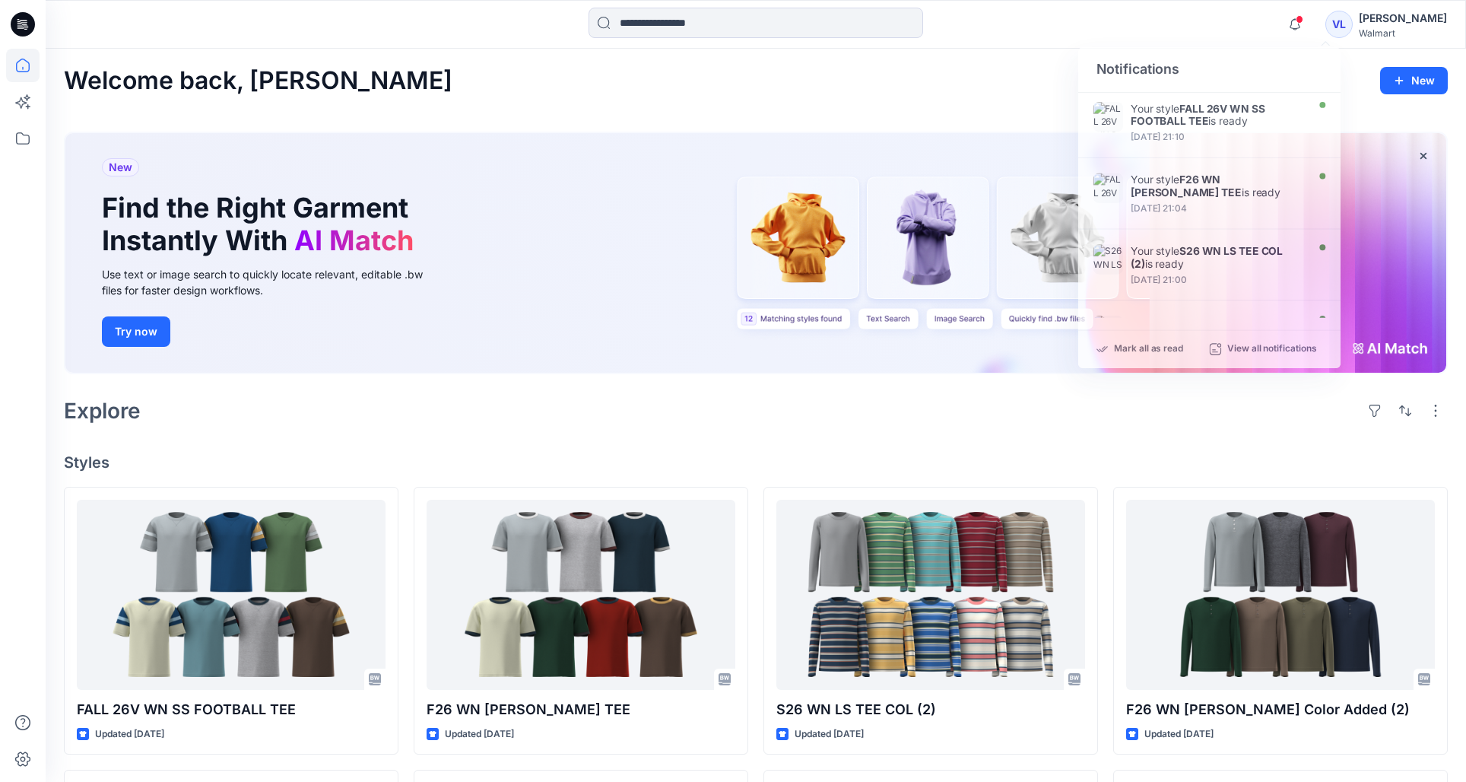
click at [910, 431] on div "Welcome back, Violeta New New Find the Right Garment Instantly With AI Match Us…" at bounding box center [756, 722] width 1421 height 1346
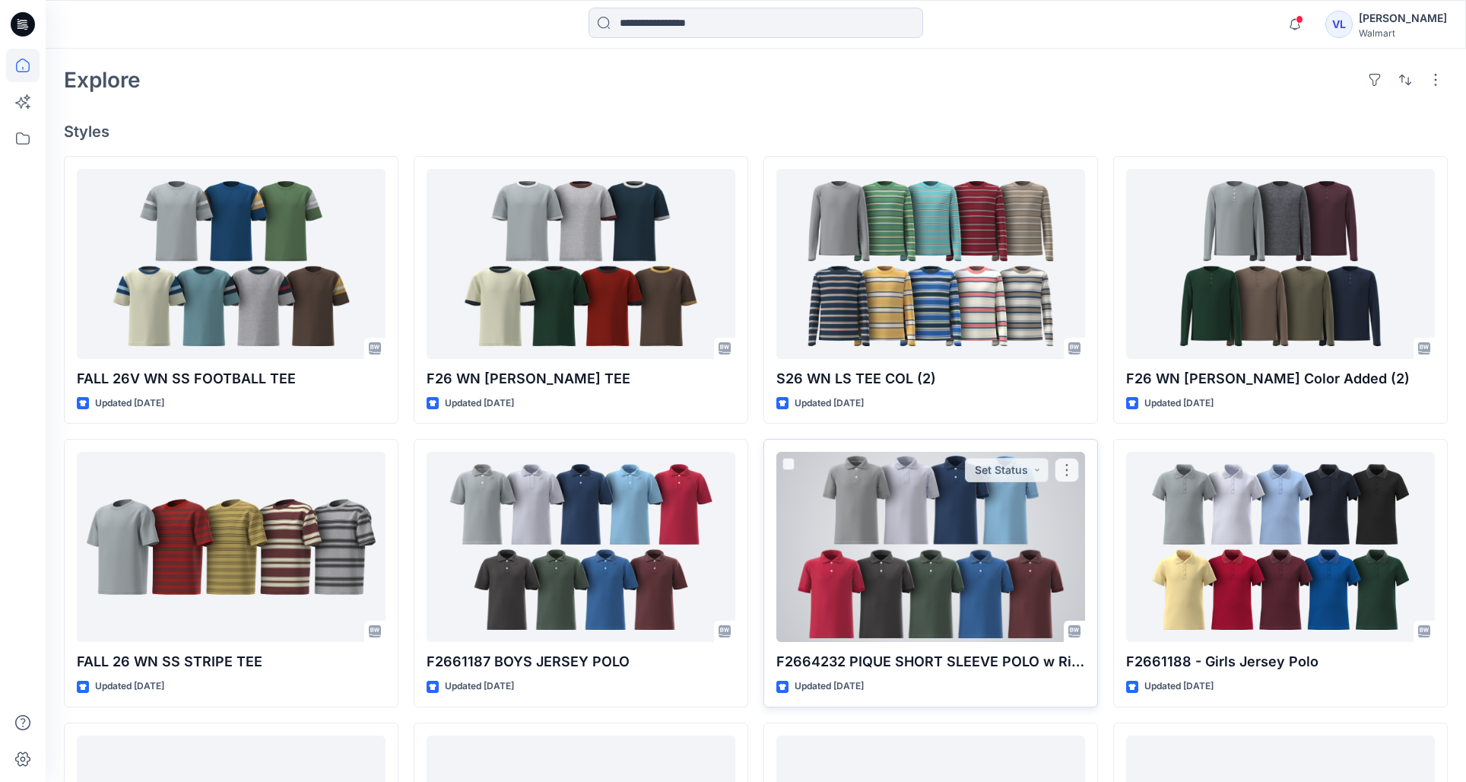
scroll to position [612, 0]
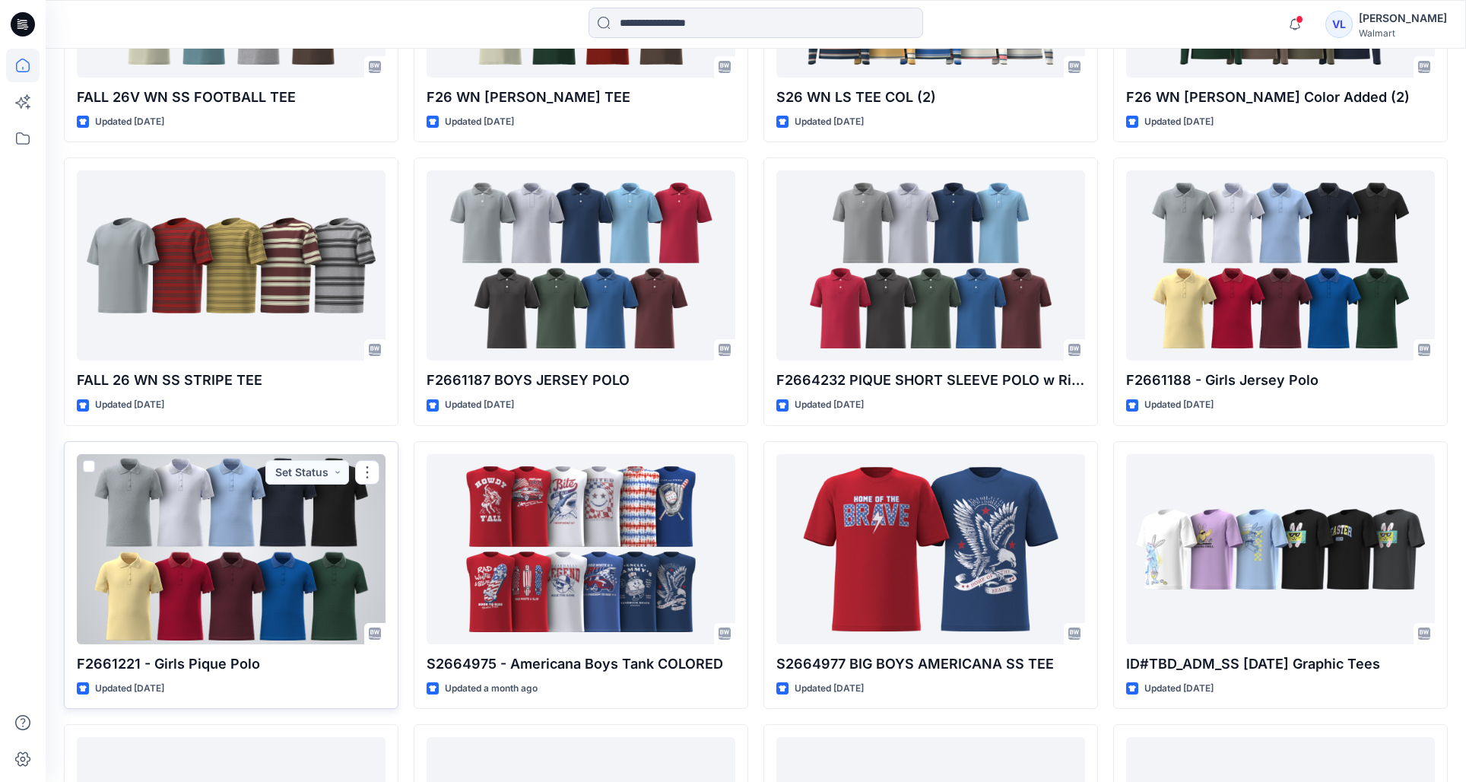
click at [218, 526] on div at bounding box center [231, 549] width 309 height 190
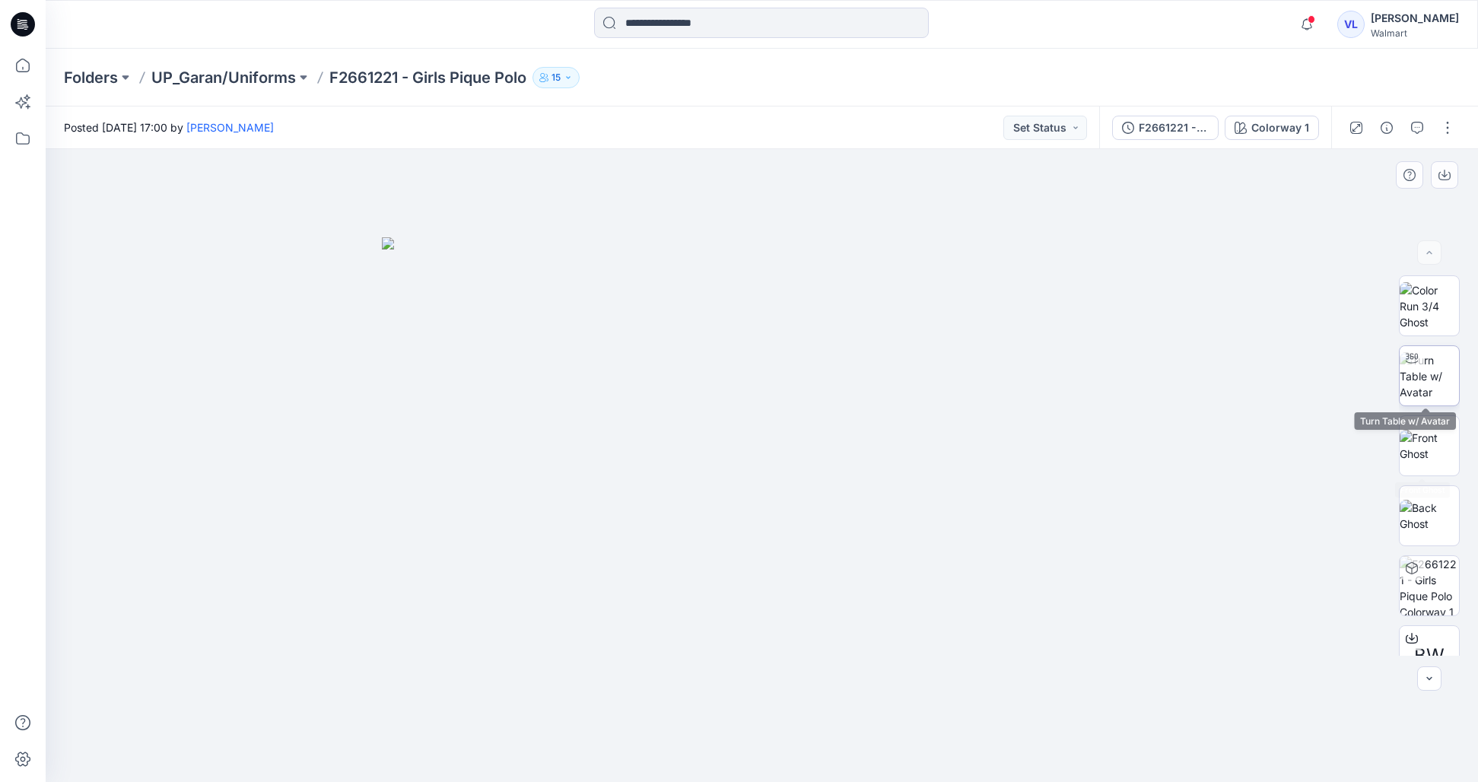
click at [1424, 380] on img at bounding box center [1429, 376] width 59 height 48
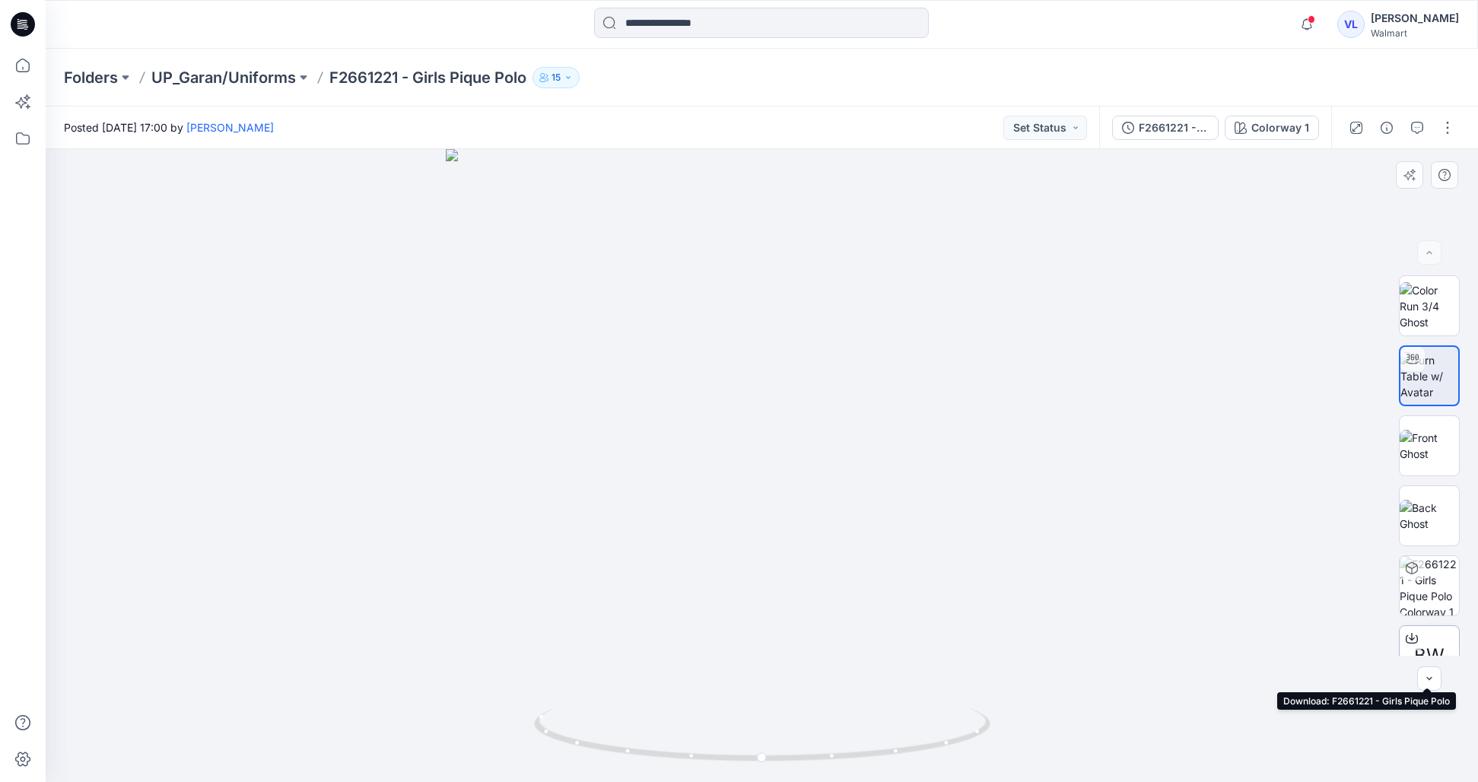
click at [1409, 638] on icon at bounding box center [1412, 637] width 6 height 8
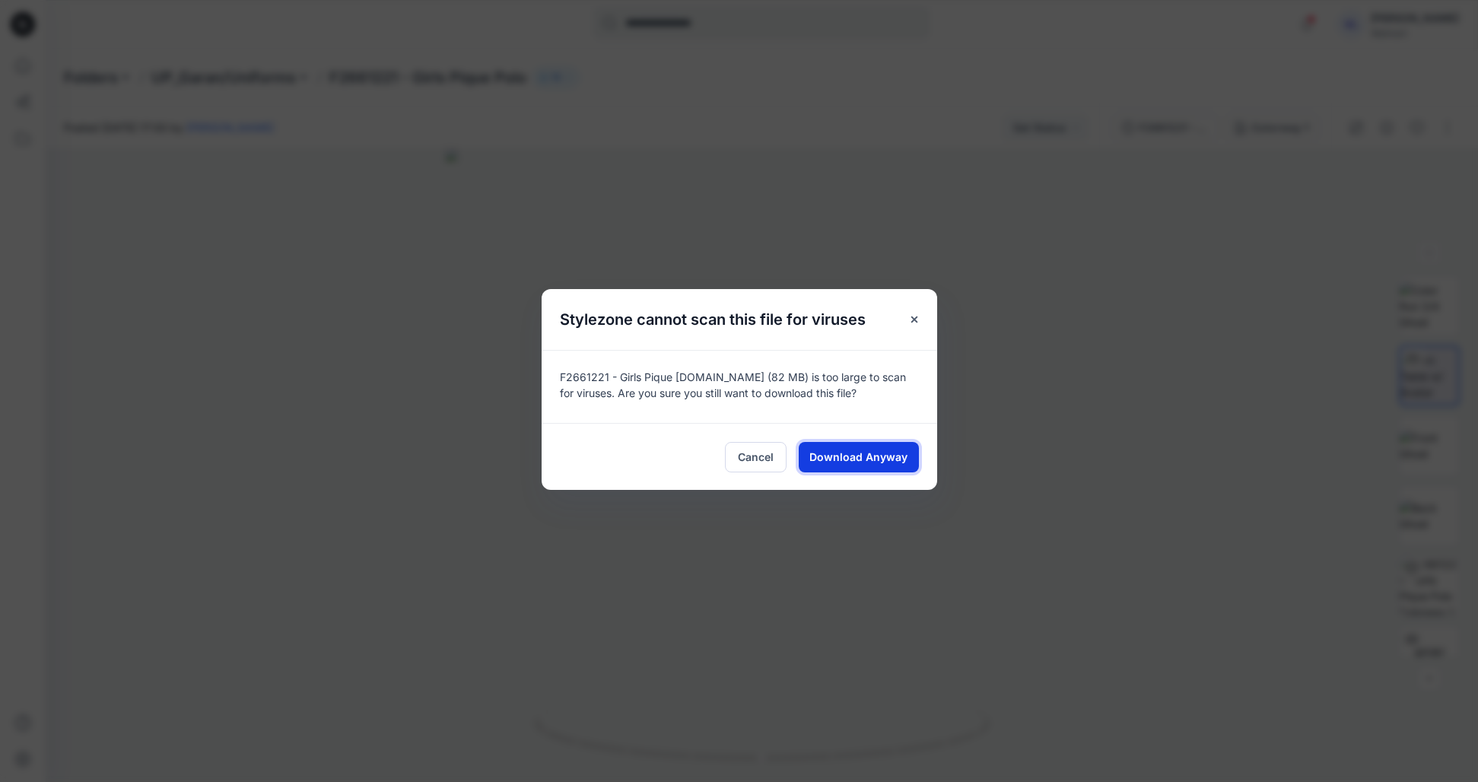
click at [843, 452] on span "Download Anyway" at bounding box center [858, 457] width 98 height 16
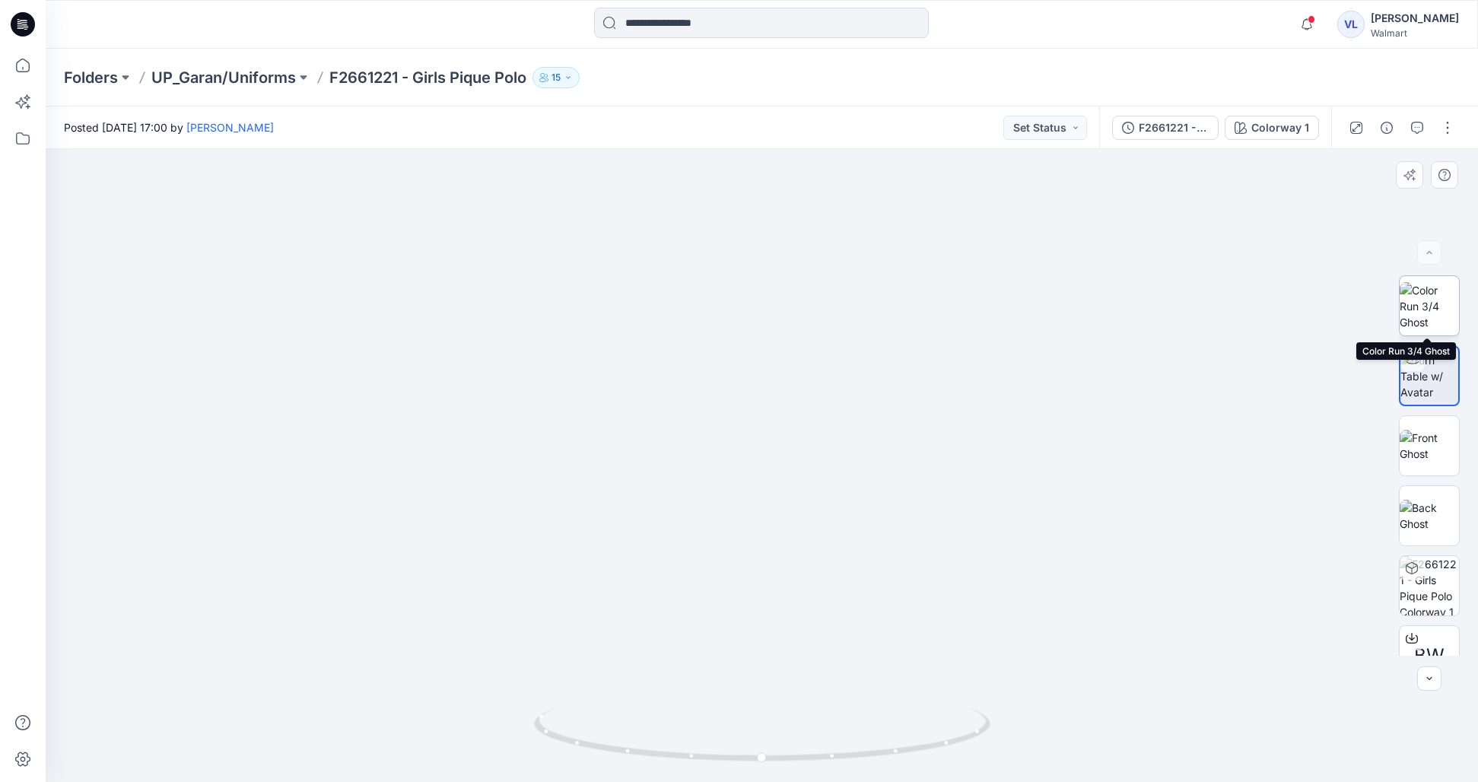
click at [1432, 307] on img at bounding box center [1429, 306] width 59 height 48
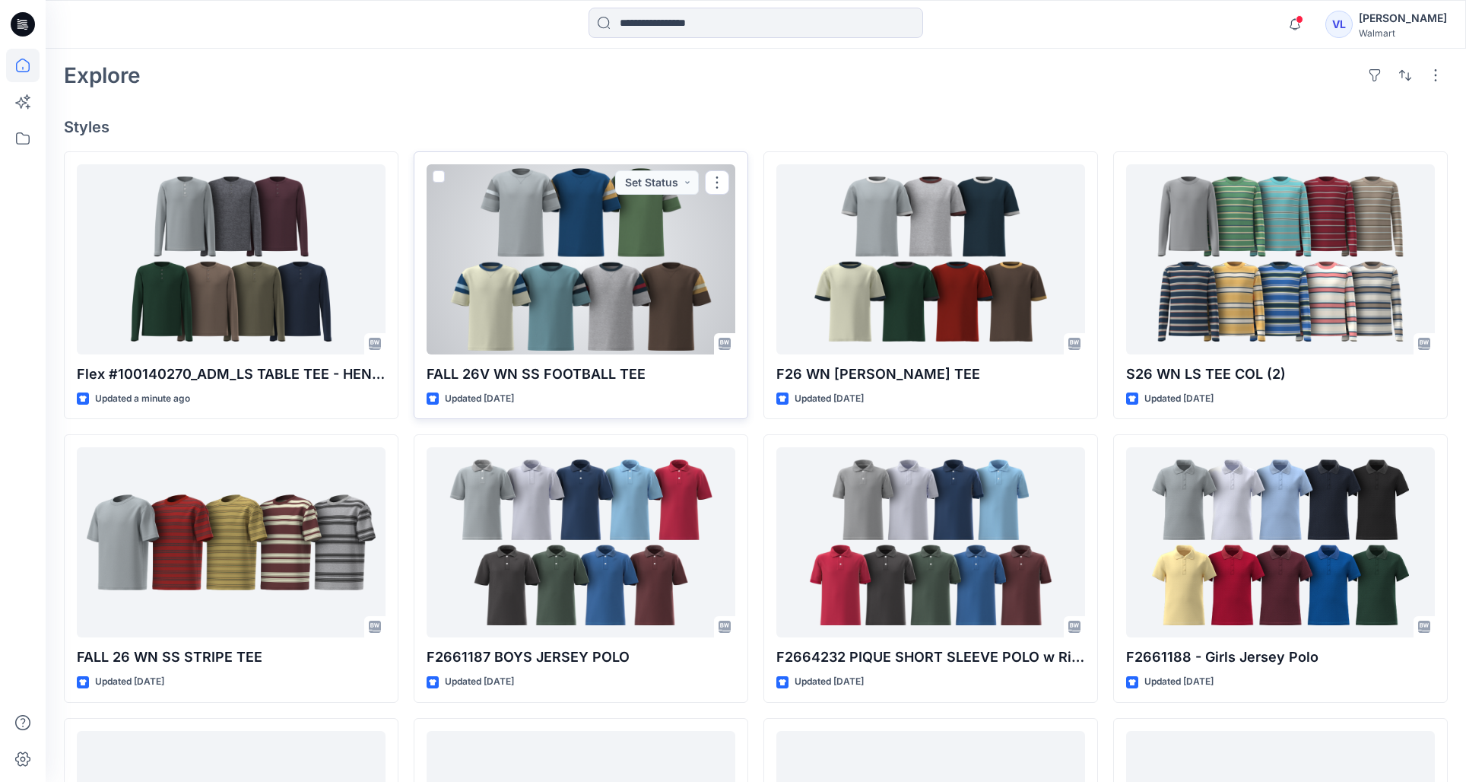
scroll to position [345, 0]
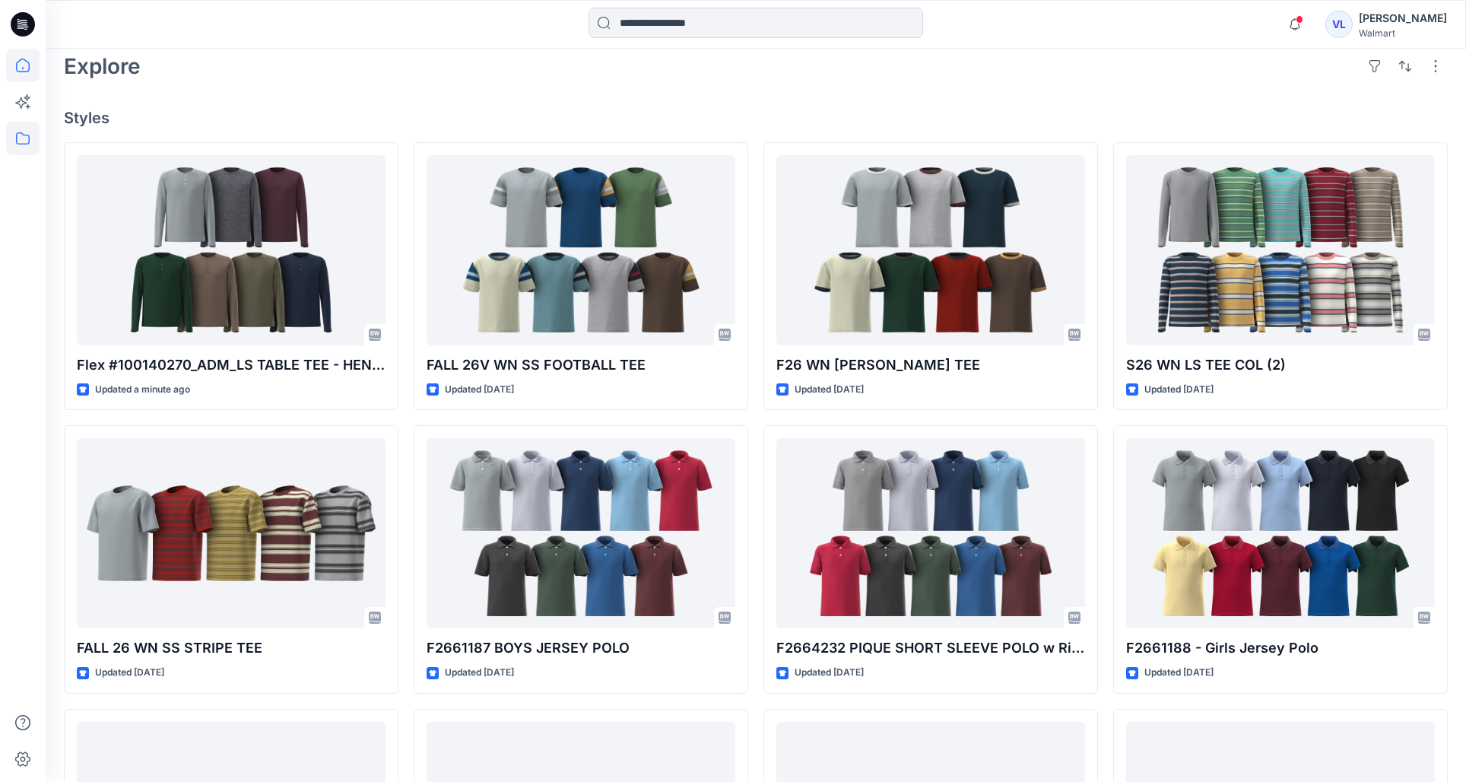
click at [24, 148] on icon at bounding box center [22, 138] width 33 height 33
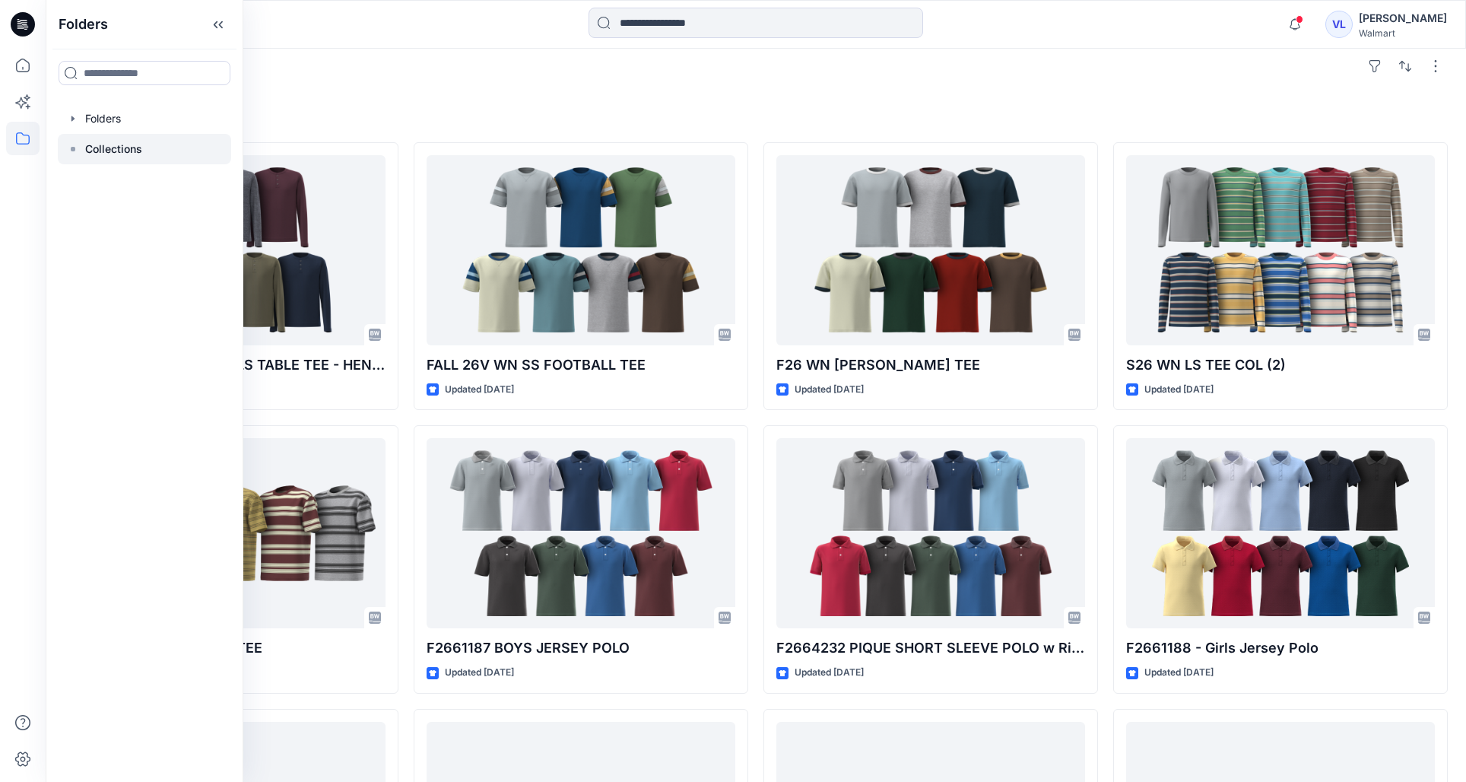
click at [141, 148] on p "Collections" at bounding box center [113, 149] width 57 height 18
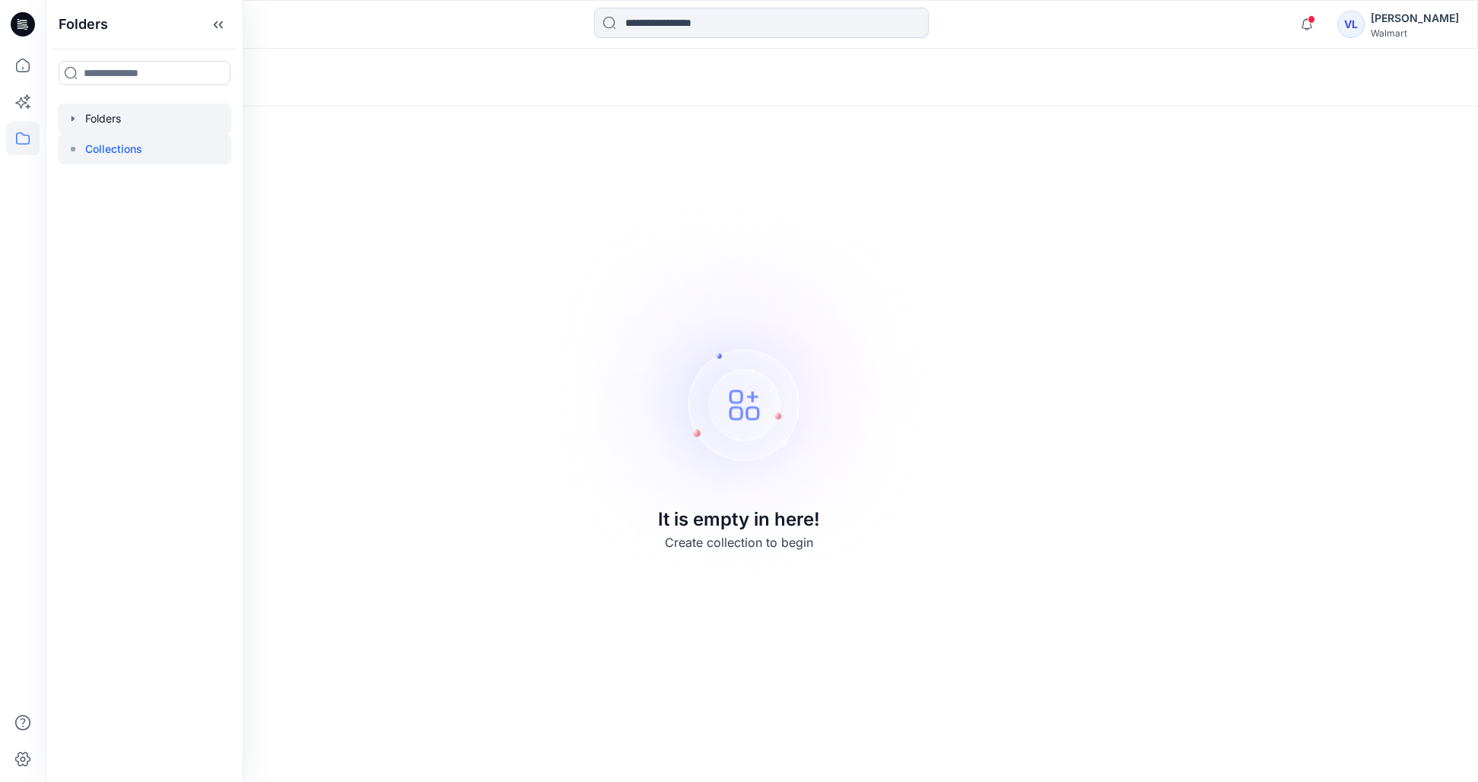
click at [138, 132] on div at bounding box center [144, 118] width 173 height 30
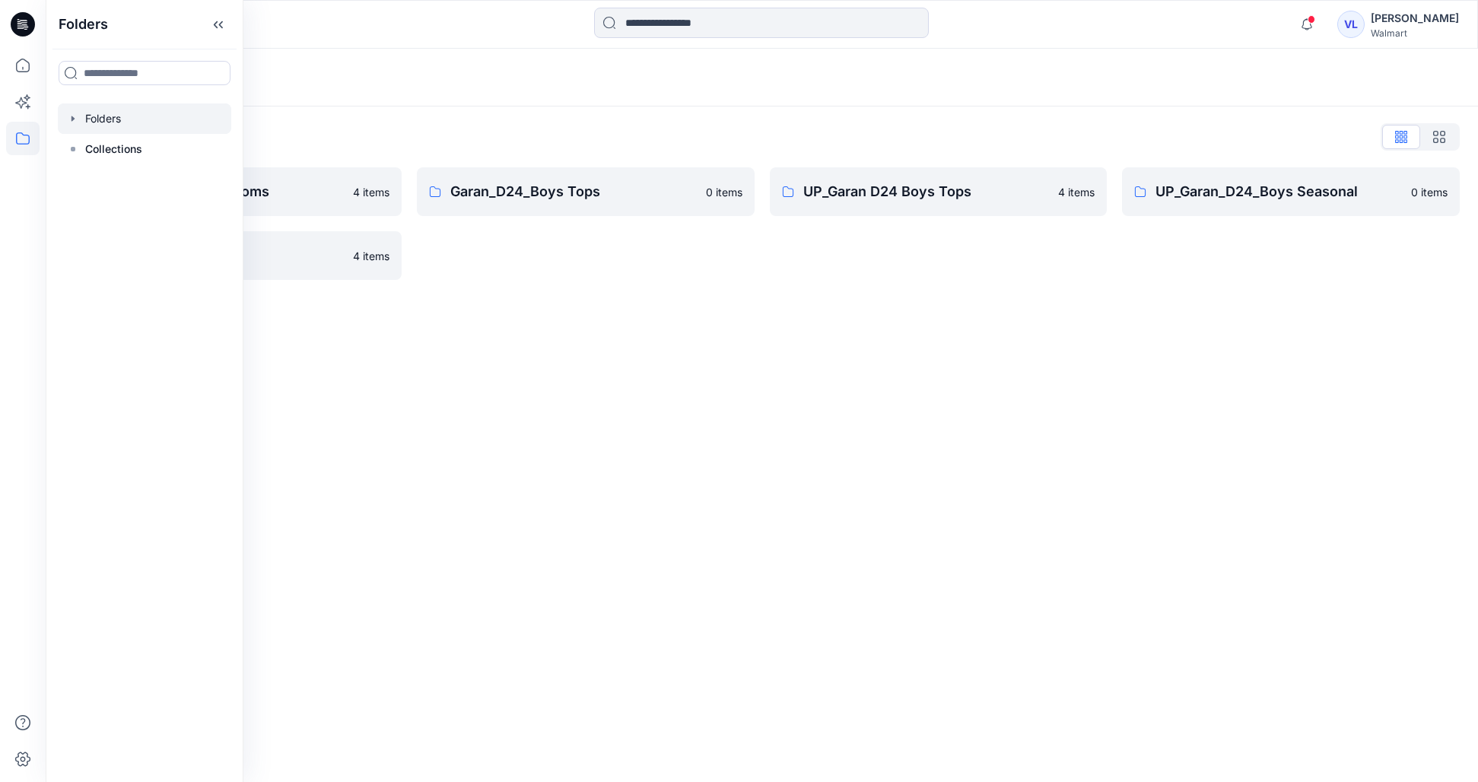
click at [560, 375] on div "Folders Folders List Garan_D24_Boys Bottoms 4 items UP_Garan/Uniforms 4 items G…" at bounding box center [762, 415] width 1432 height 733
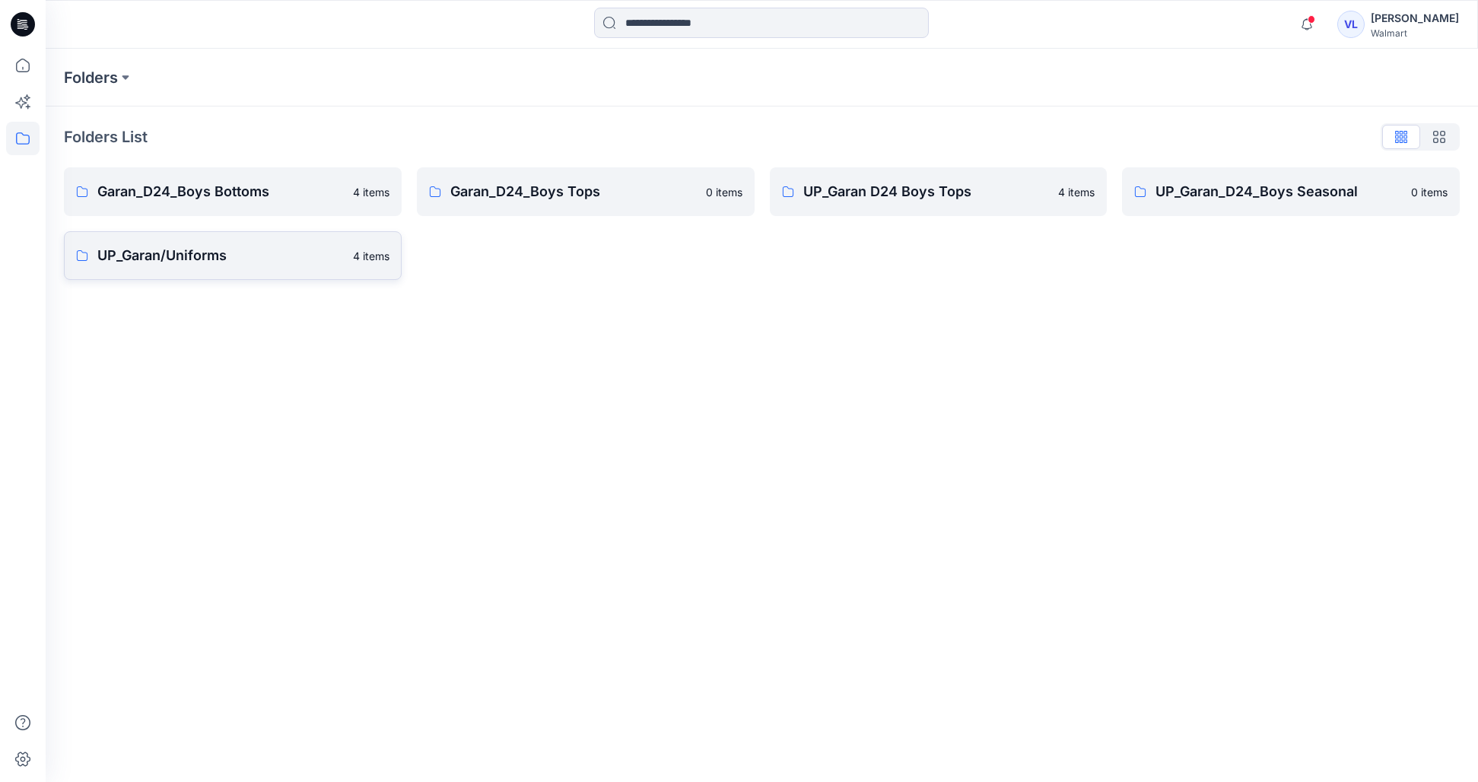
click at [223, 269] on link "UP_Garan/Uniforms 4 items" at bounding box center [233, 255] width 338 height 49
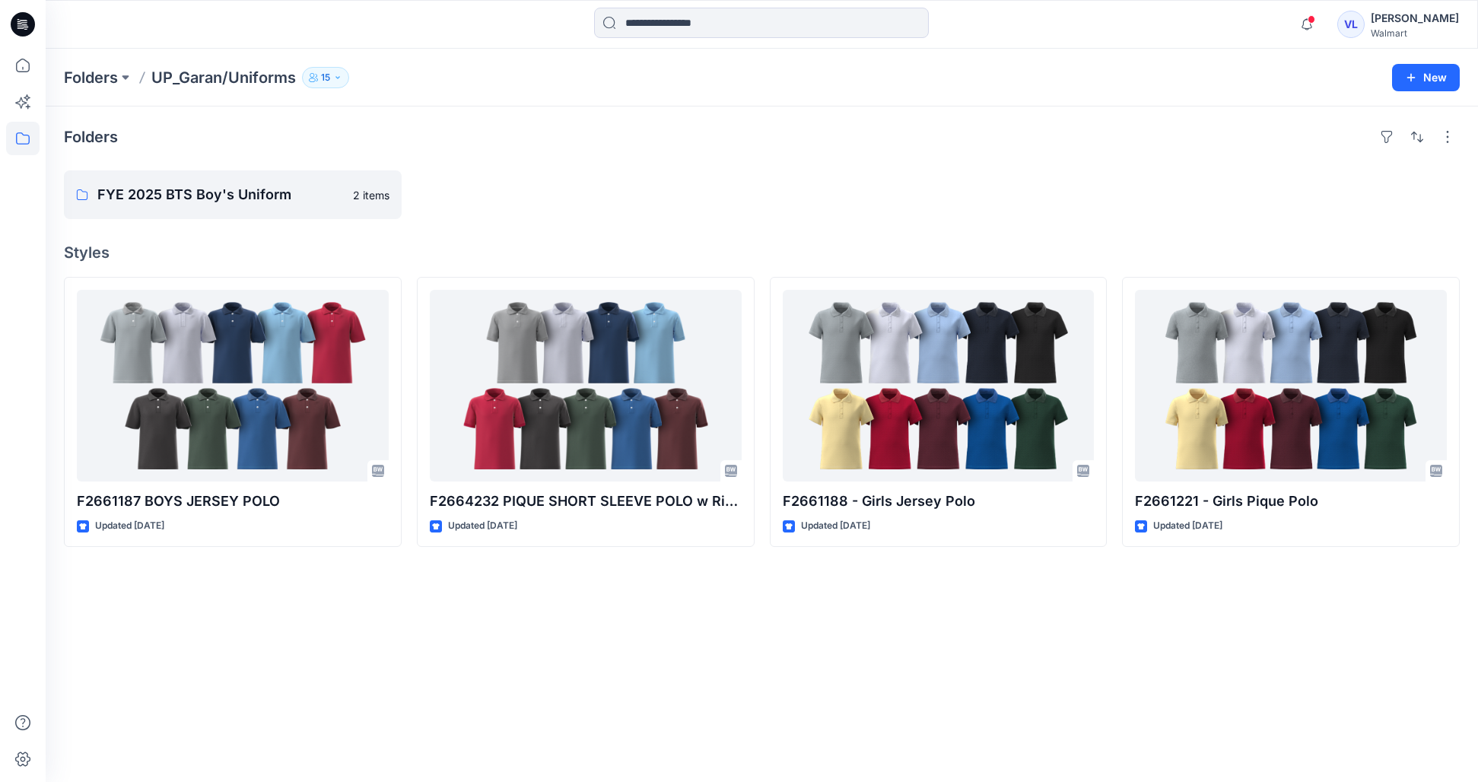
click at [538, 165] on div "Folders FYE 2025 BTS Boy's Uniform 2 items Styles F2661187 BOYS JERSEY POLO Upd…" at bounding box center [762, 443] width 1432 height 675
click at [232, 200] on p "FYE 2025 BTS Boy's Uniform" at bounding box center [231, 194] width 268 height 21
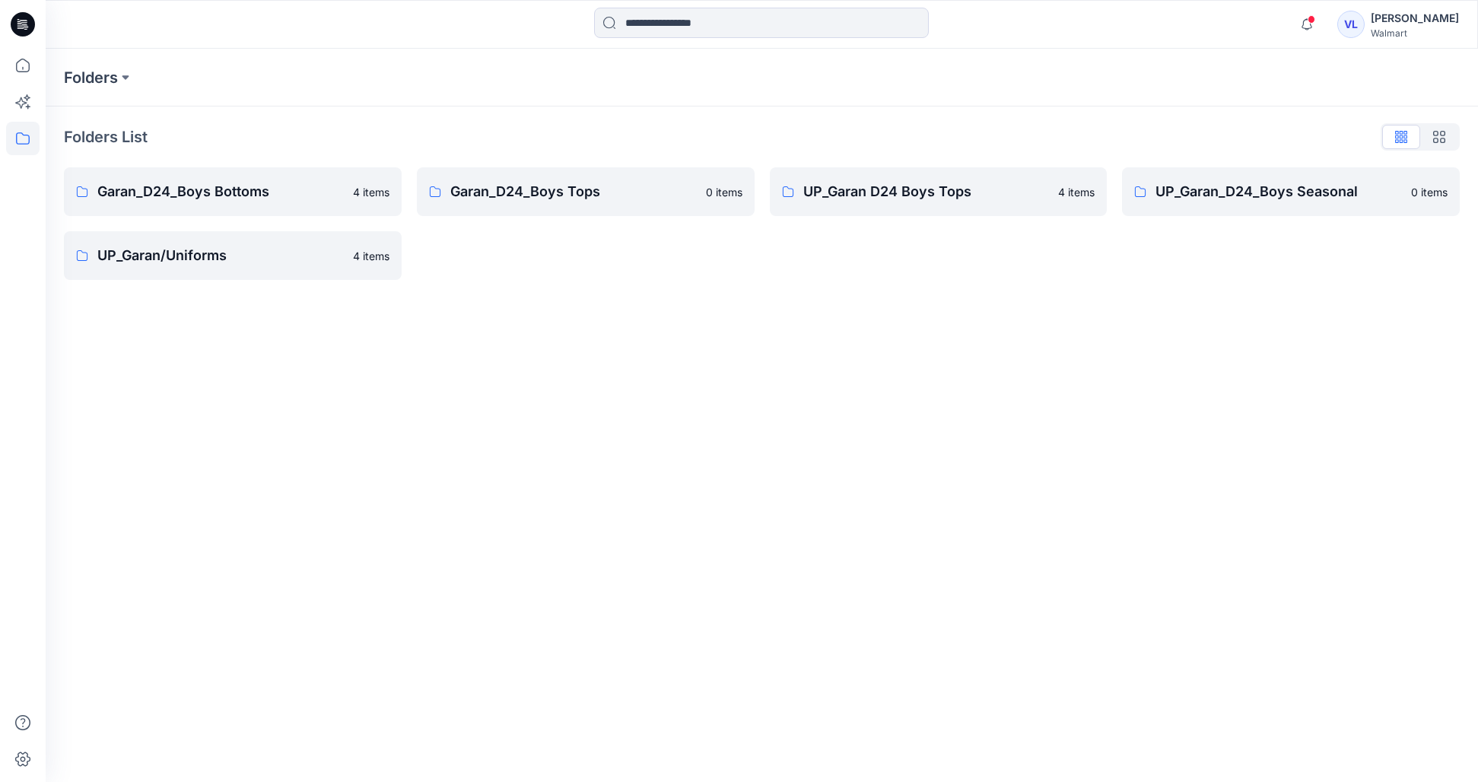
click at [895, 453] on div "Folders Folders List Garan_D24_Boys Bottoms 4 items UP_Garan/Uniforms 4 items G…" at bounding box center [762, 415] width 1432 height 733
click at [101, 90] on div "Folders" at bounding box center [762, 78] width 1432 height 58
click at [125, 67] on button at bounding box center [125, 77] width 15 height 21
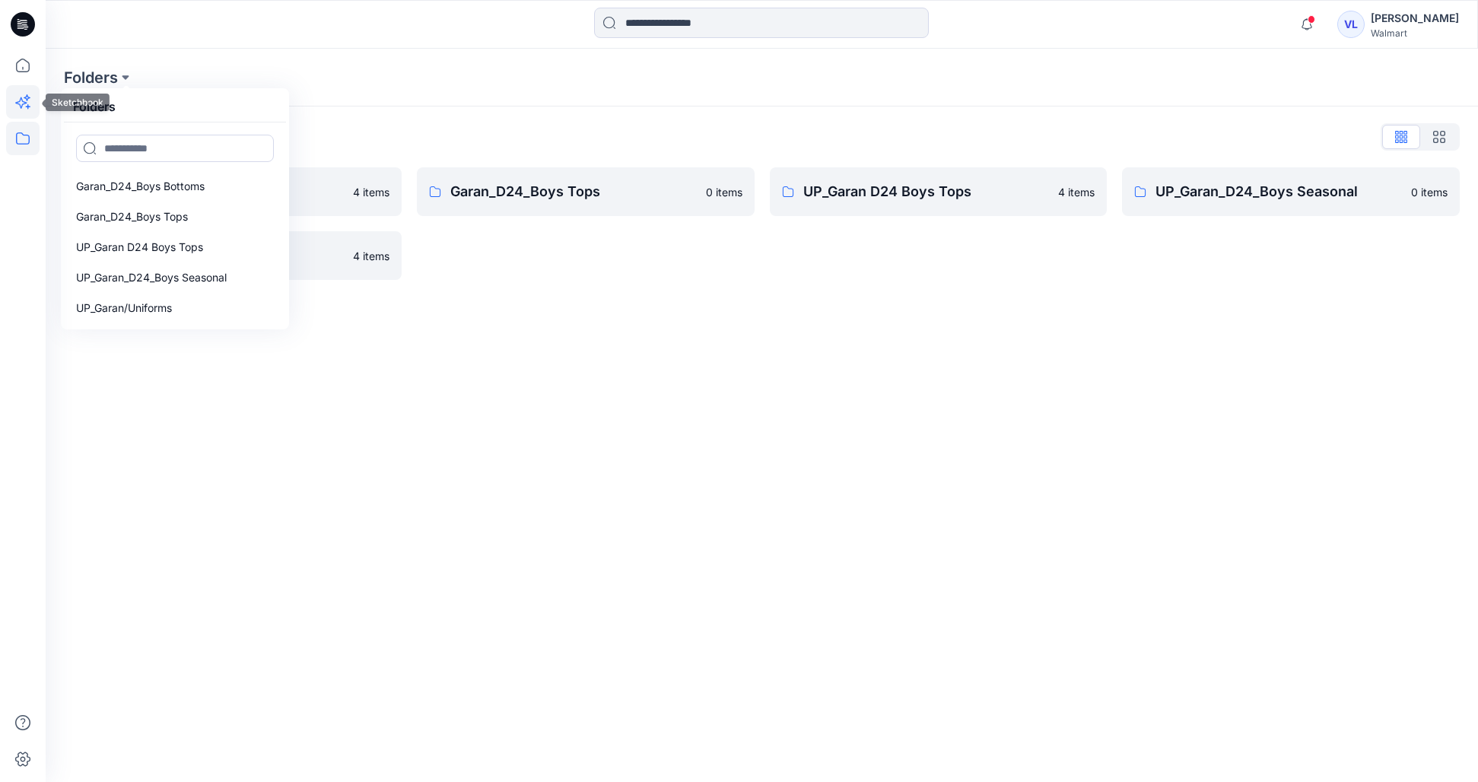
click at [11, 98] on icon at bounding box center [22, 101] width 33 height 33
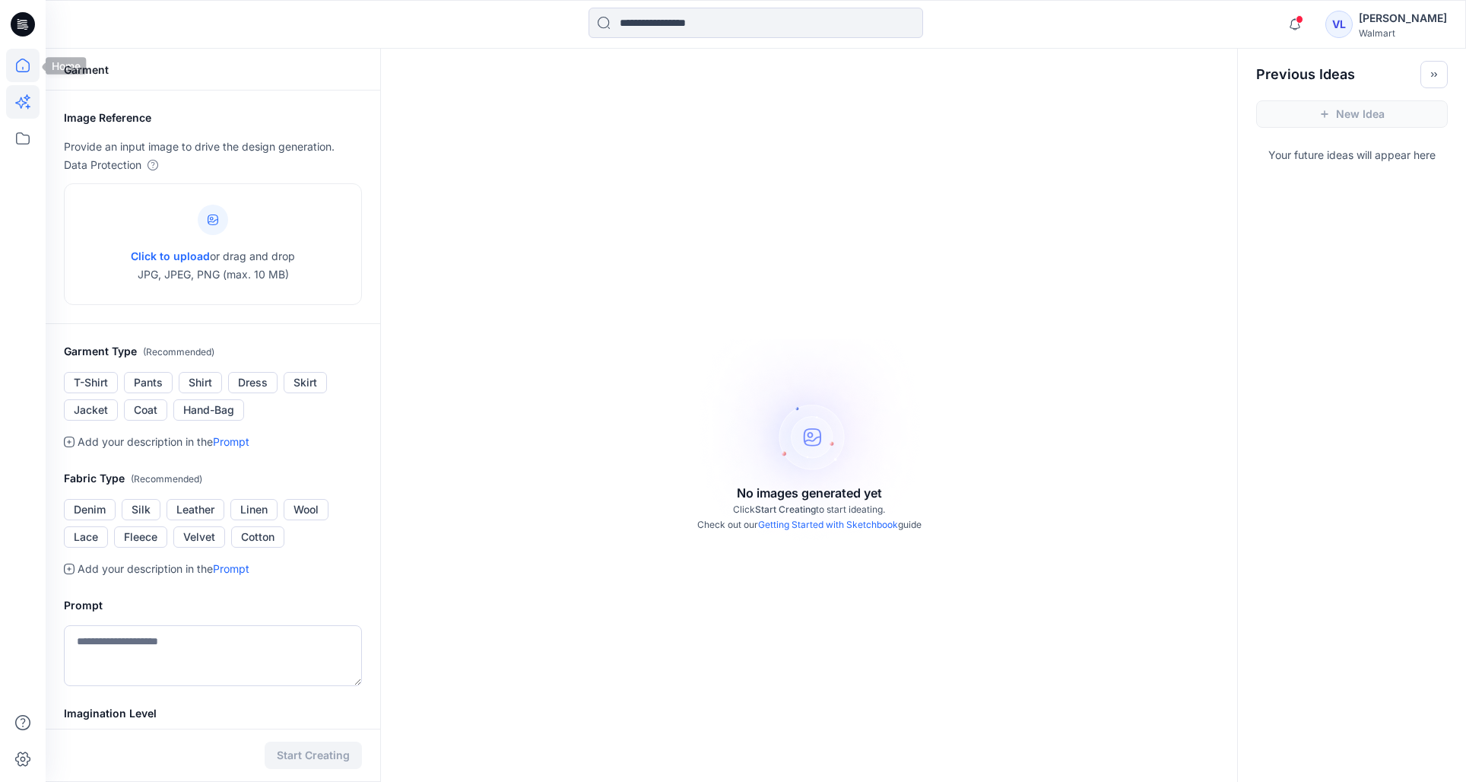
click at [24, 79] on icon at bounding box center [22, 65] width 33 height 33
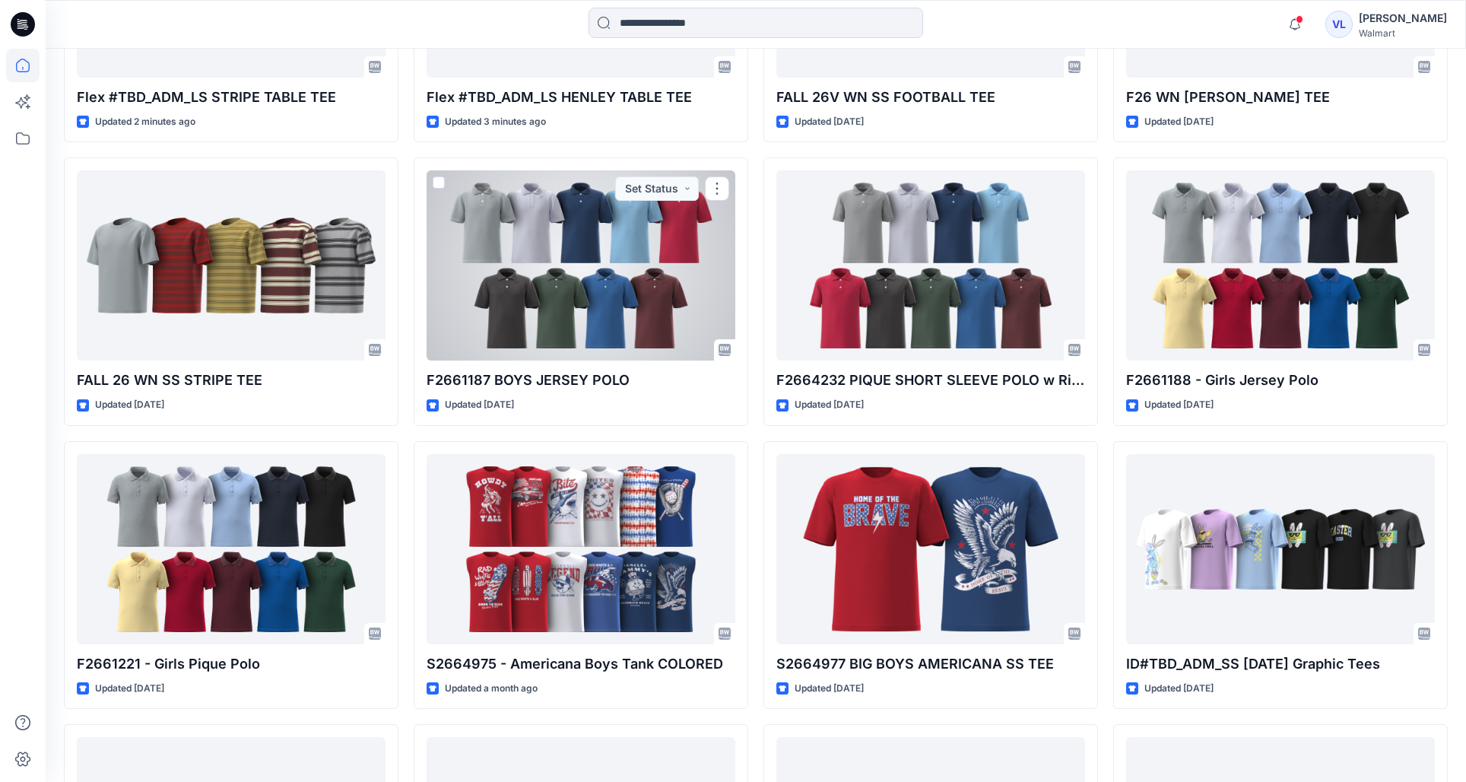
scroll to position [641, 0]
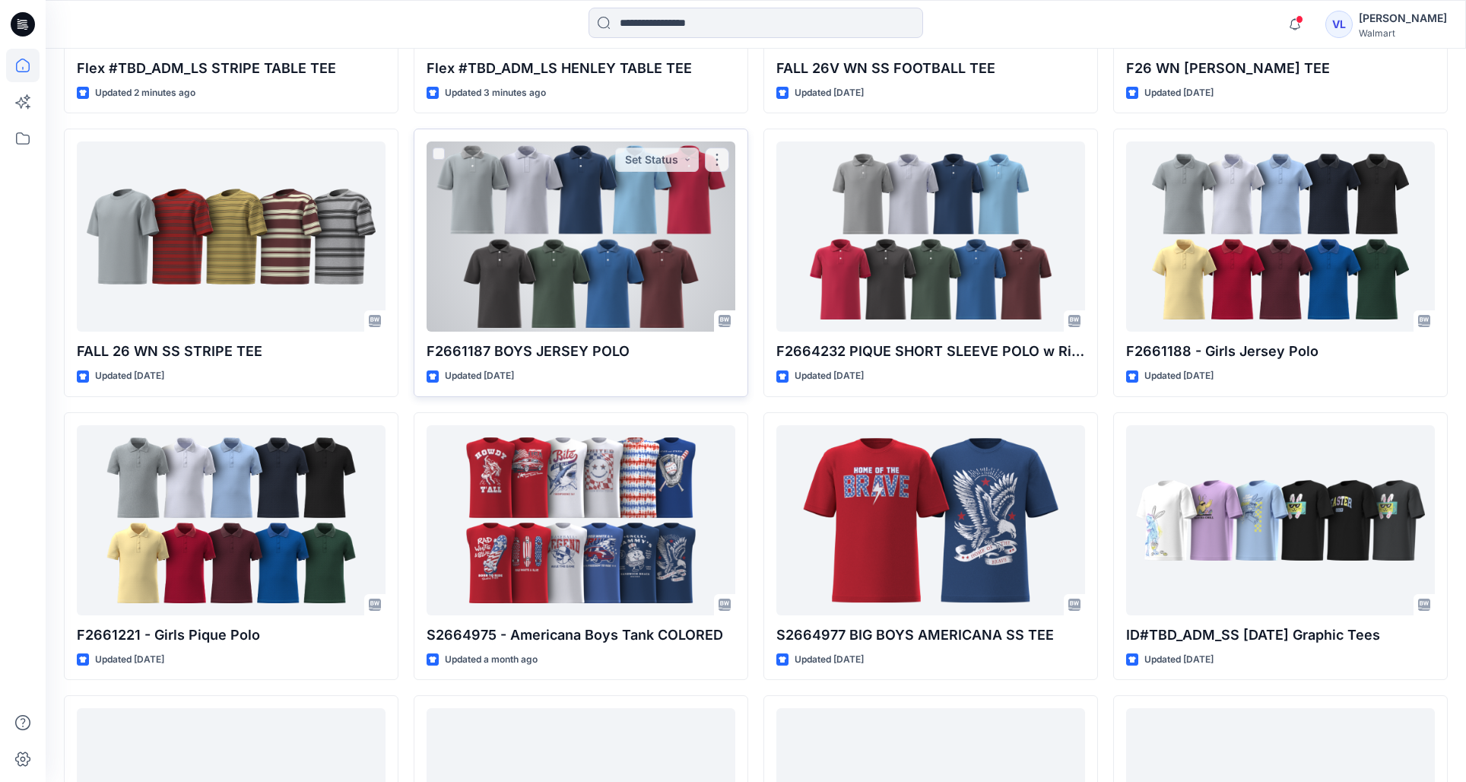
click at [574, 275] on div at bounding box center [581, 236] width 309 height 190
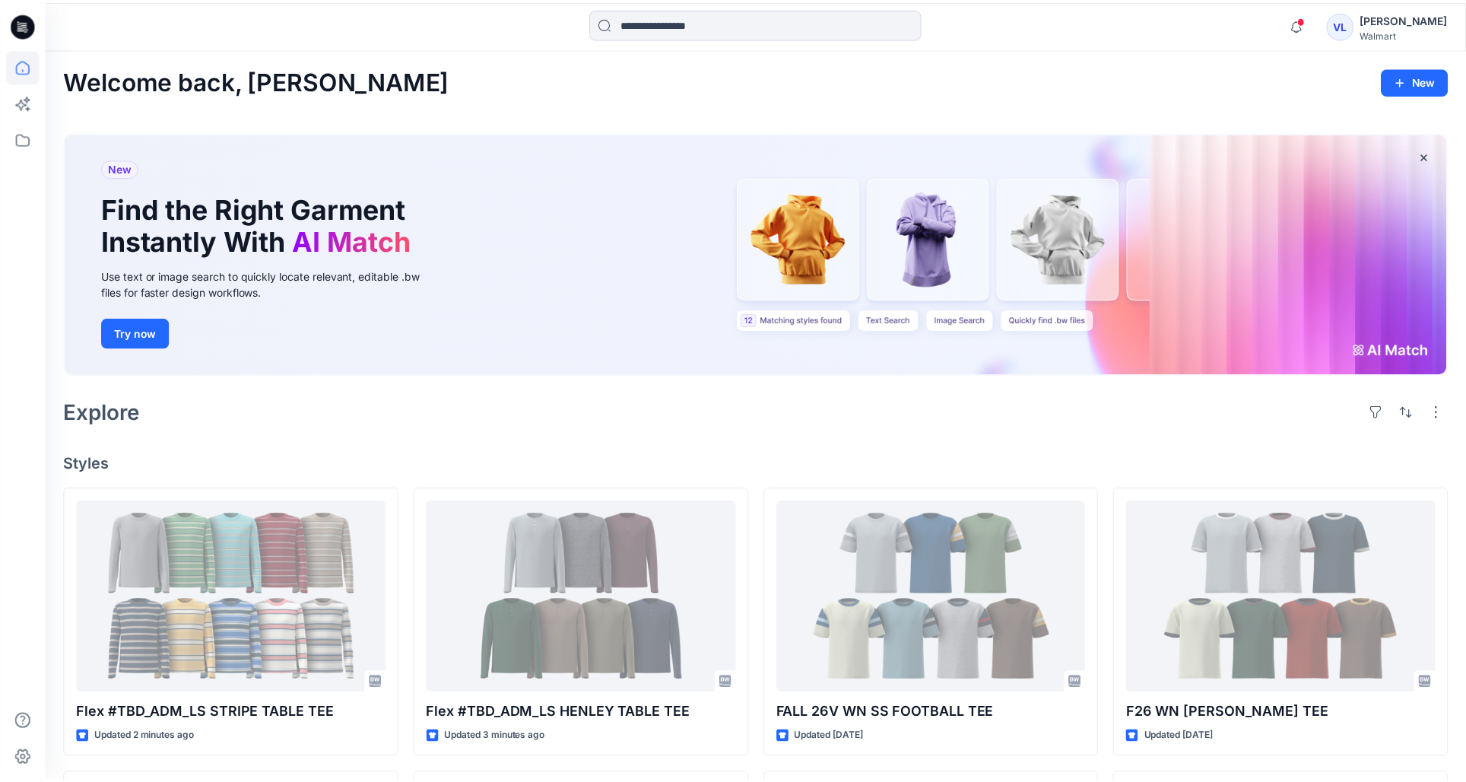
scroll to position [641, 0]
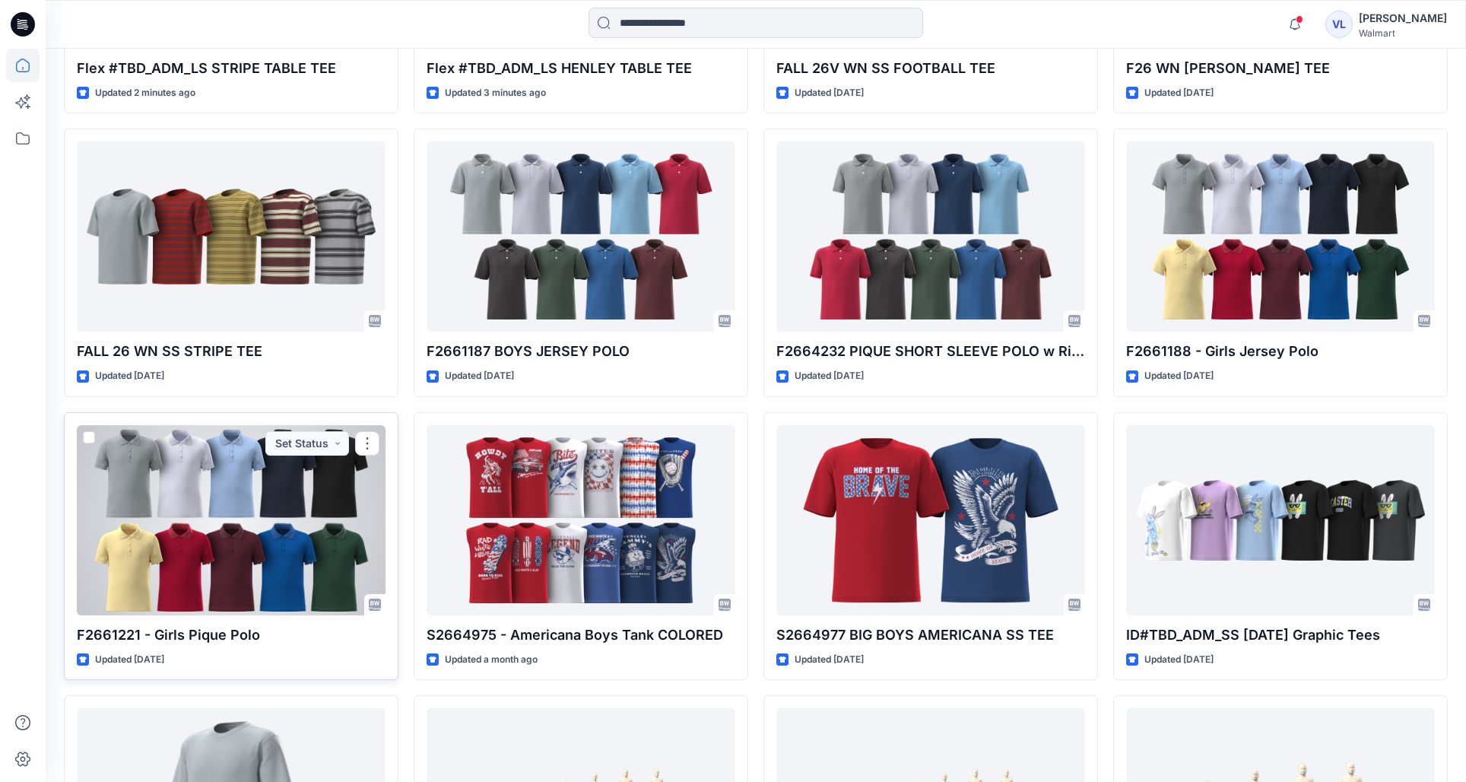
click at [289, 572] on div at bounding box center [231, 520] width 309 height 190
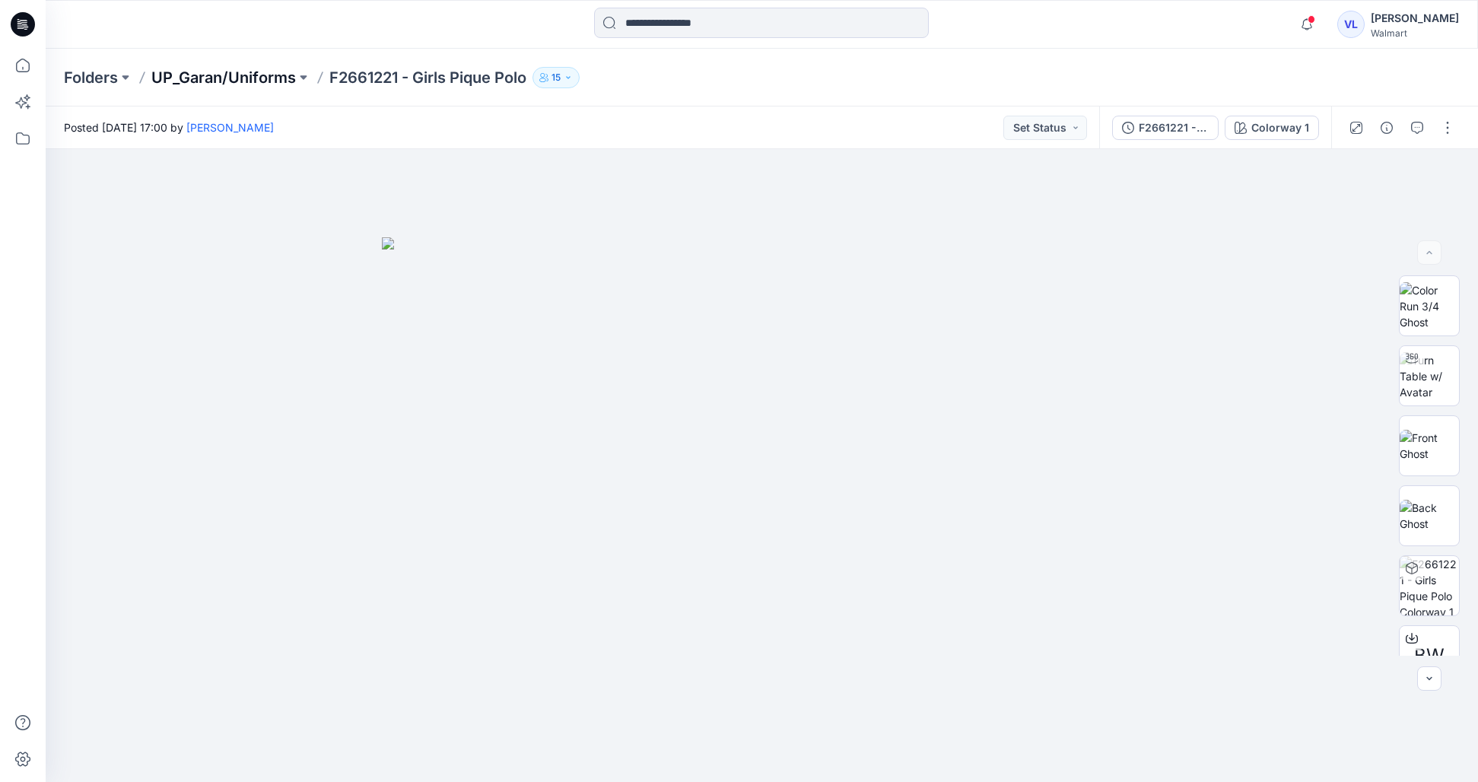
click at [252, 86] on p "UP_Garan/Uniforms" at bounding box center [223, 77] width 145 height 21
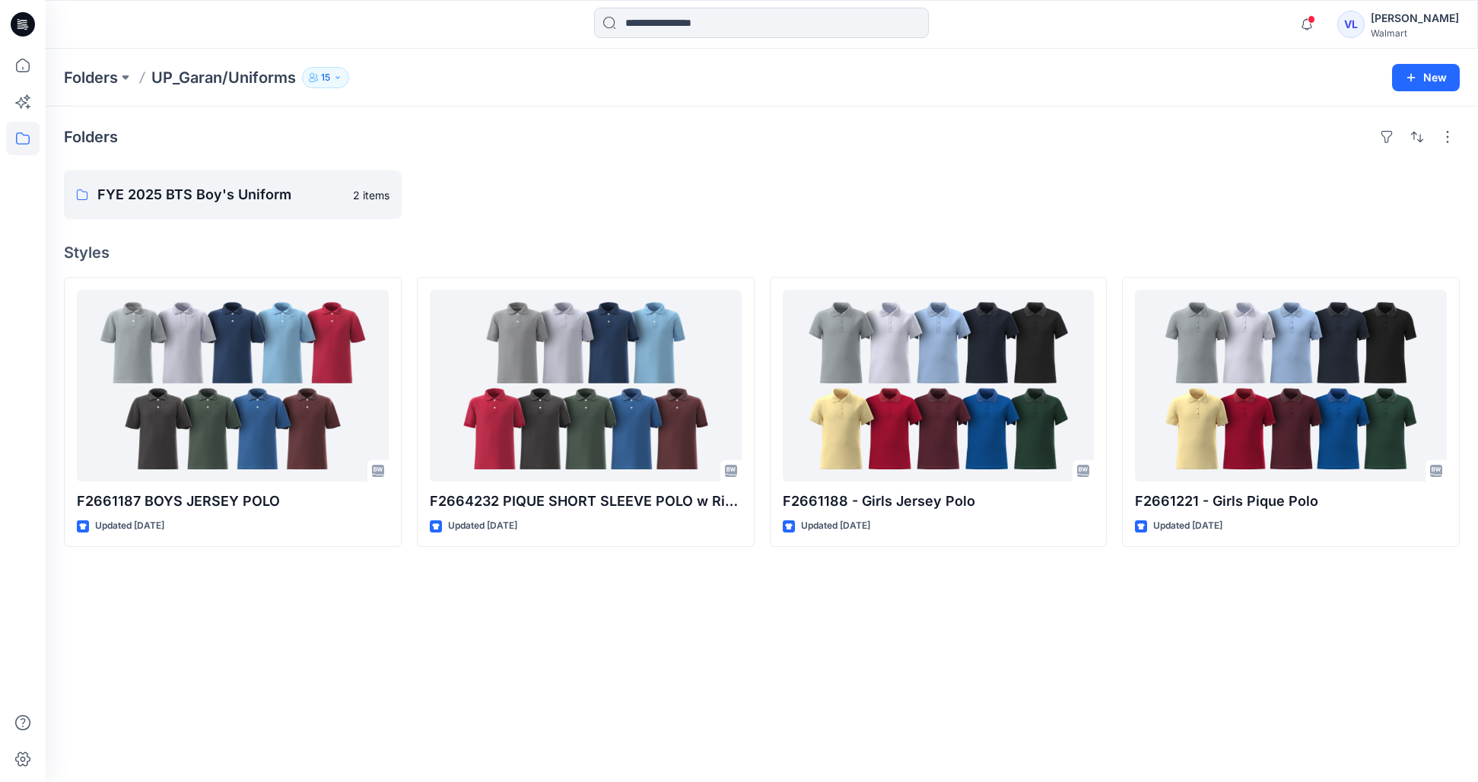
click at [583, 164] on div "Folders FYE 2025 BTS Boy's Uniform 2 items Styles F2661187 BOYS JERSEY POLO Upd…" at bounding box center [762, 443] width 1432 height 675
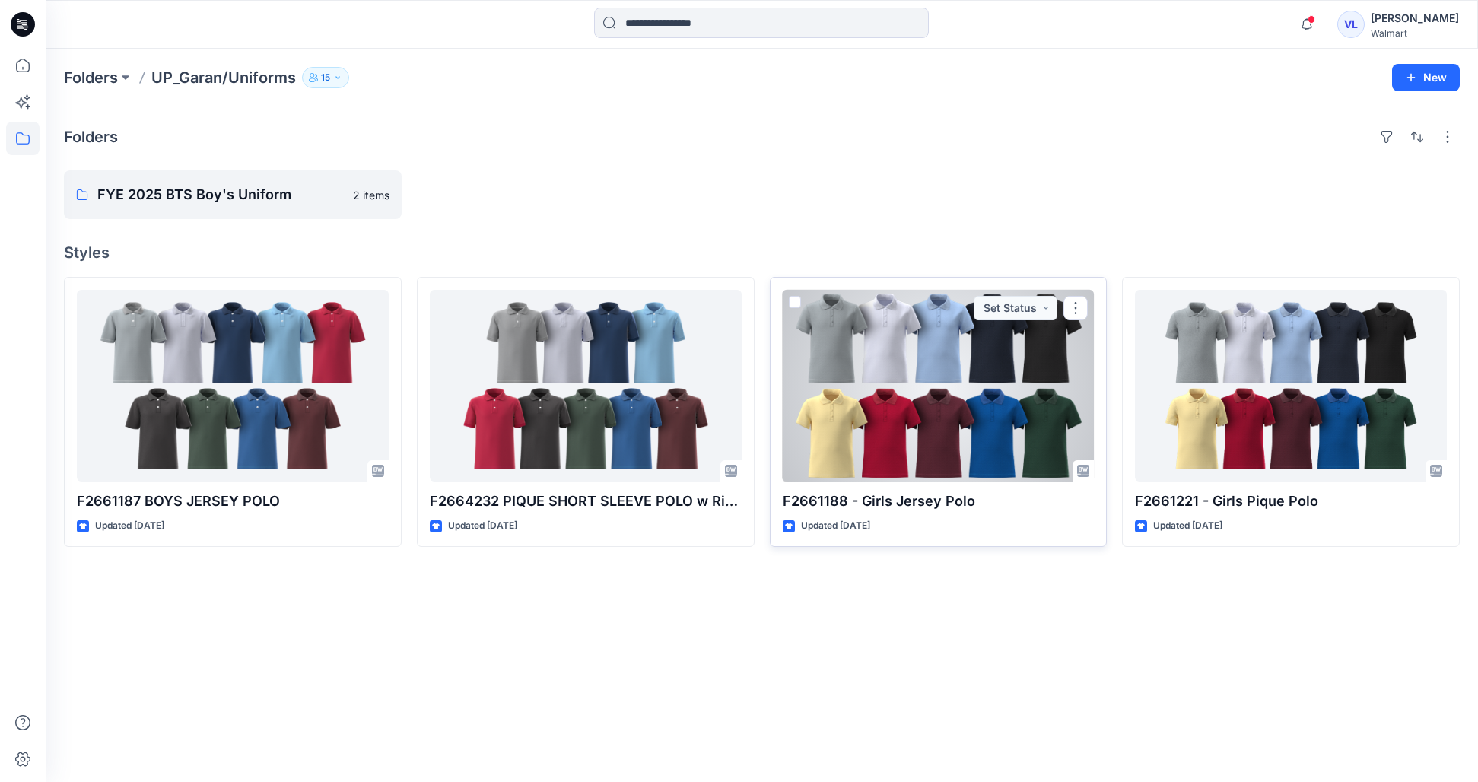
click at [875, 386] on div at bounding box center [939, 386] width 312 height 192
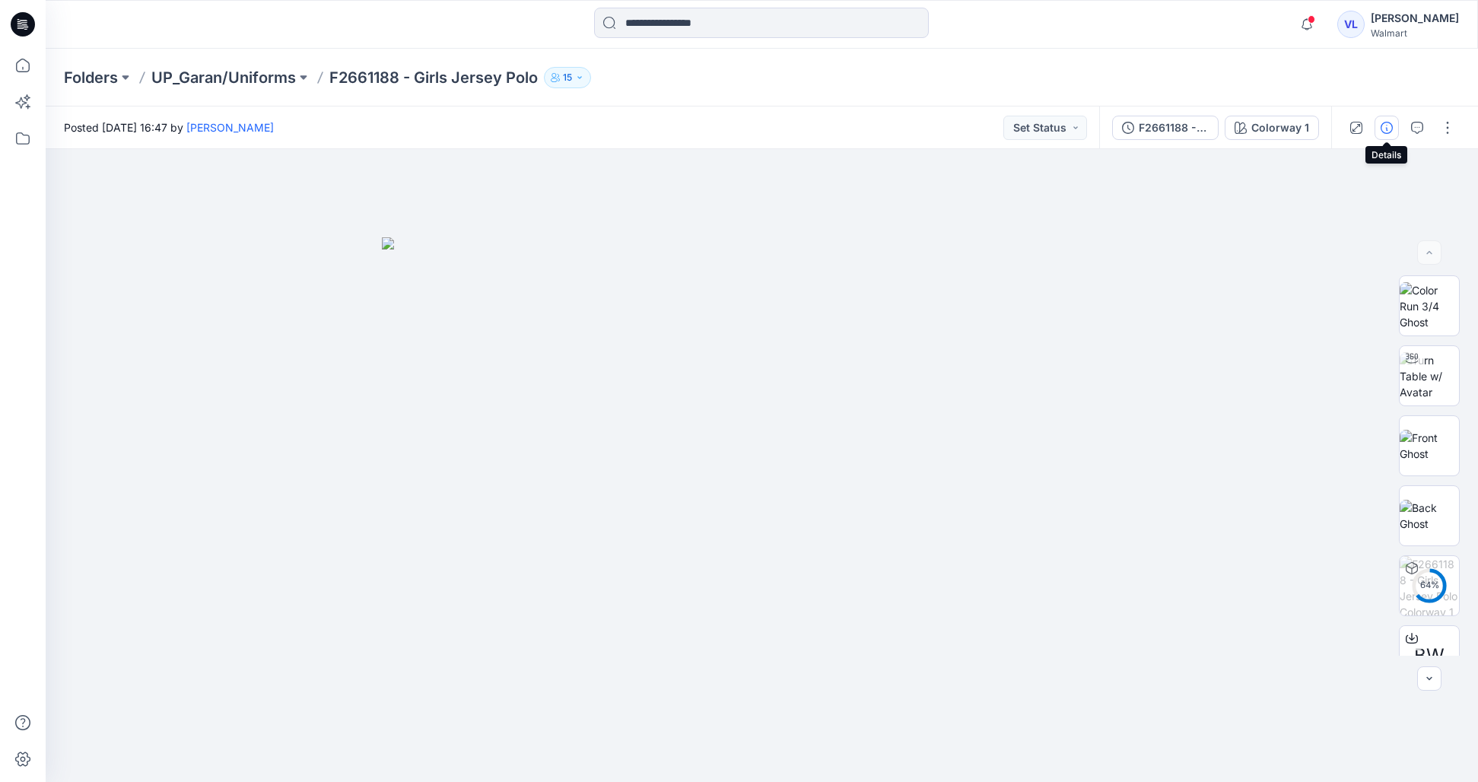
click at [1384, 120] on button "button" at bounding box center [1386, 128] width 24 height 24
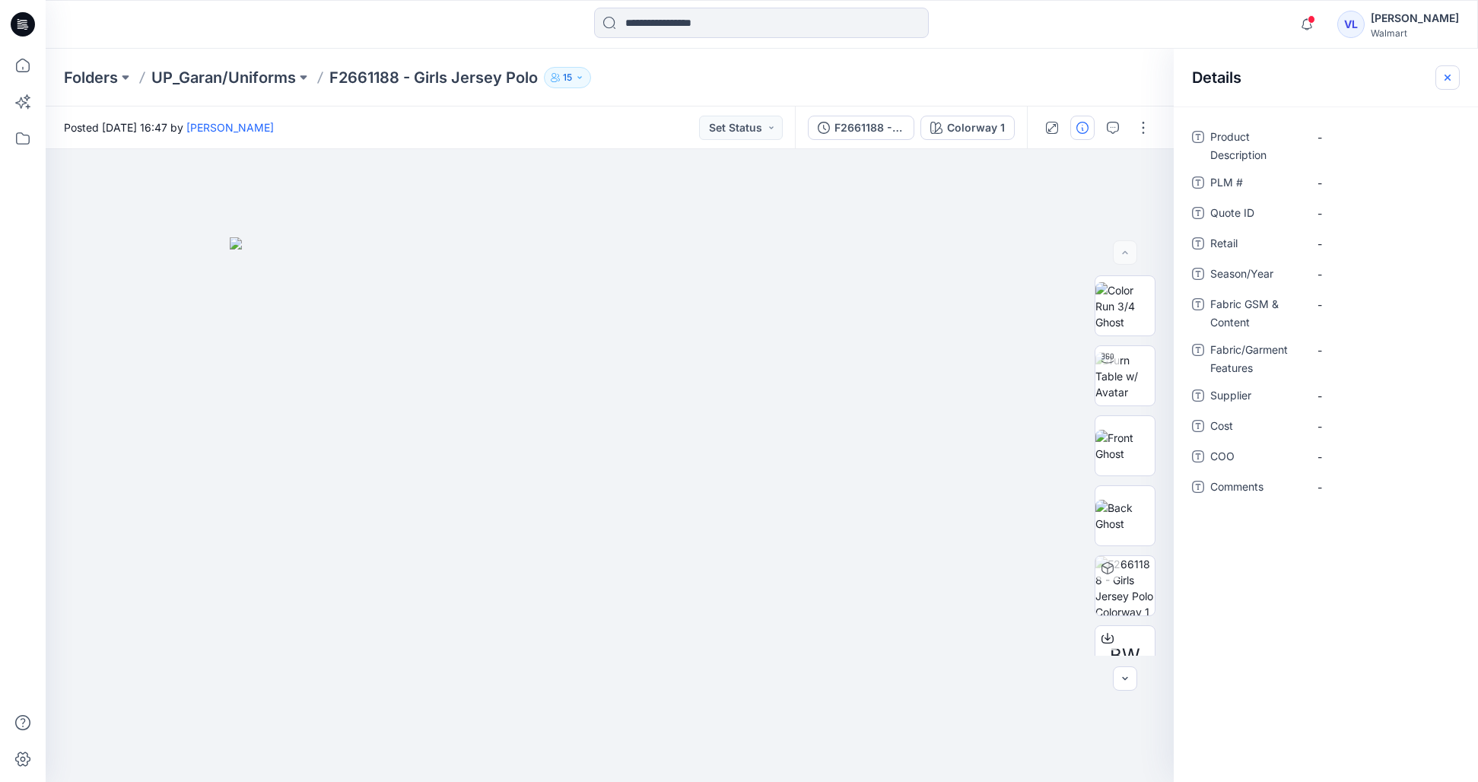
click at [1455, 82] on button "button" at bounding box center [1447, 77] width 24 height 24
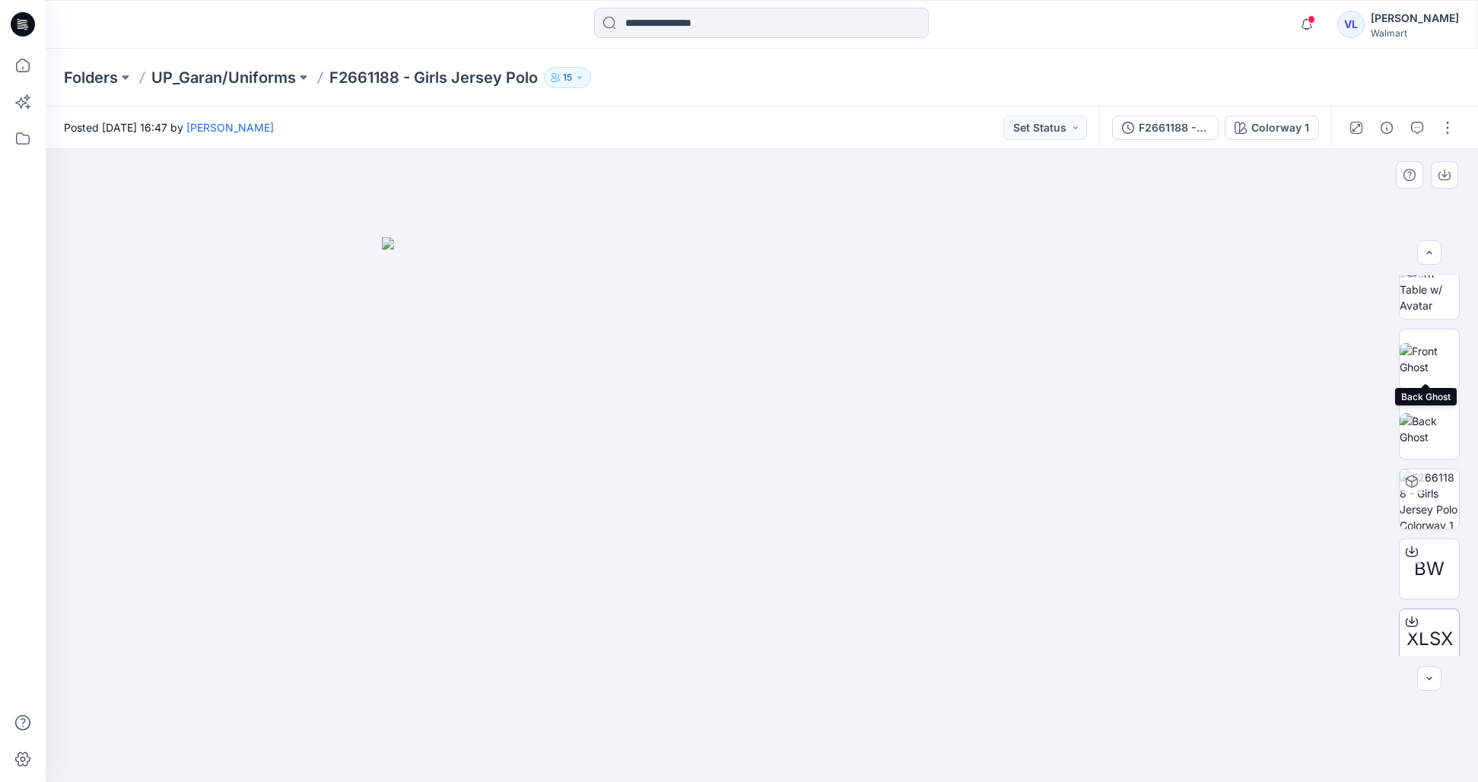
scroll to position [240, 0]
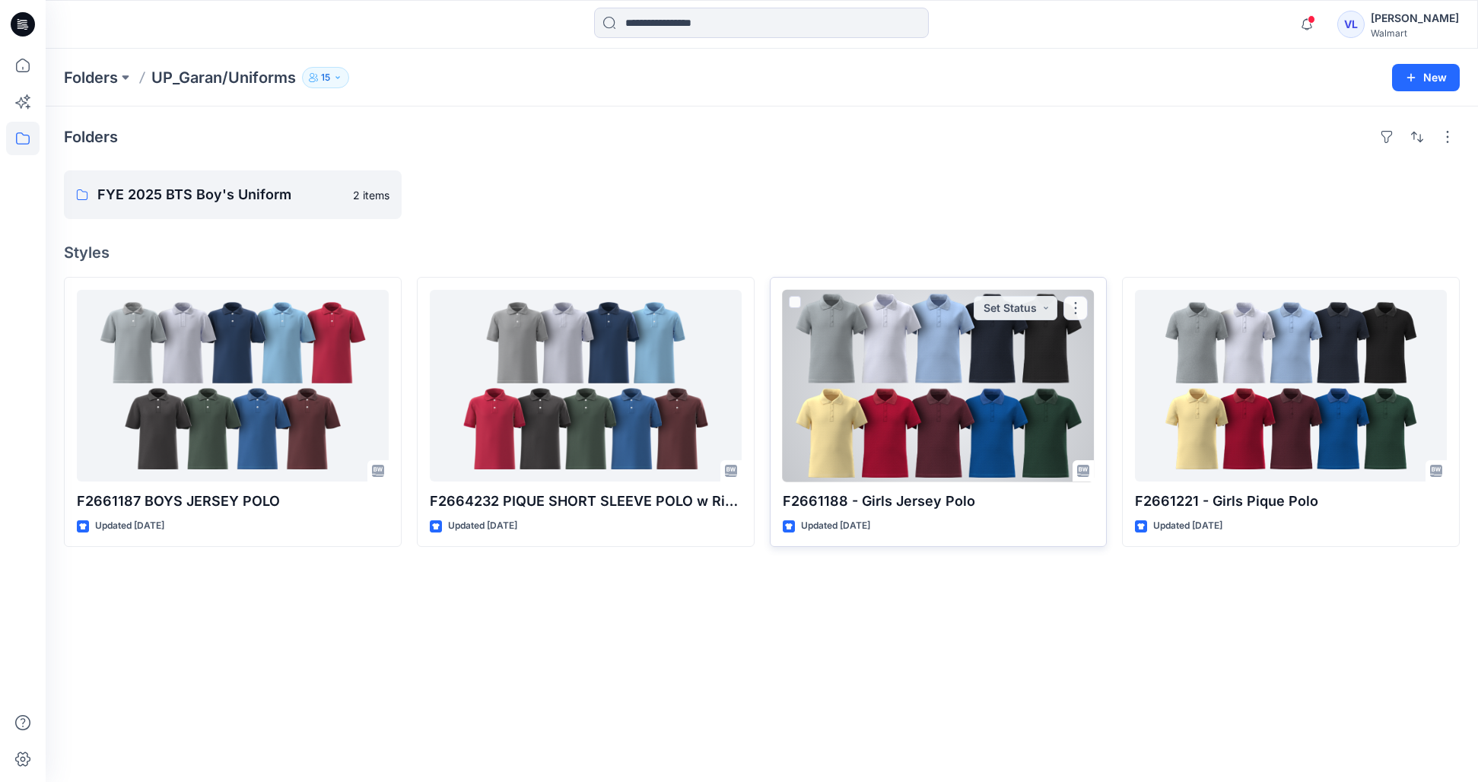
click at [889, 358] on div at bounding box center [939, 386] width 312 height 192
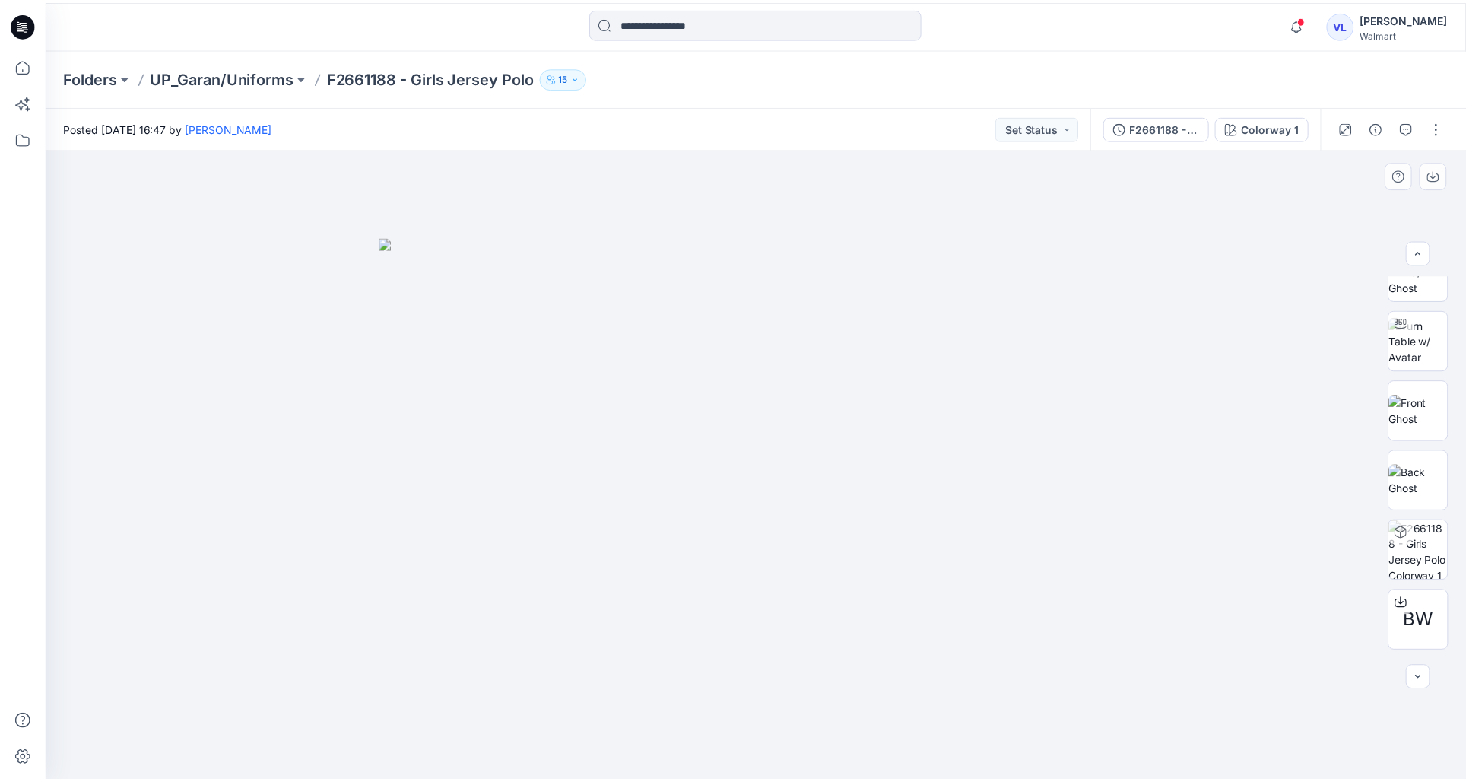
scroll to position [37, 0]
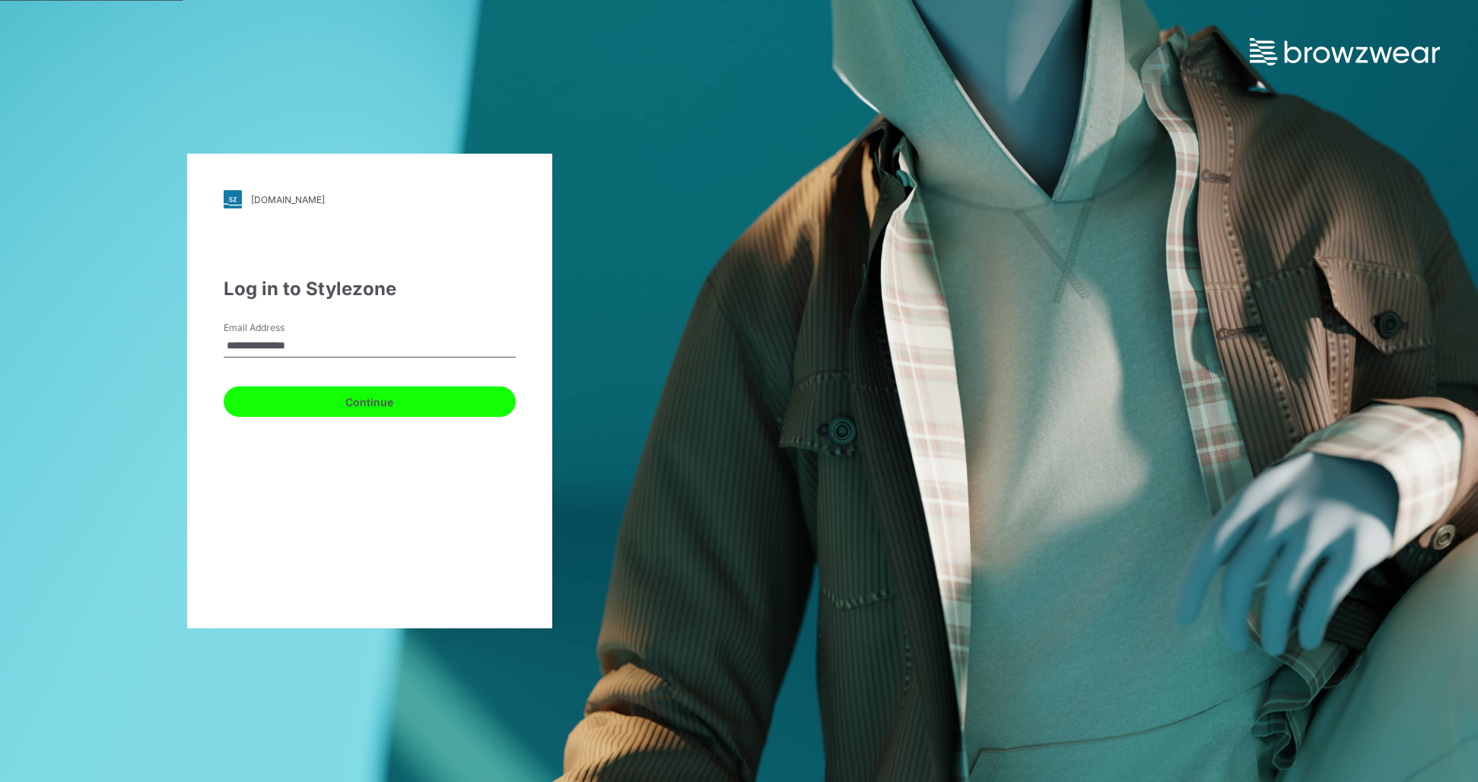
click at [246, 415] on button "Continue" at bounding box center [370, 401] width 292 height 30
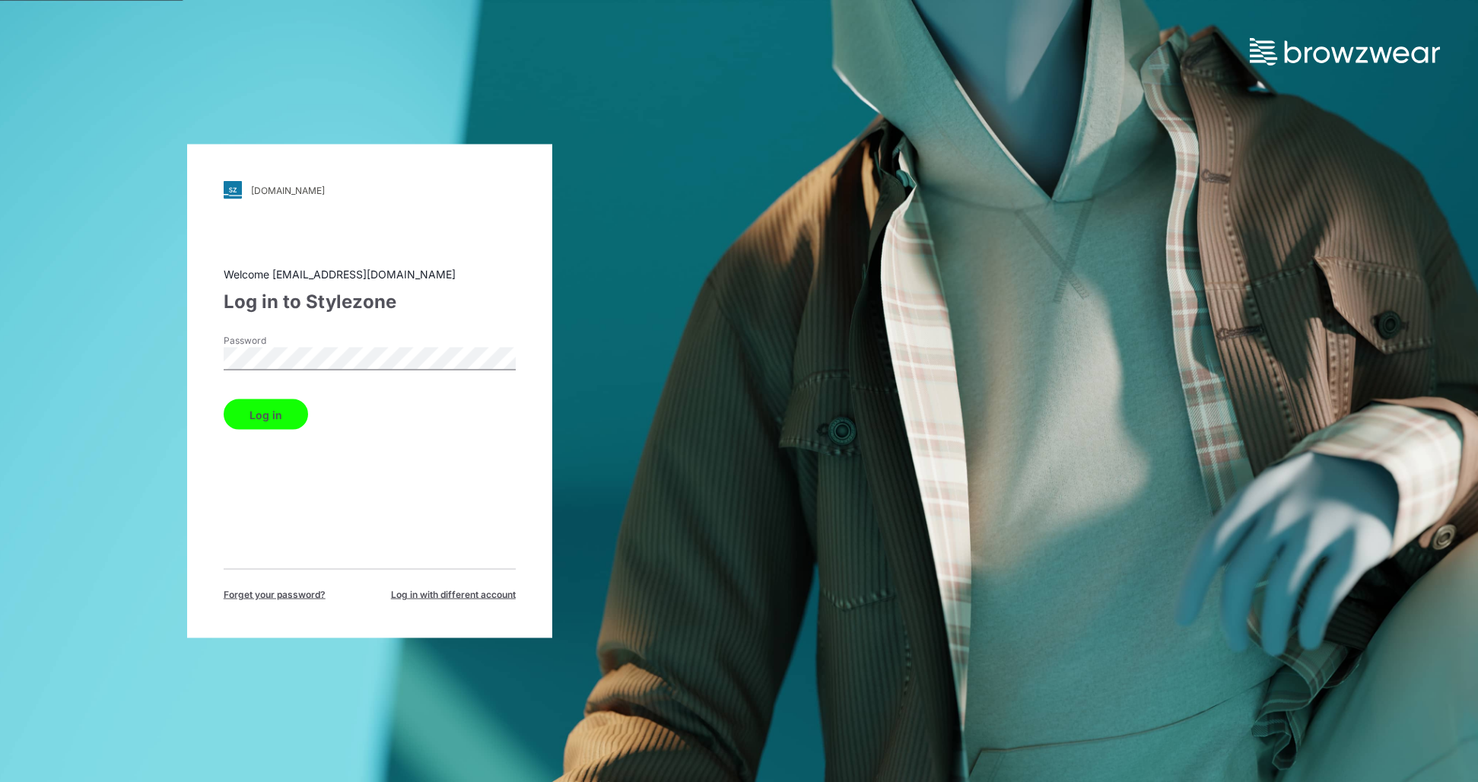
click at [268, 411] on button "Log in" at bounding box center [266, 414] width 84 height 30
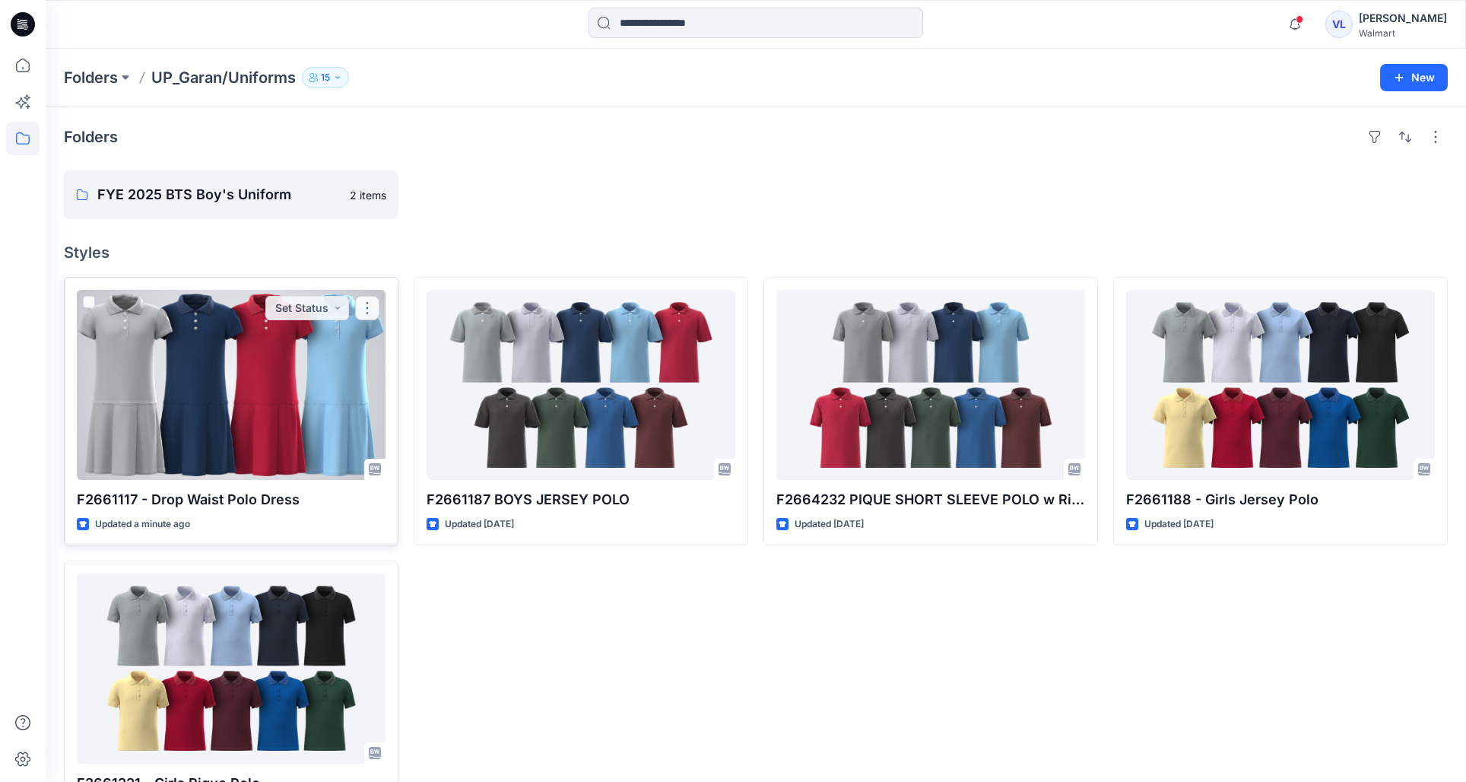
click at [289, 359] on div at bounding box center [231, 385] width 309 height 190
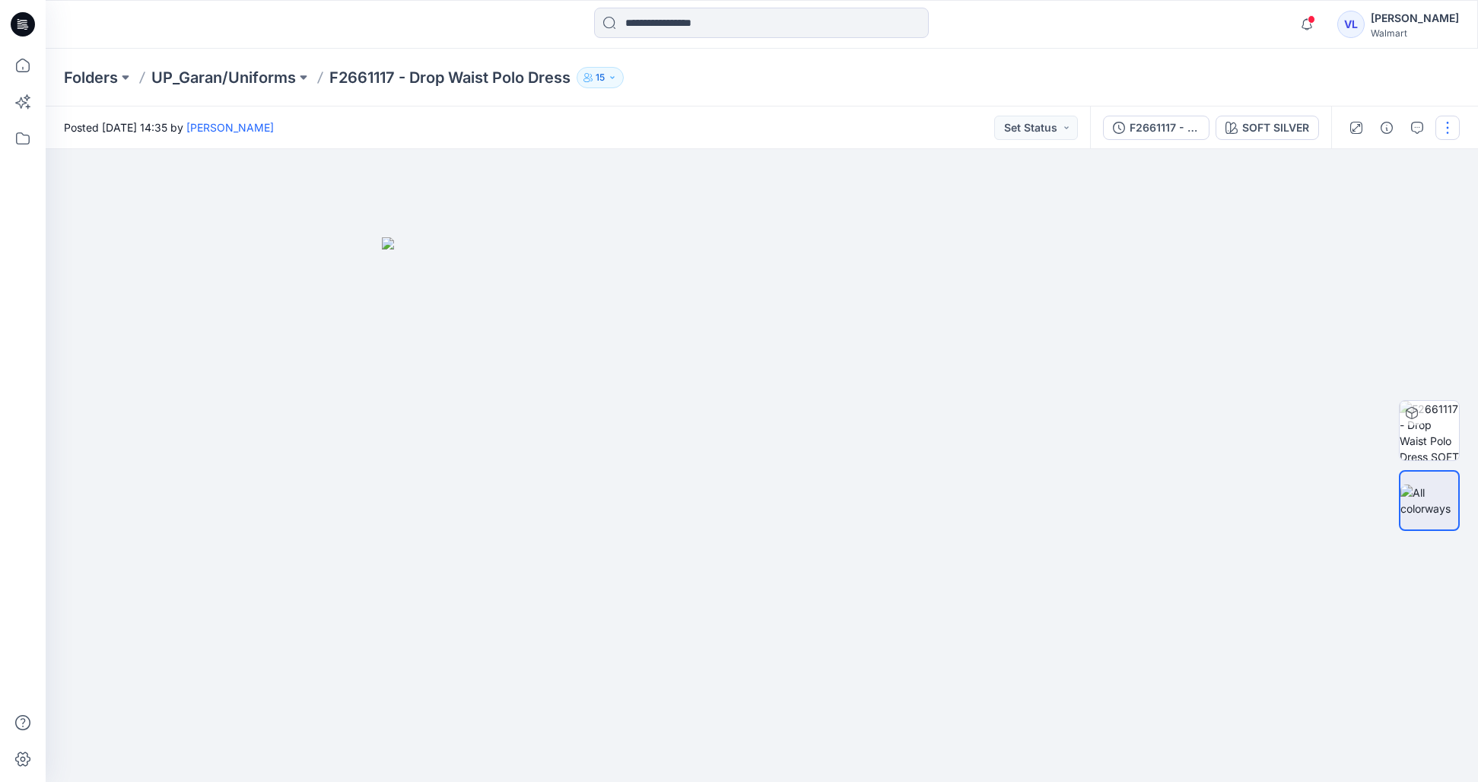
click at [1454, 124] on button "button" at bounding box center [1447, 128] width 24 height 24
click at [1377, 194] on button "Edit" at bounding box center [1384, 206] width 140 height 28
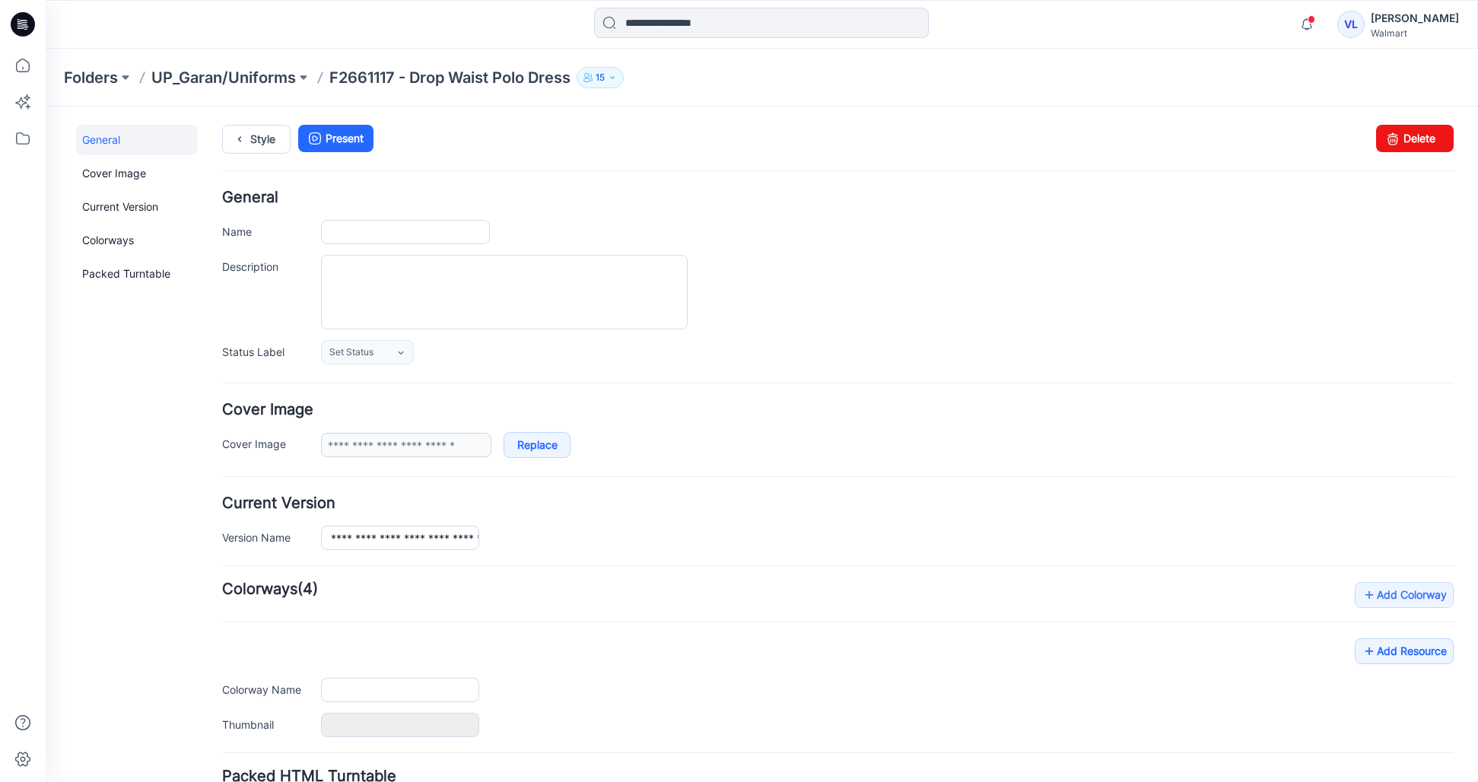
type input "**********"
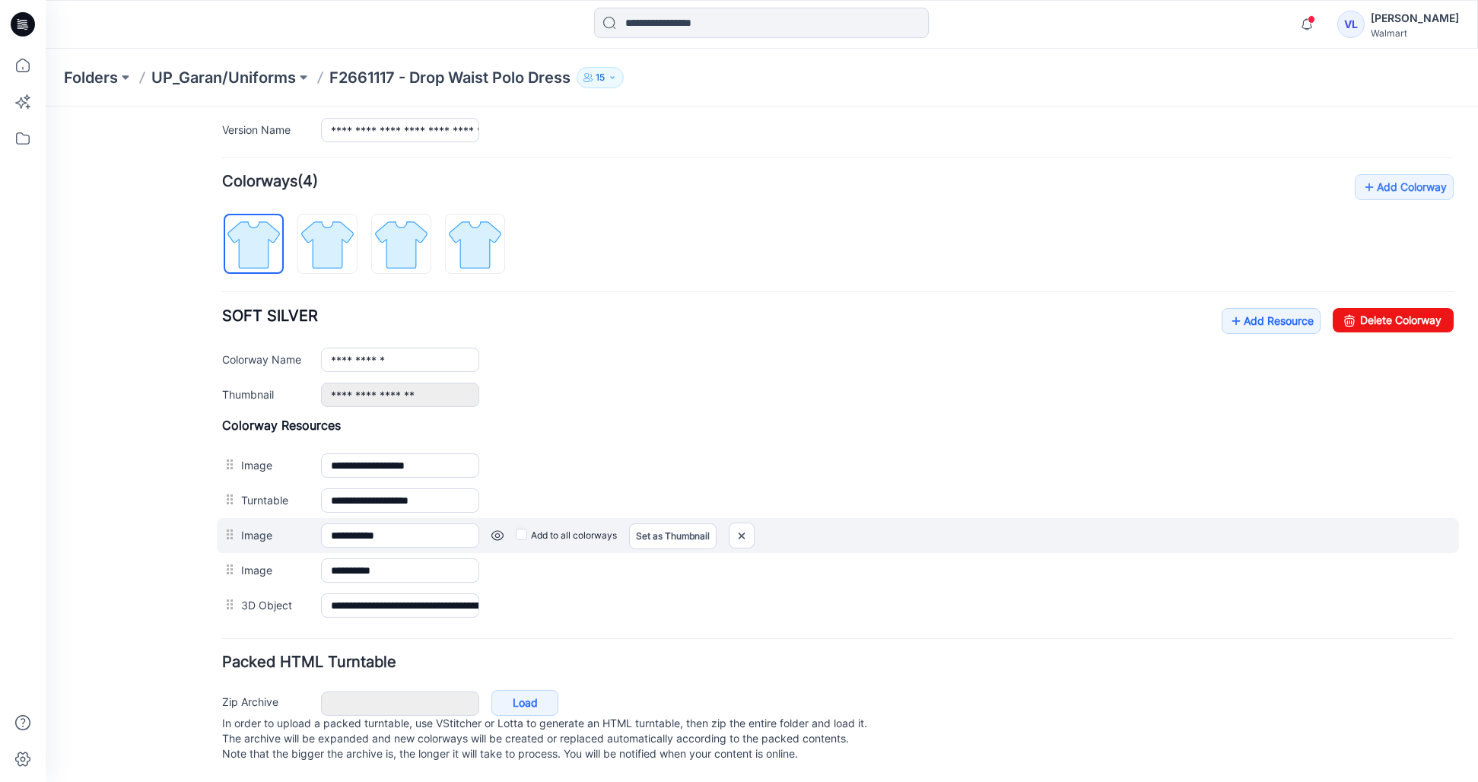
scroll to position [423, 0]
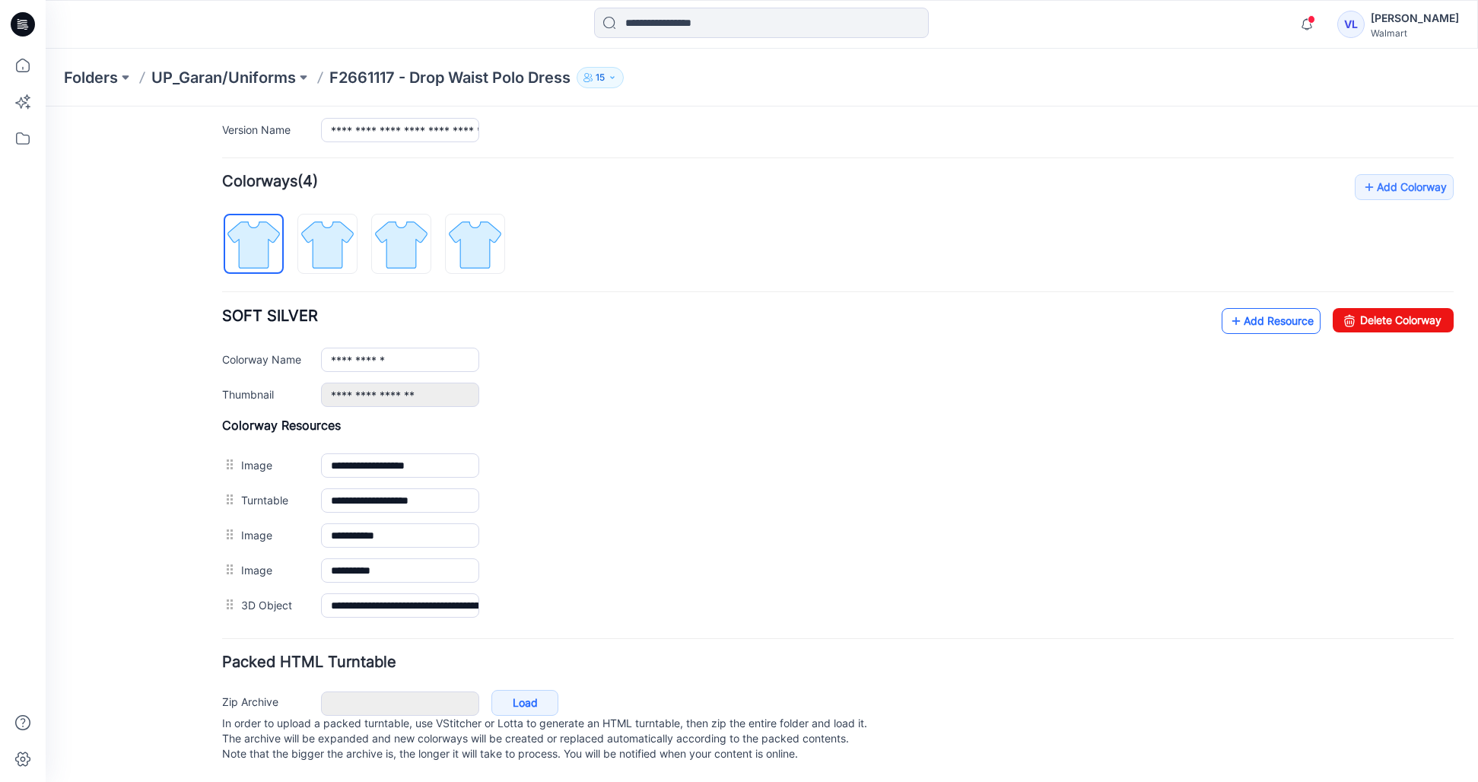
click at [1239, 308] on link "Add Resource" at bounding box center [1271, 321] width 99 height 26
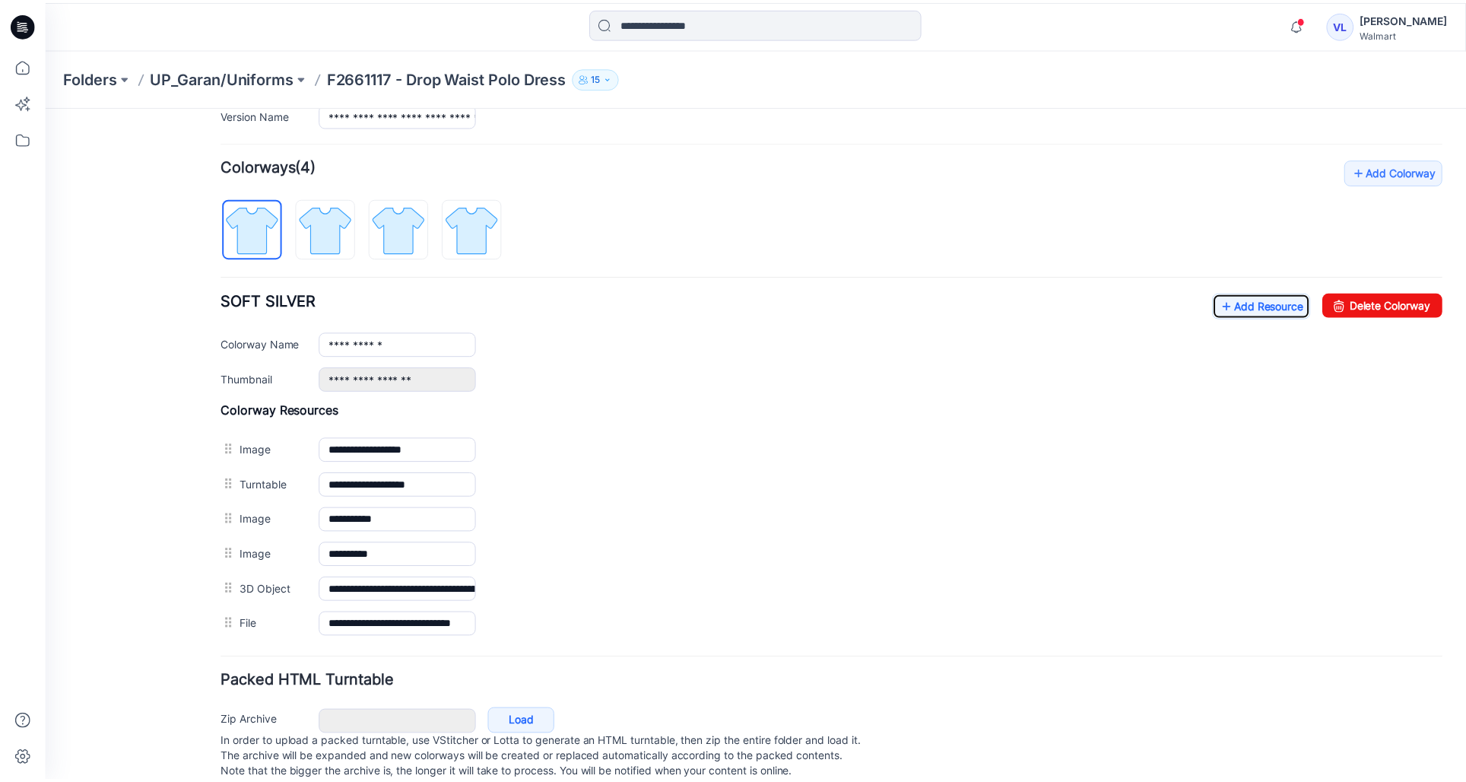
scroll to position [0, 0]
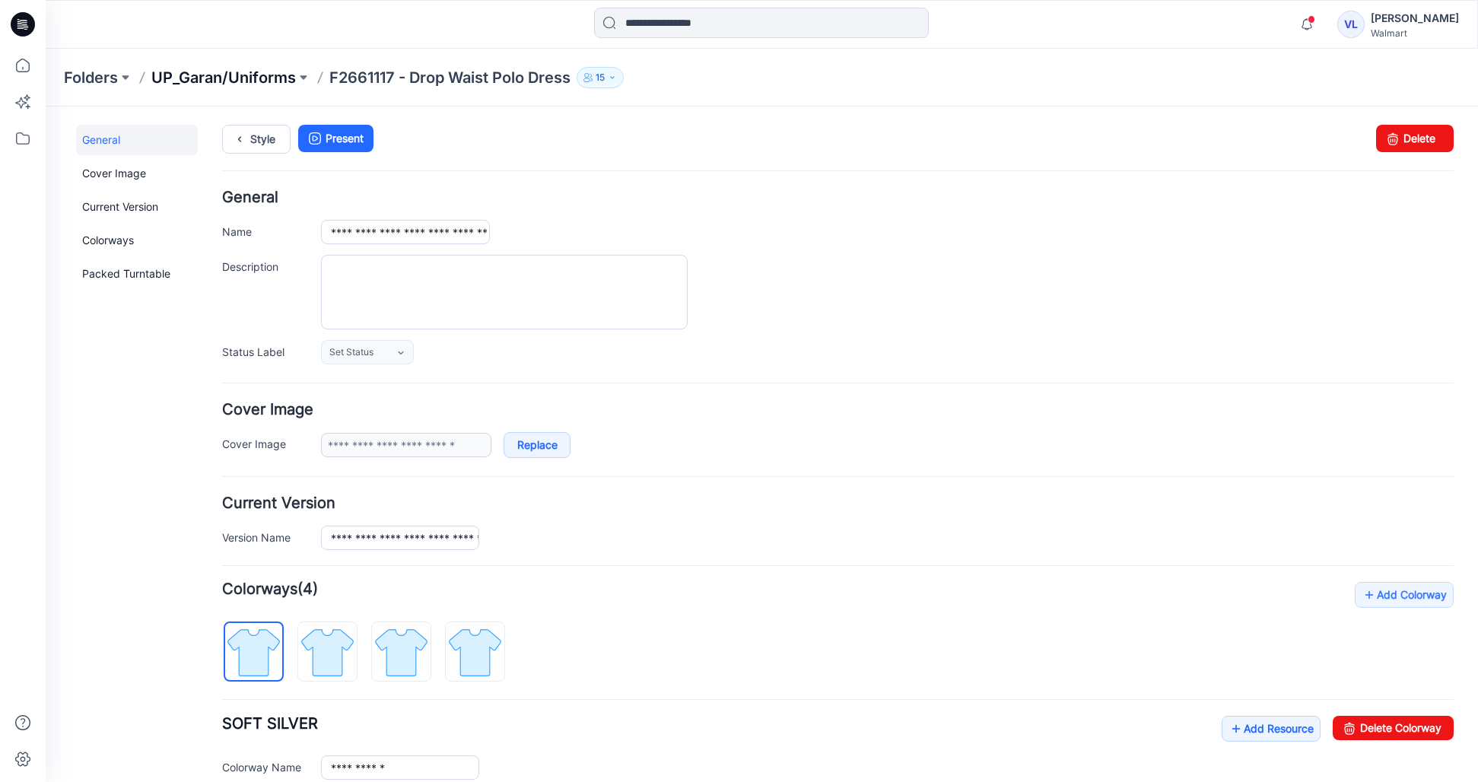
click at [270, 78] on p "UP_Garan/Uniforms" at bounding box center [223, 77] width 145 height 21
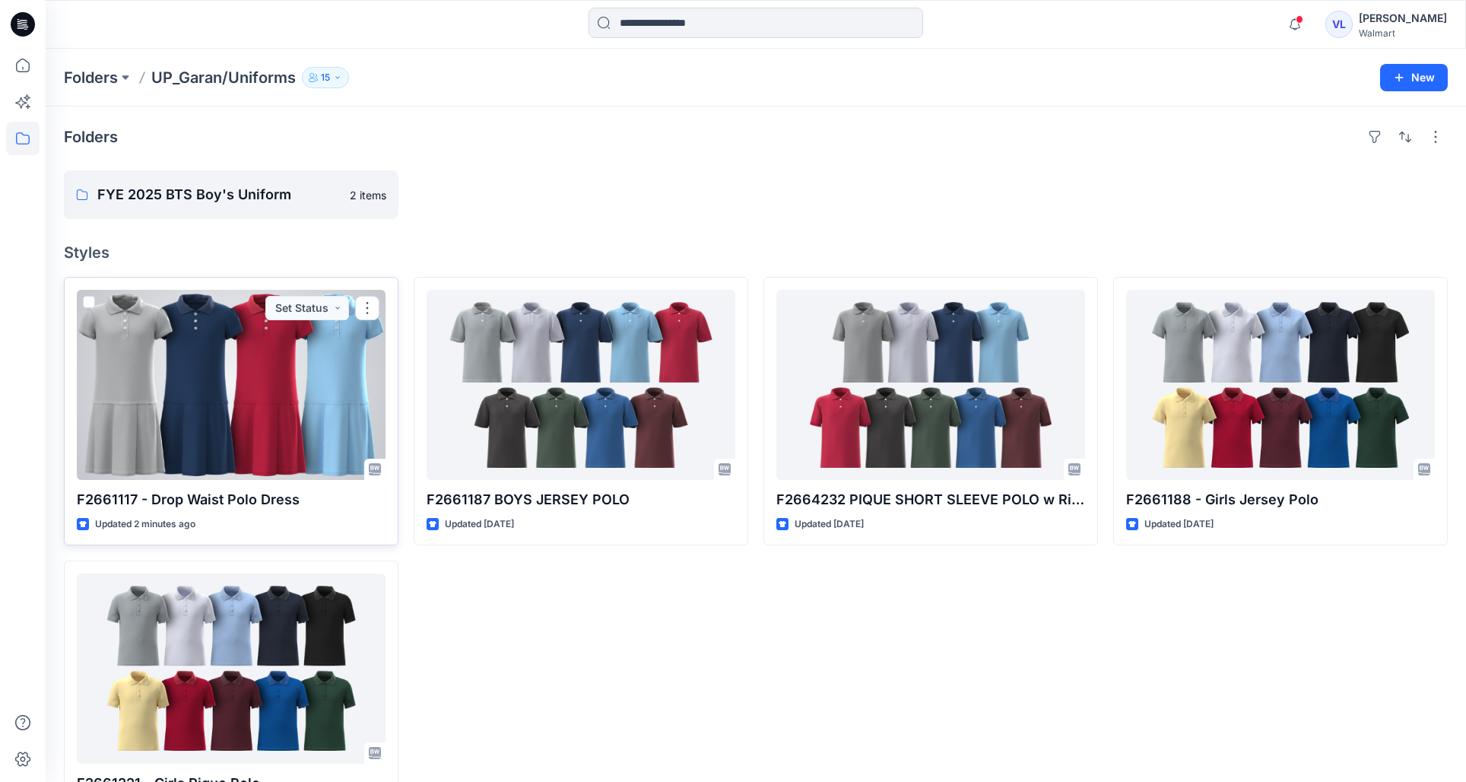
click at [253, 396] on div at bounding box center [231, 385] width 309 height 190
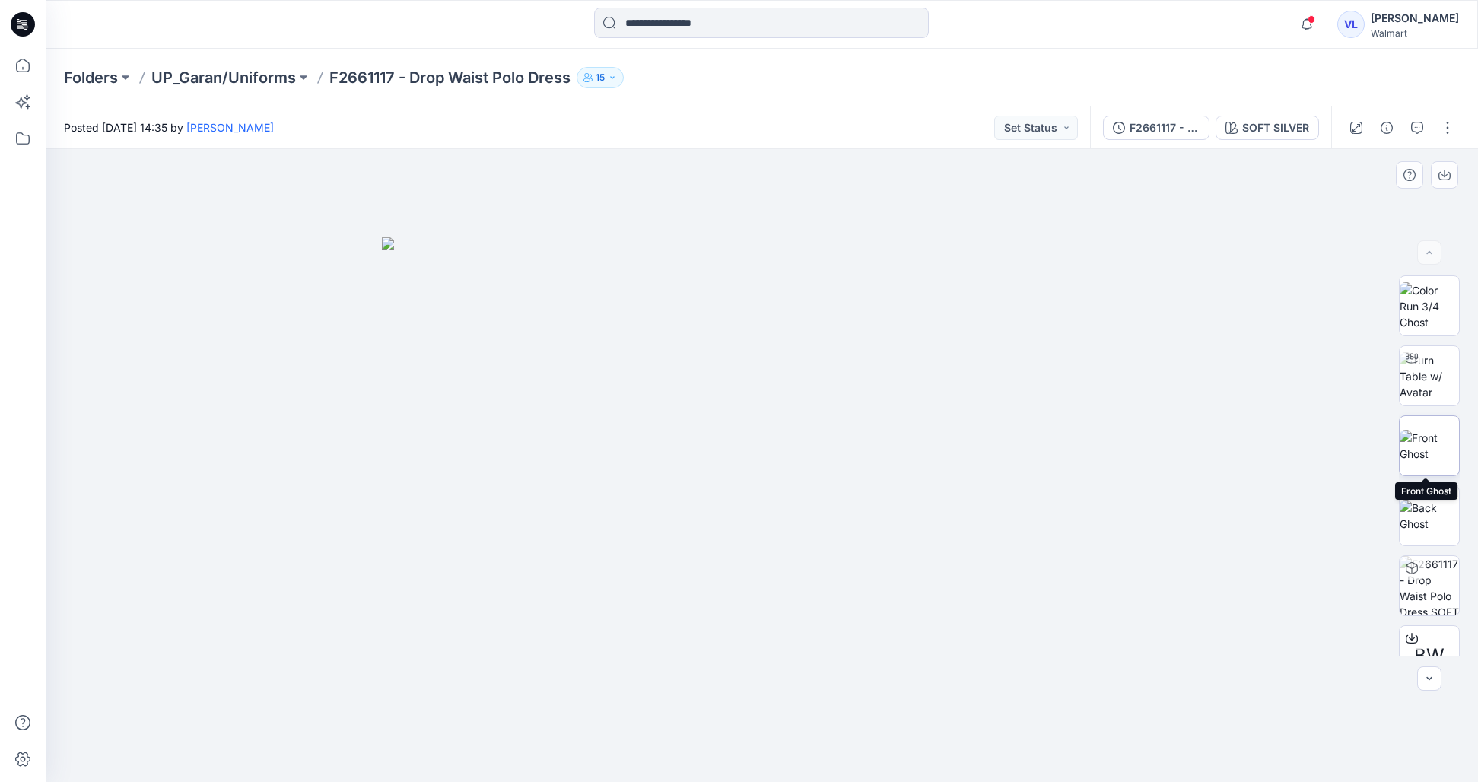
click at [1406, 447] on img at bounding box center [1429, 446] width 59 height 32
click at [1438, 393] on img at bounding box center [1429, 376] width 59 height 48
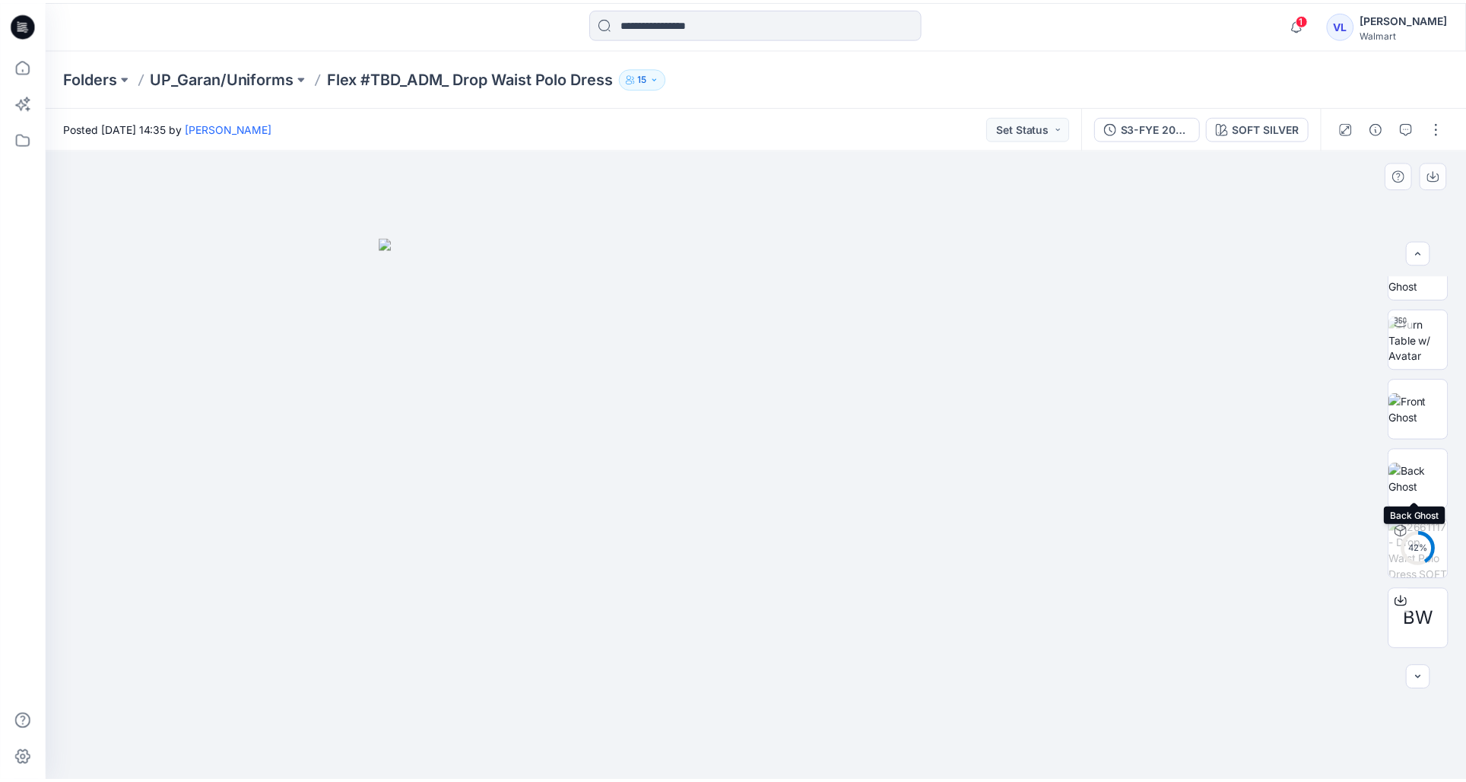
scroll to position [100, 0]
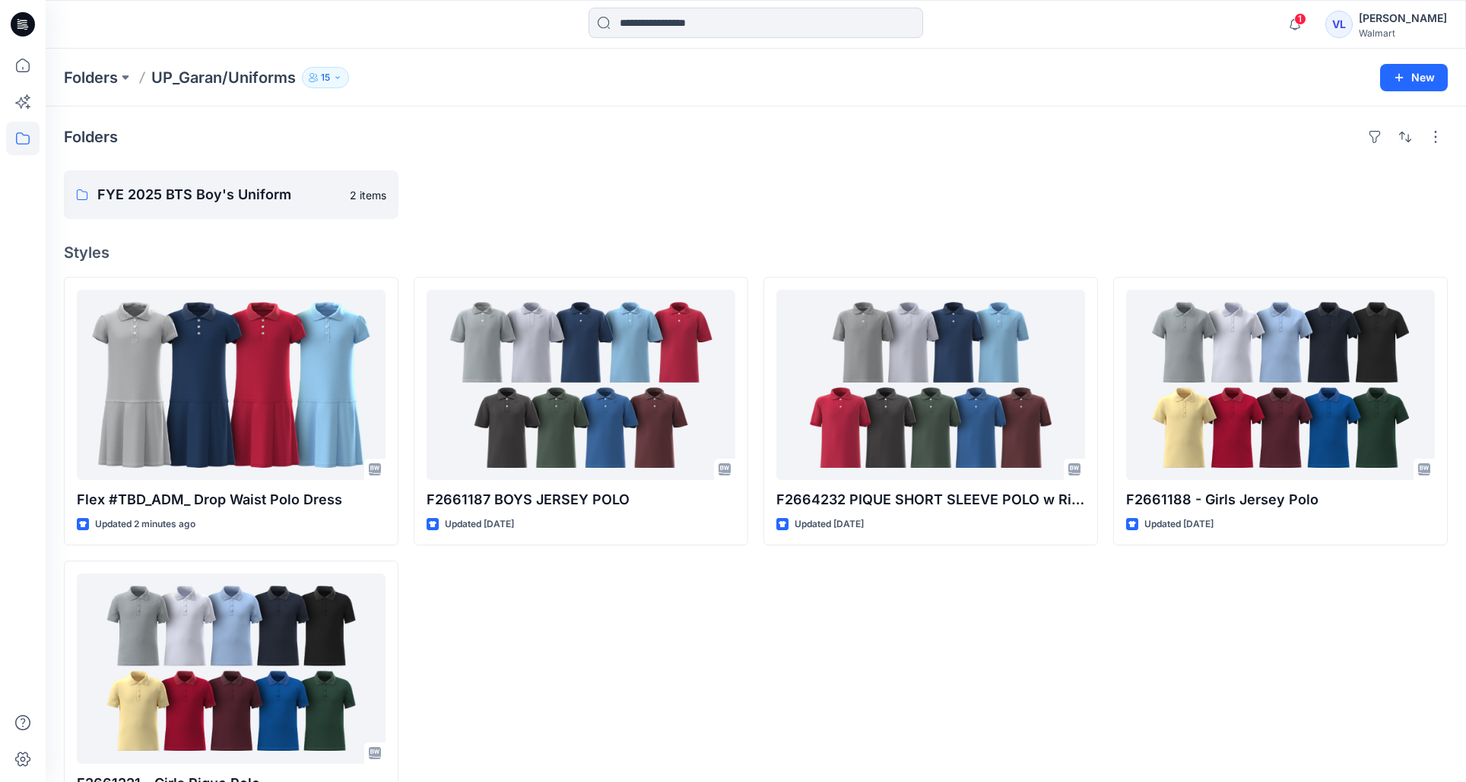
click at [868, 643] on div "F2664232 PIQUE SHORT SLEEVE POLO w Rib Cuff Updated [DATE]" at bounding box center [931, 552] width 335 height 551
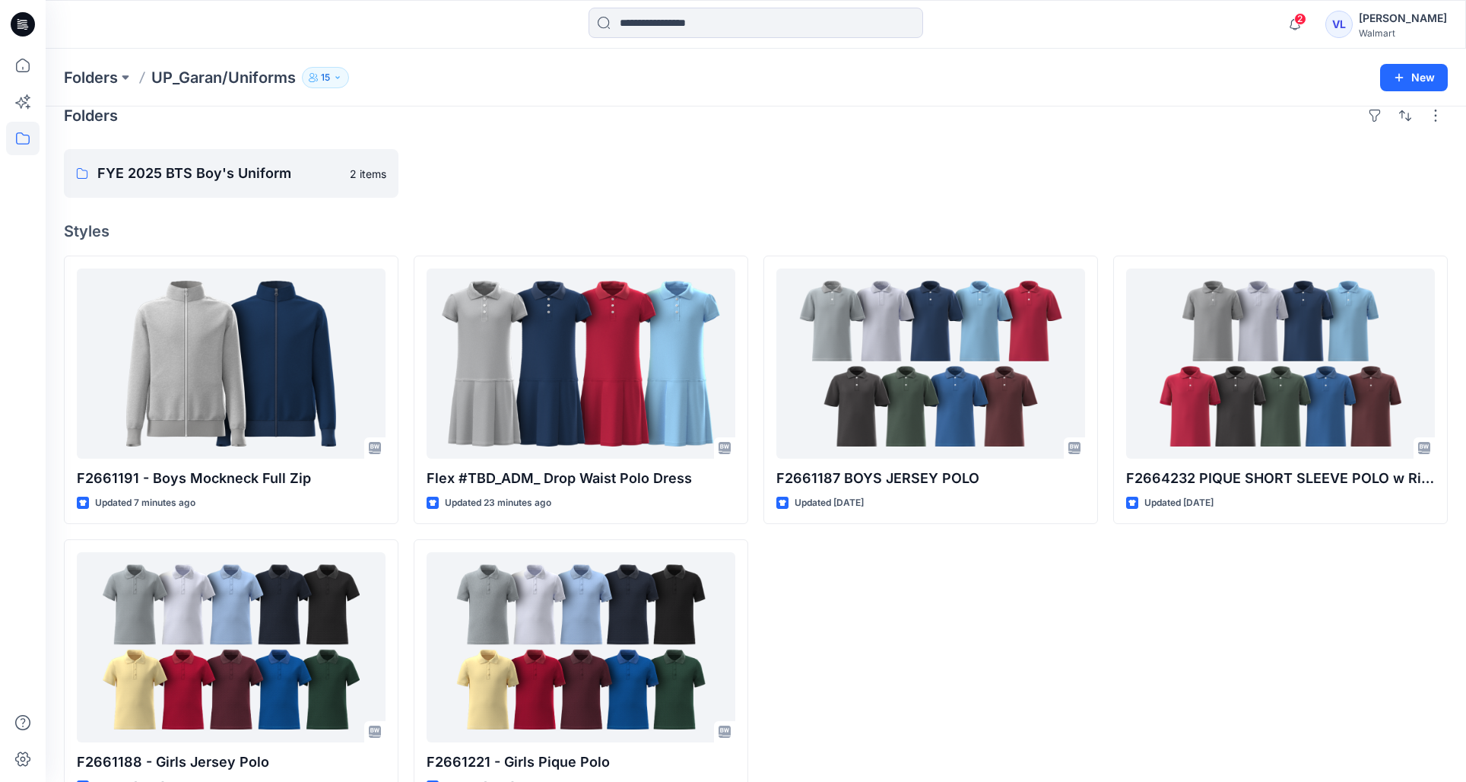
scroll to position [65, 0]
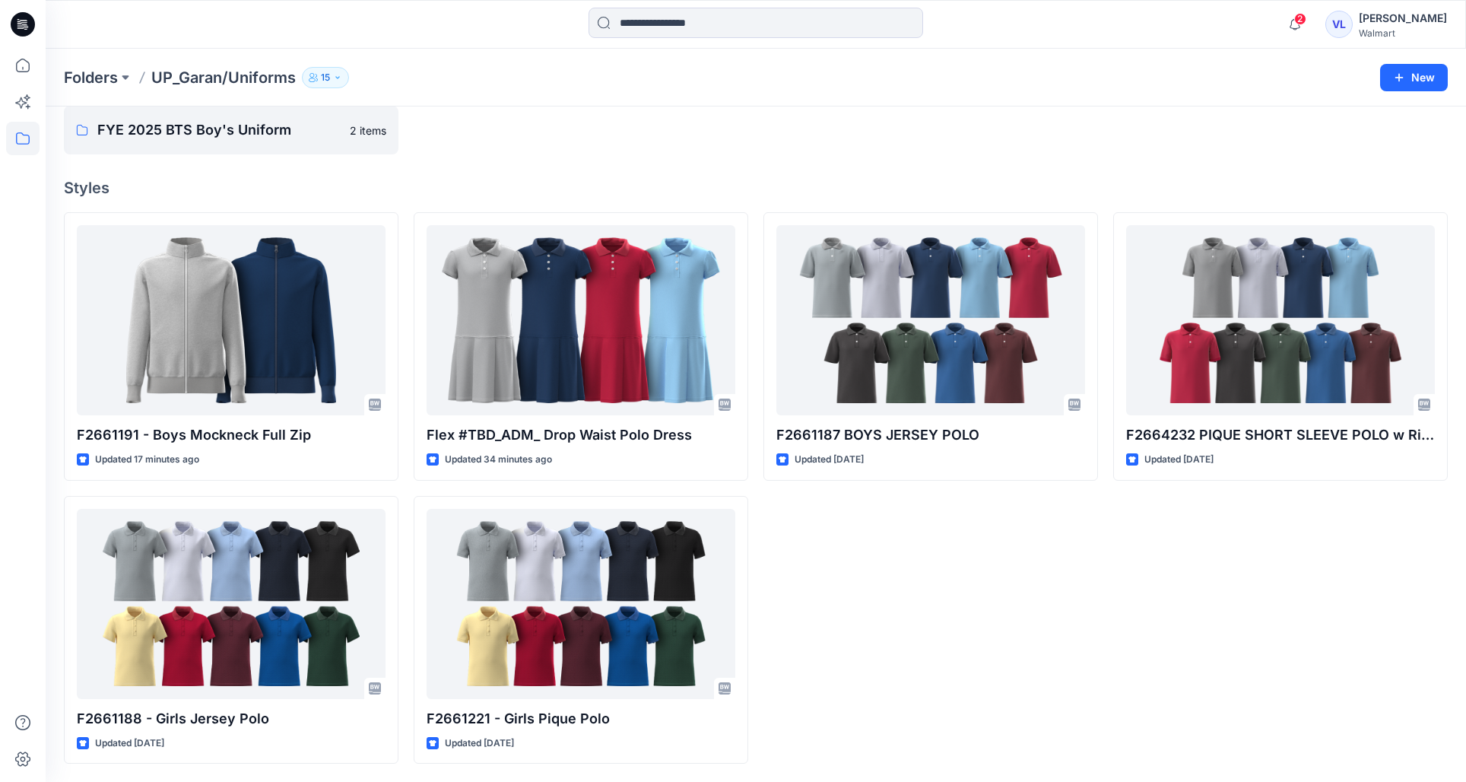
click at [1368, 513] on div "F2664232 PIQUE SHORT SLEEVE POLO w Rib Cuff Updated [DATE]" at bounding box center [1281, 487] width 335 height 551
click at [940, 682] on div "F2661187 BOYS JERSEY POLO Updated [DATE]" at bounding box center [931, 487] width 335 height 551
